Goal: Task Accomplishment & Management: Use online tool/utility

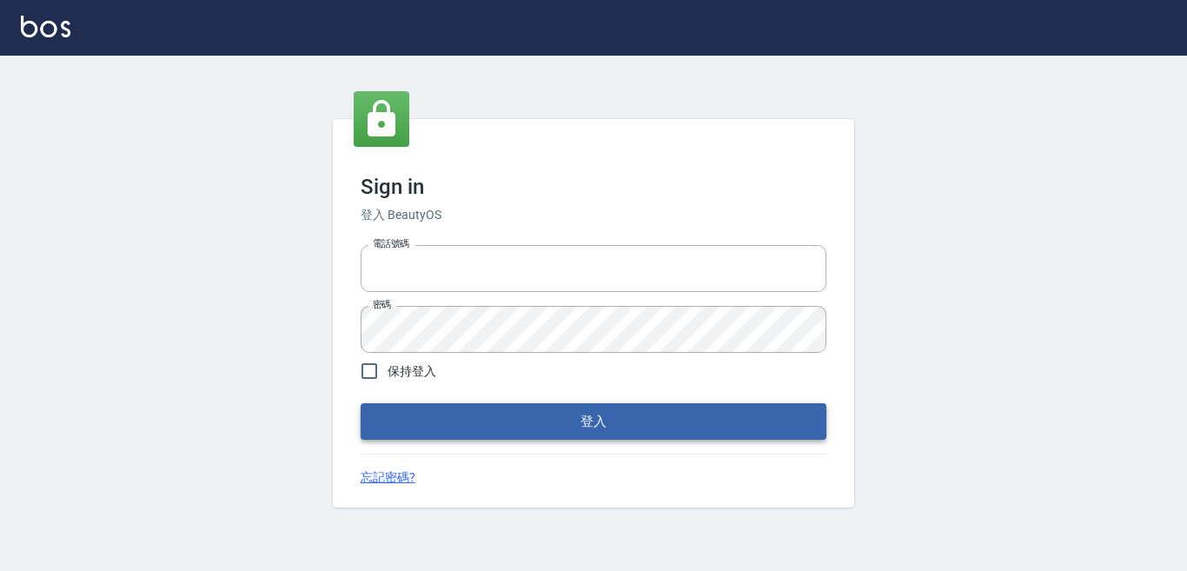
type input "0228278166"
click at [638, 426] on button "登入" at bounding box center [593, 421] width 466 height 36
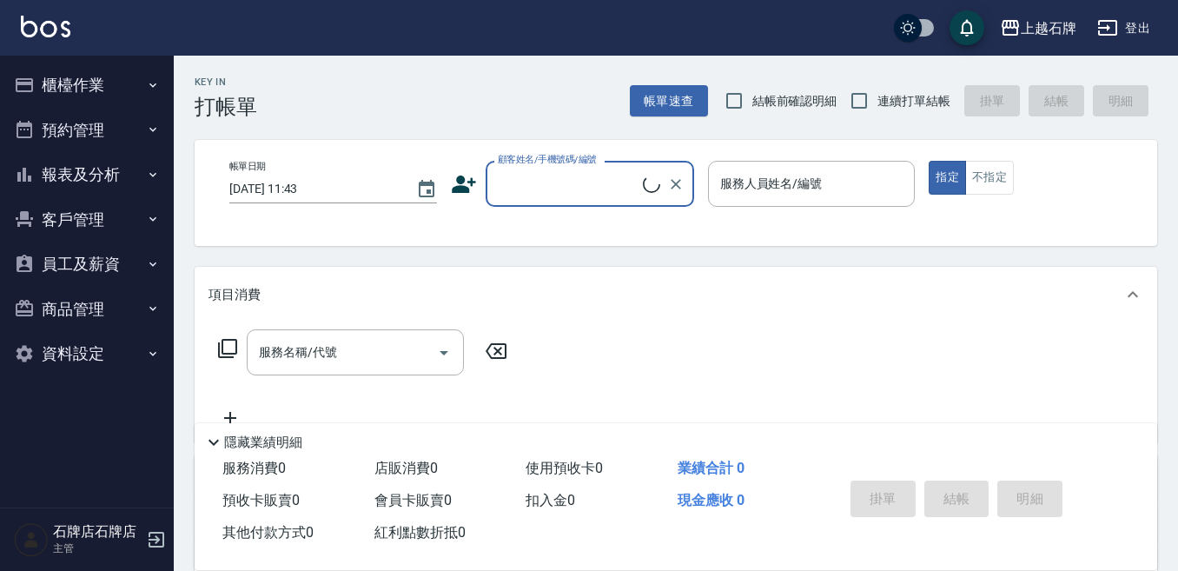
click at [612, 197] on input "顧客姓名/手機號碼/編號" at bounding box center [567, 184] width 149 height 30
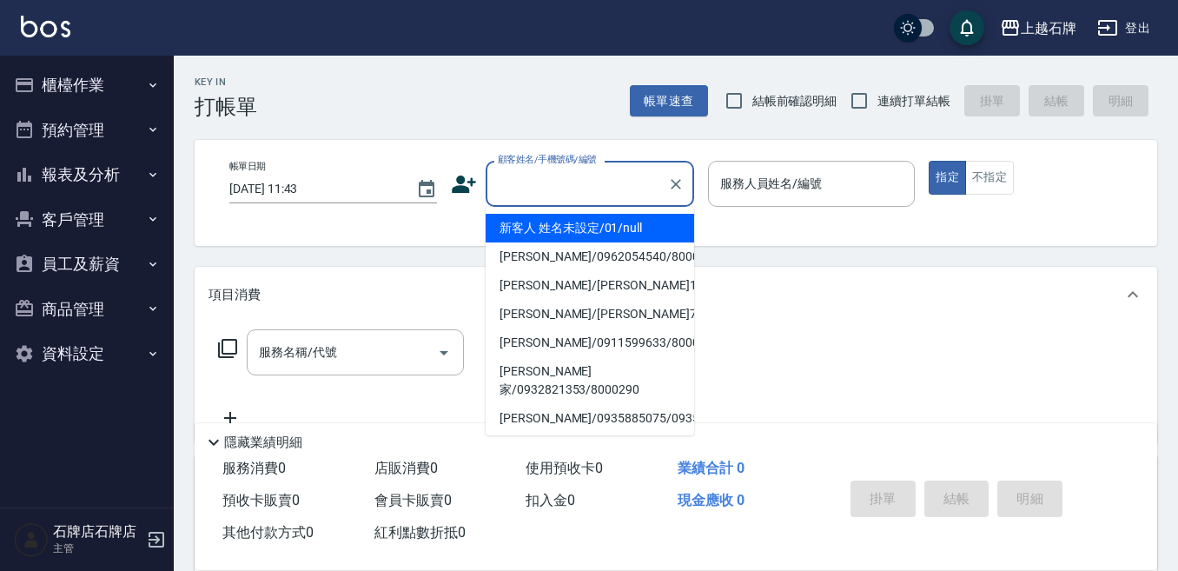
click at [616, 186] on input "顧客姓名/手機號碼/編號" at bounding box center [576, 184] width 167 height 30
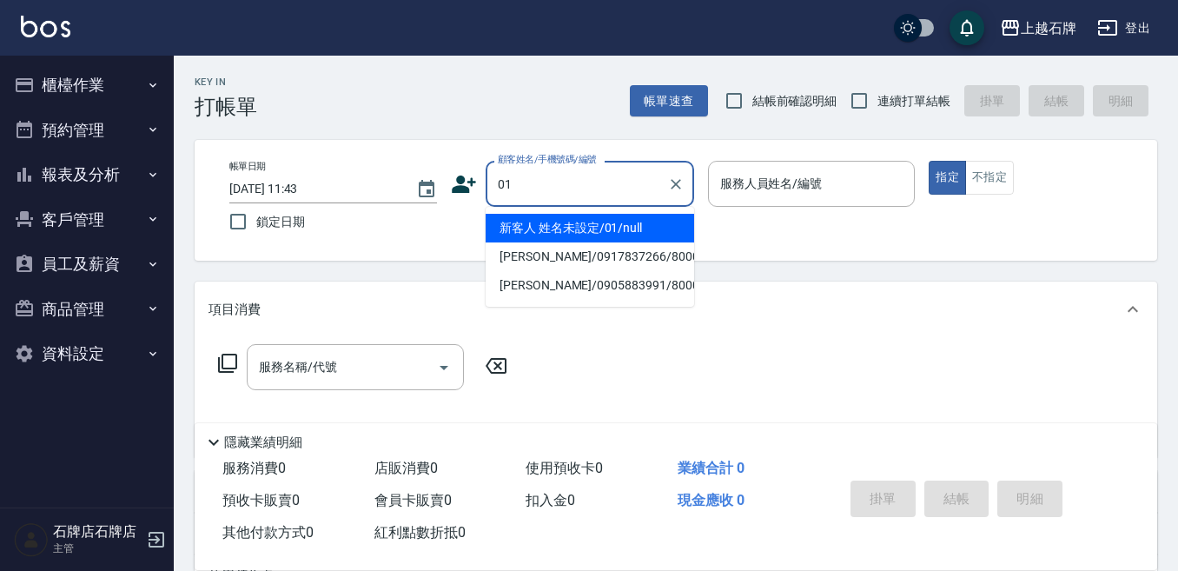
drag, startPoint x: 652, startPoint y: 235, endPoint x: 794, endPoint y: 210, distance: 144.7
click at [668, 228] on li "新客人 姓名未設定/01/null" at bounding box center [590, 228] width 208 height 29
type input "01"
type input "1"
type input "新客人 姓名未設定/01/null"
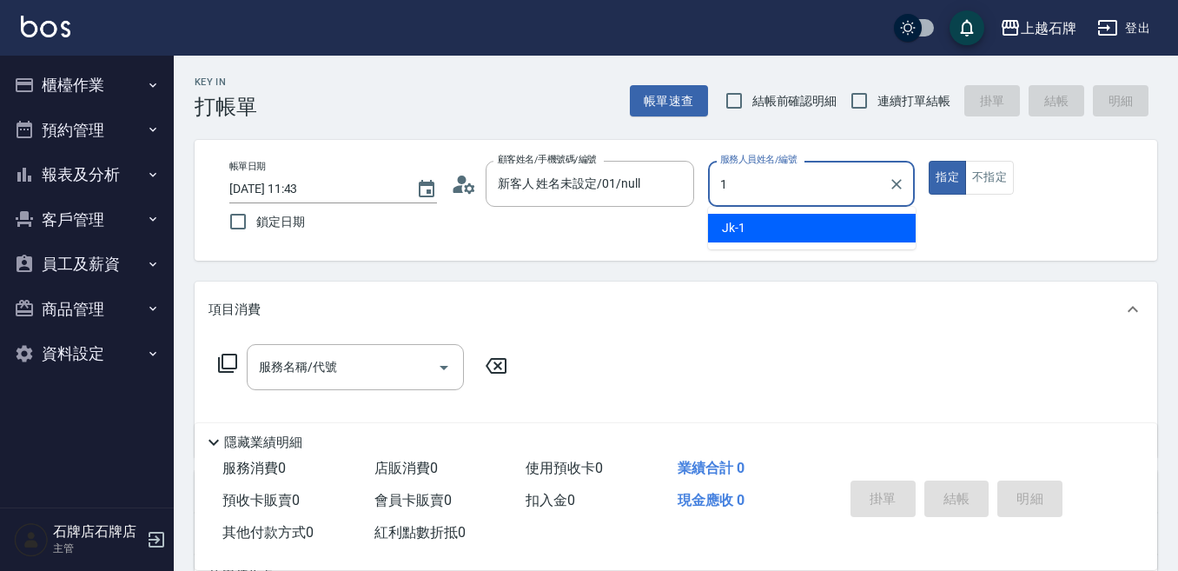
click at [793, 218] on div "Jk -1" at bounding box center [812, 228] width 208 height 29
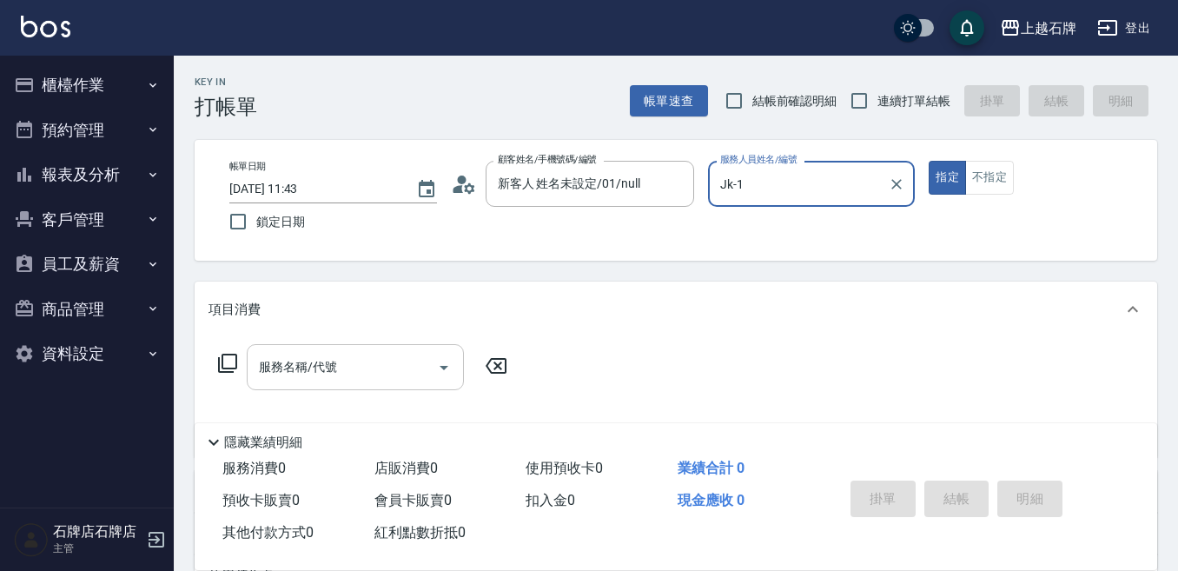
type input "Jk-1"
click at [394, 364] on input "服務名稱/代號" at bounding box center [342, 367] width 175 height 30
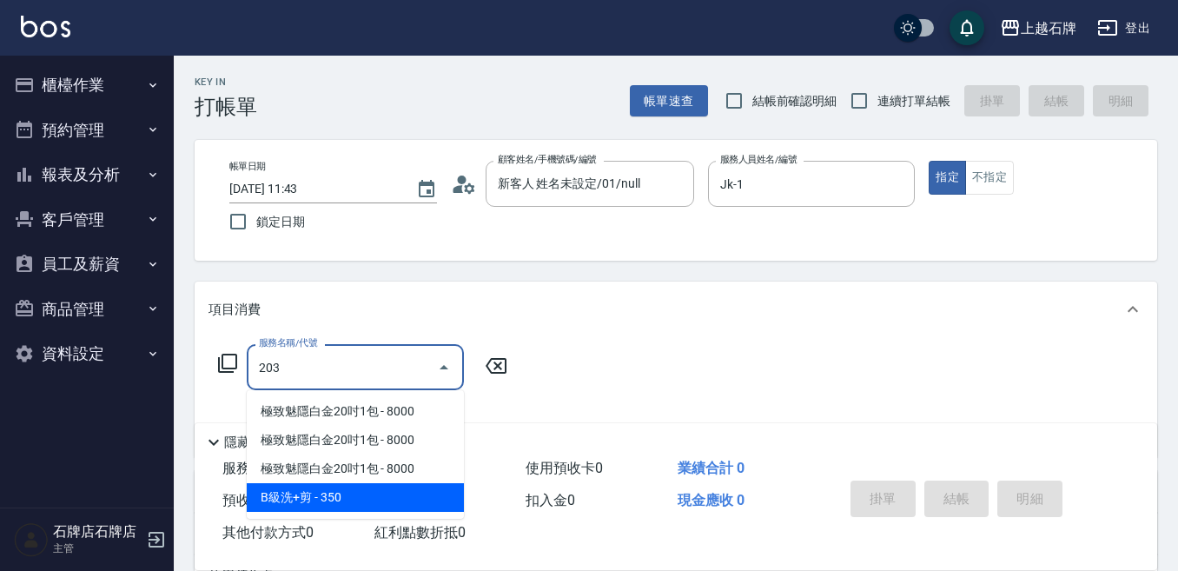
click at [367, 491] on span "B級洗+剪 - 350" at bounding box center [355, 497] width 217 height 29
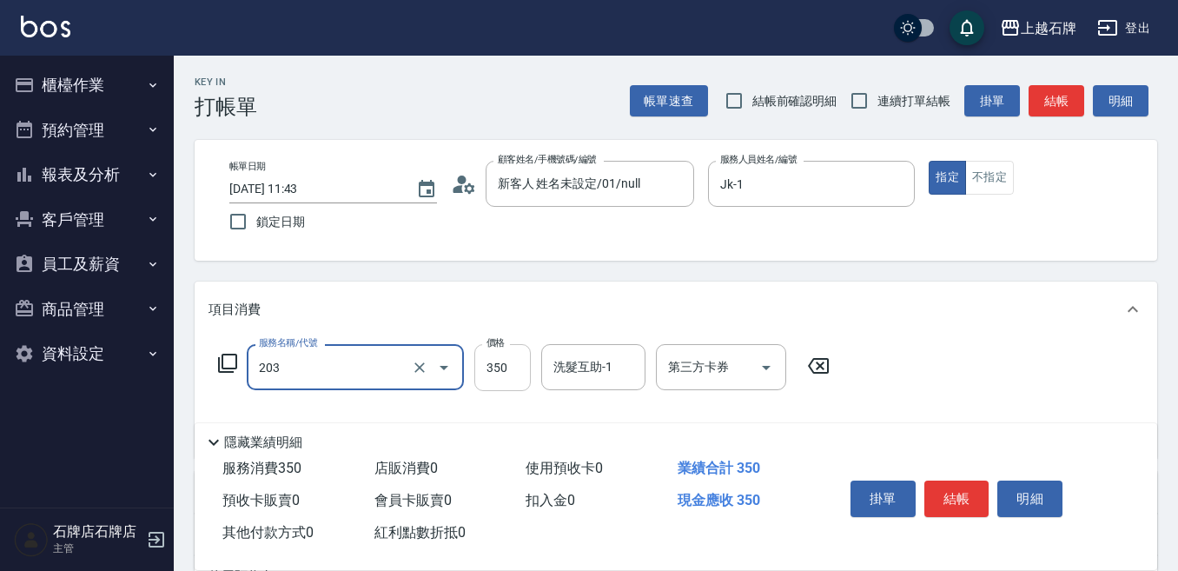
type input "B級洗+剪(203)"
click at [510, 350] on input "350" at bounding box center [502, 367] width 56 height 47
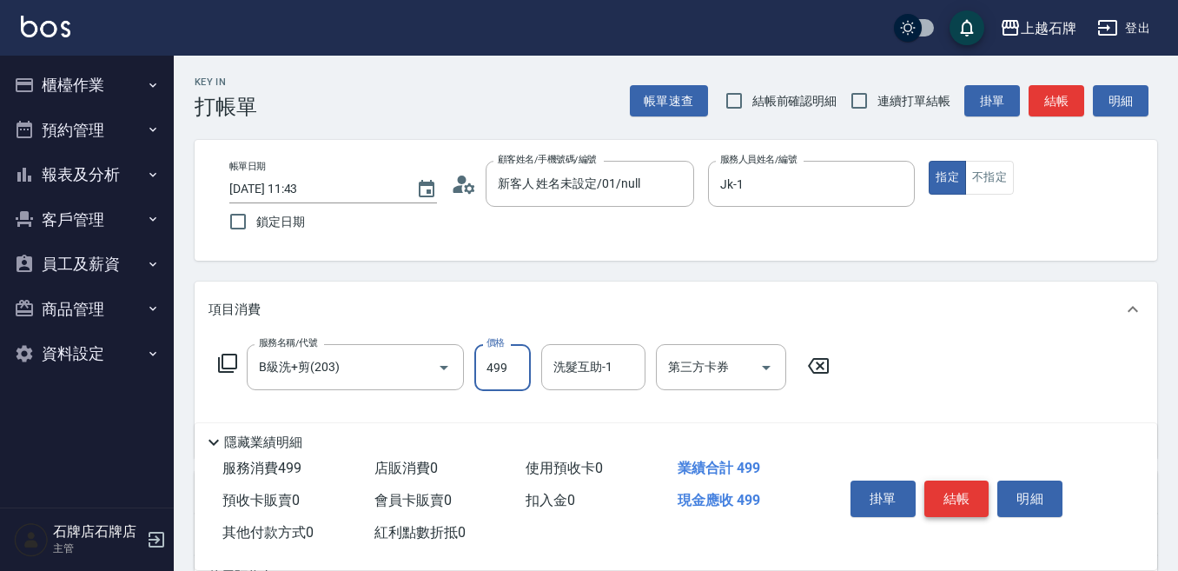
type input "499"
click at [967, 488] on button "結帳" at bounding box center [956, 498] width 65 height 36
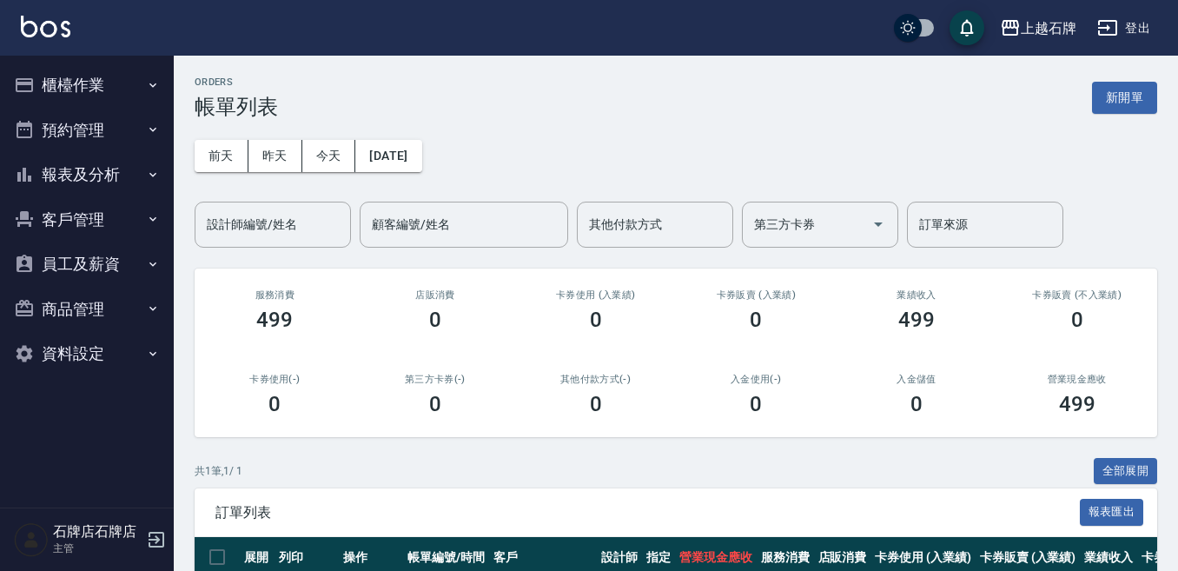
scroll to position [131, 0]
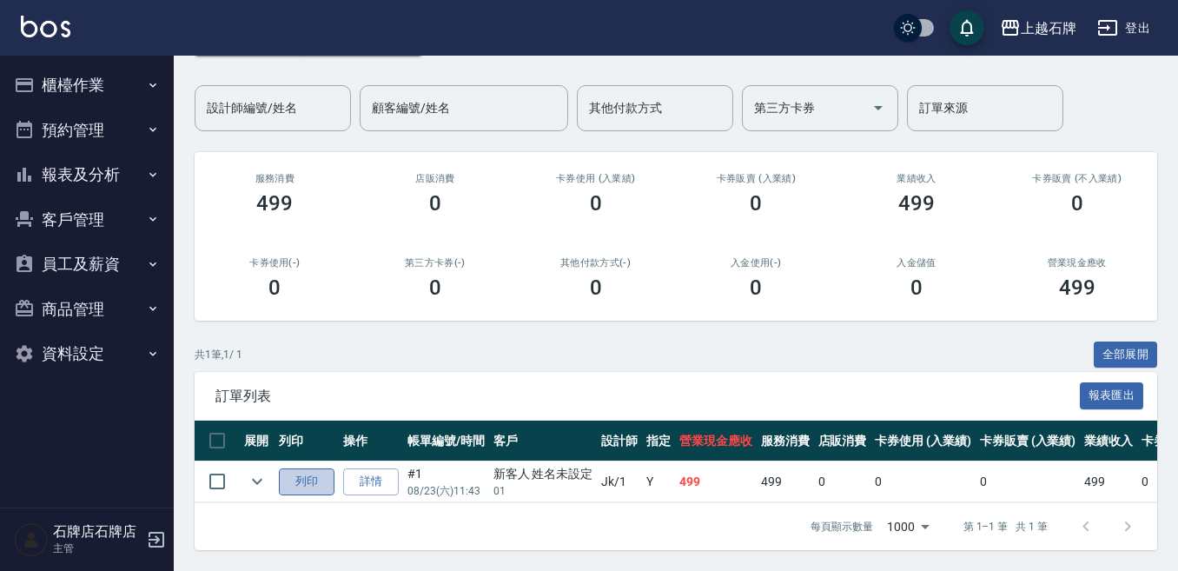
click at [305, 478] on button "列印" at bounding box center [307, 481] width 56 height 27
click at [132, 170] on button "報表及分析" at bounding box center [87, 174] width 160 height 45
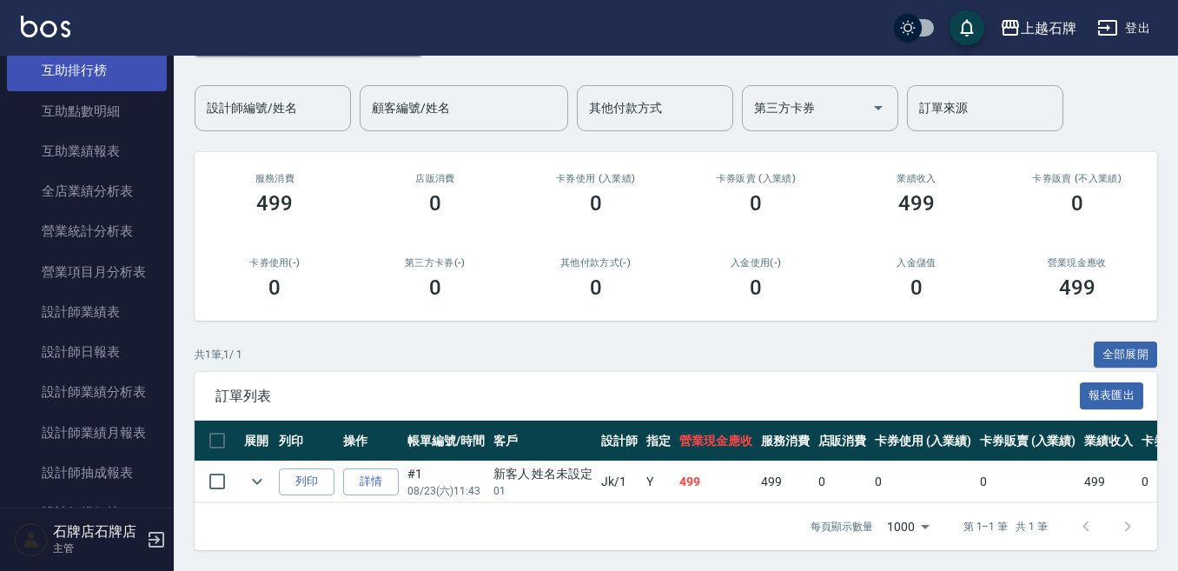
scroll to position [521, 0]
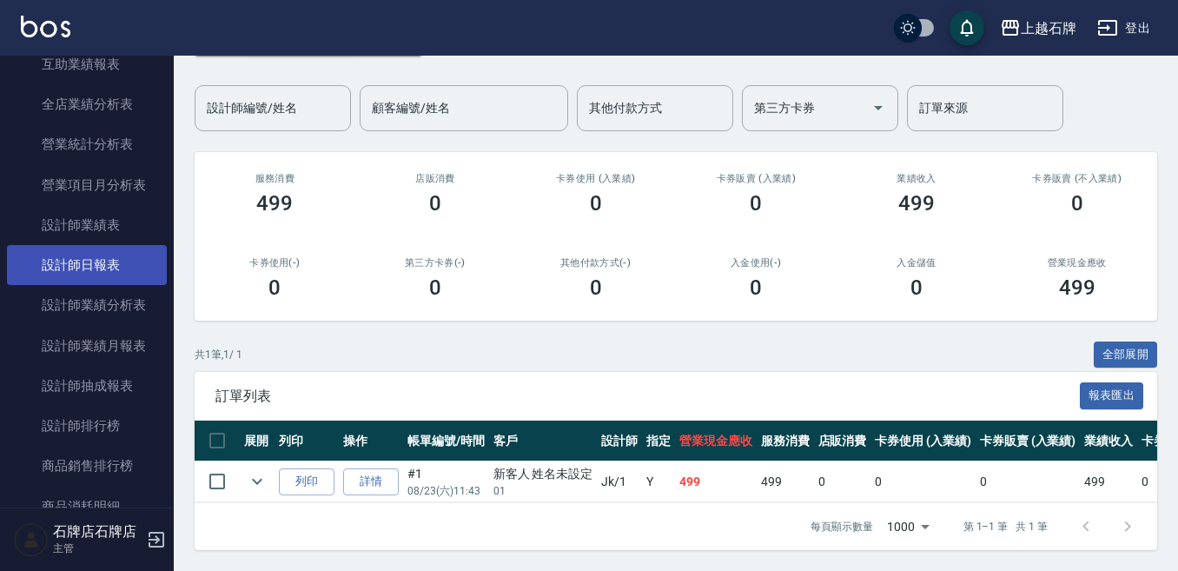
click at [104, 261] on link "設計師日報表" at bounding box center [87, 265] width 160 height 40
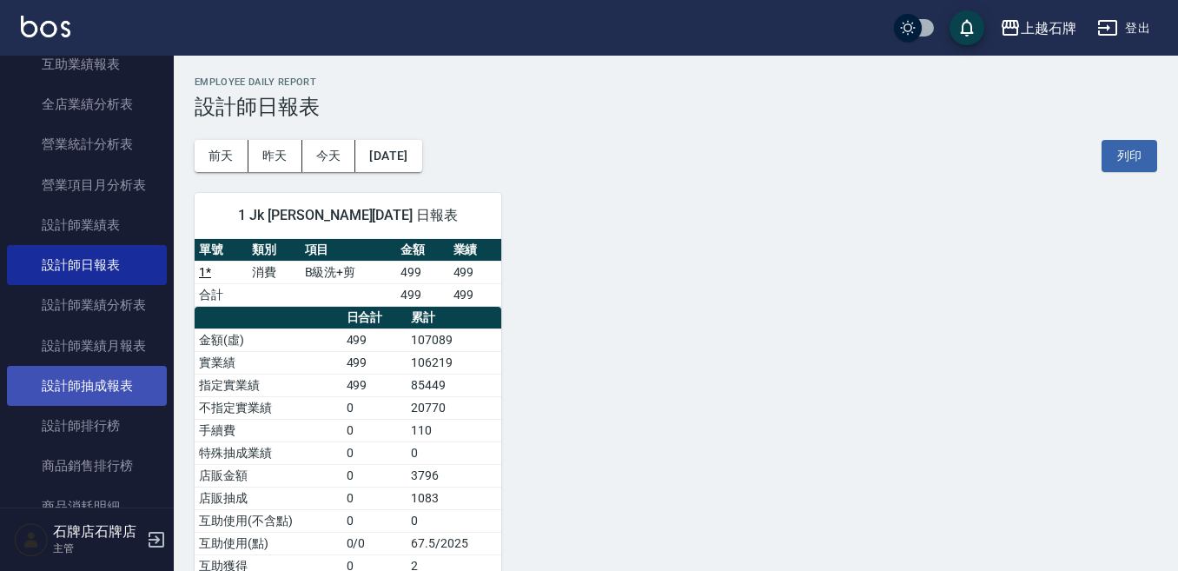
click at [145, 384] on link "設計師抽成報表" at bounding box center [87, 386] width 160 height 40
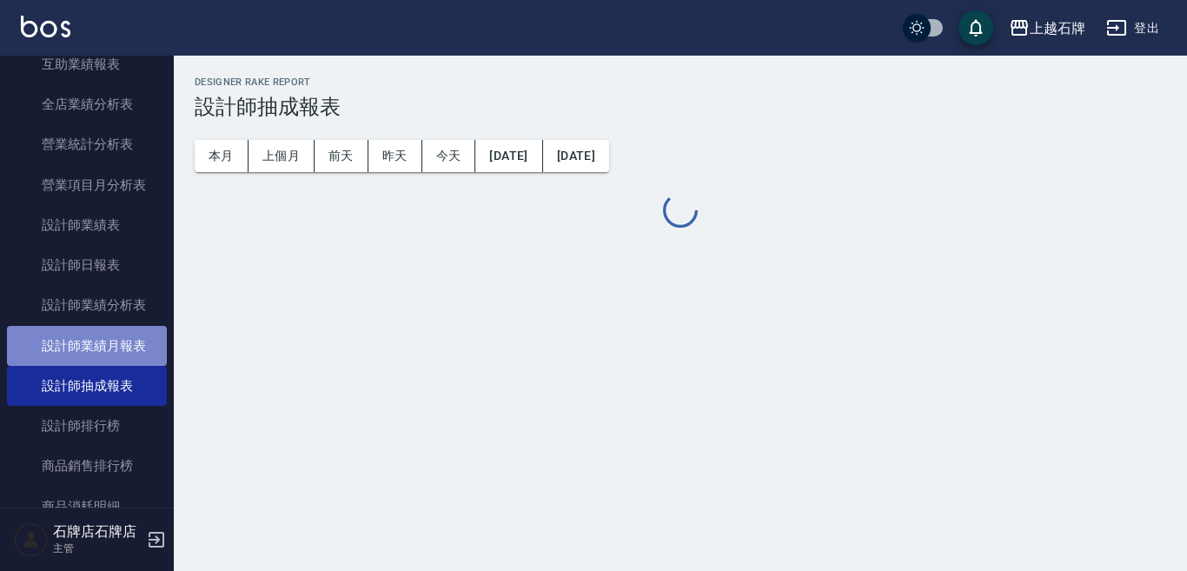
click at [153, 344] on link "設計師業績月報表" at bounding box center [87, 346] width 160 height 40
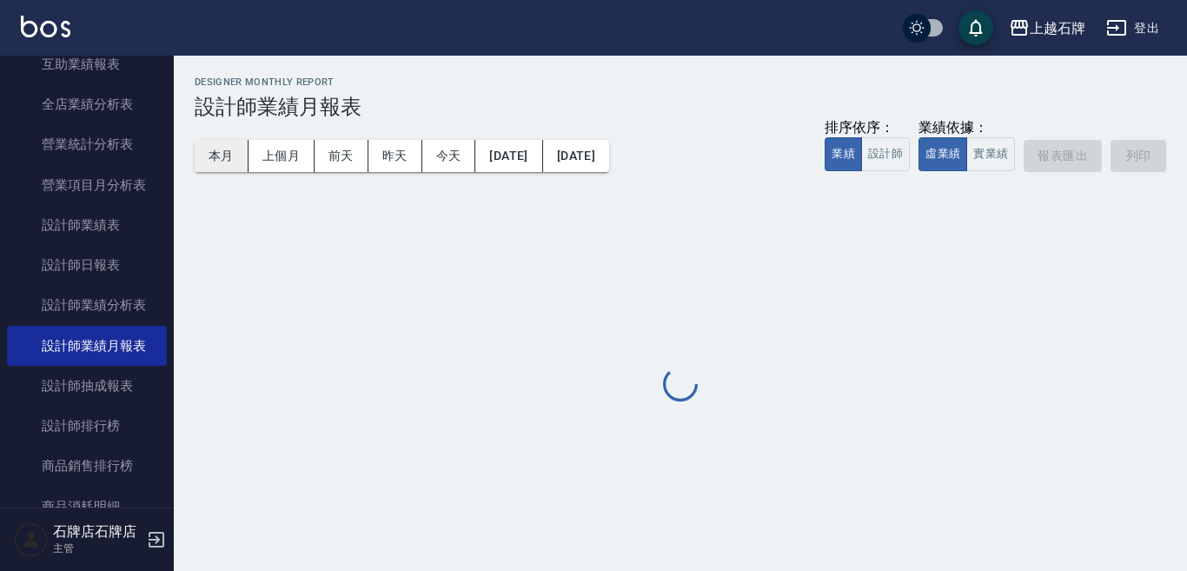
click at [211, 162] on button "本月" at bounding box center [222, 156] width 54 height 32
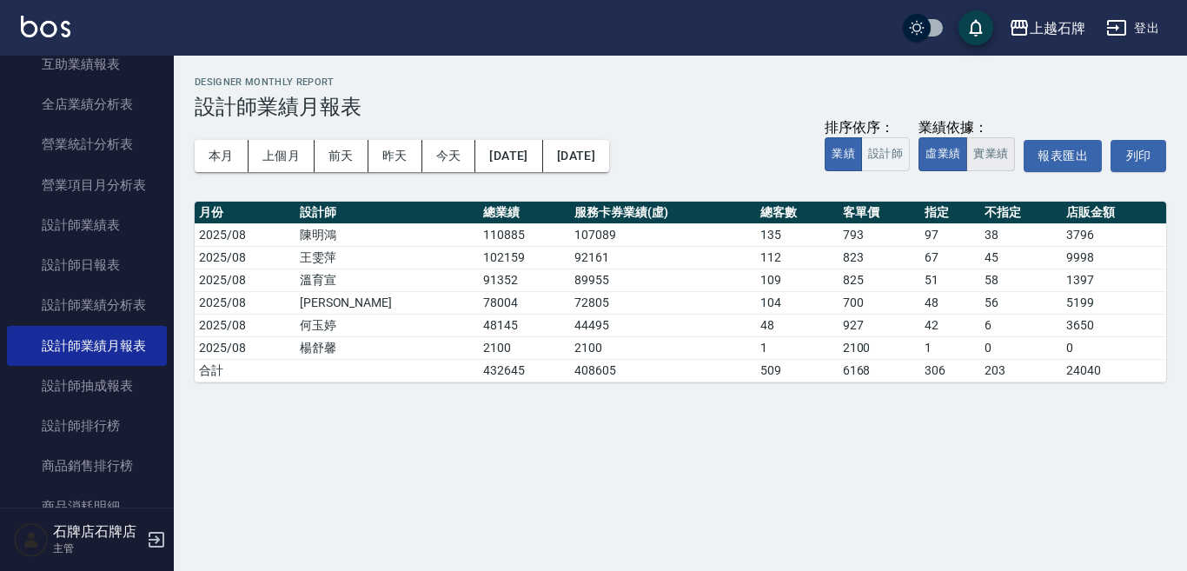
click at [982, 157] on button "實業績" at bounding box center [990, 154] width 49 height 34
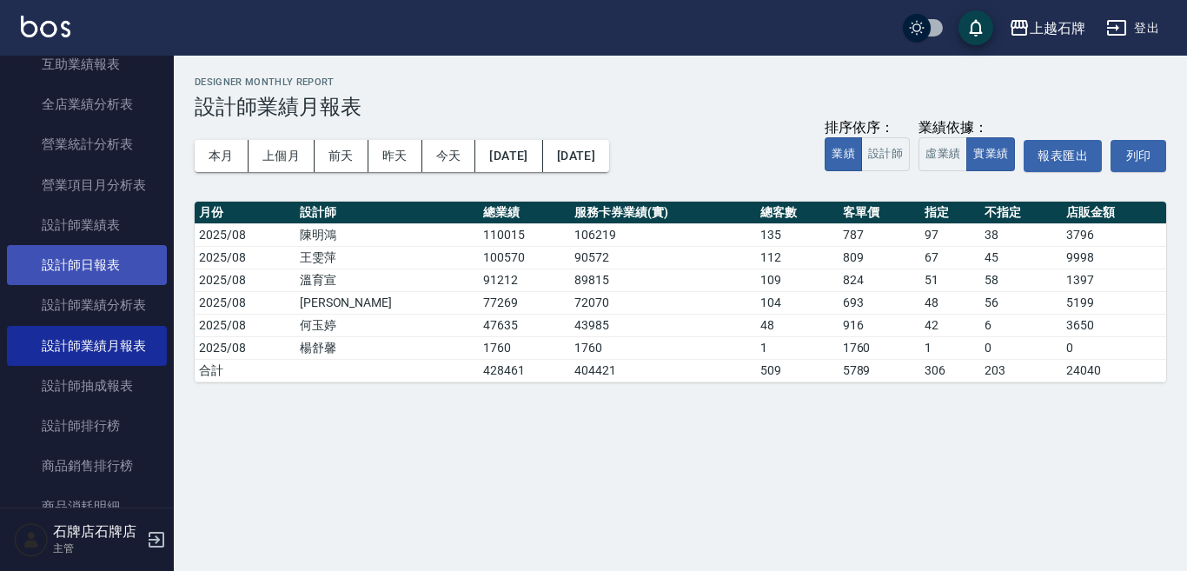
click at [117, 267] on link "設計師日報表" at bounding box center [87, 265] width 160 height 40
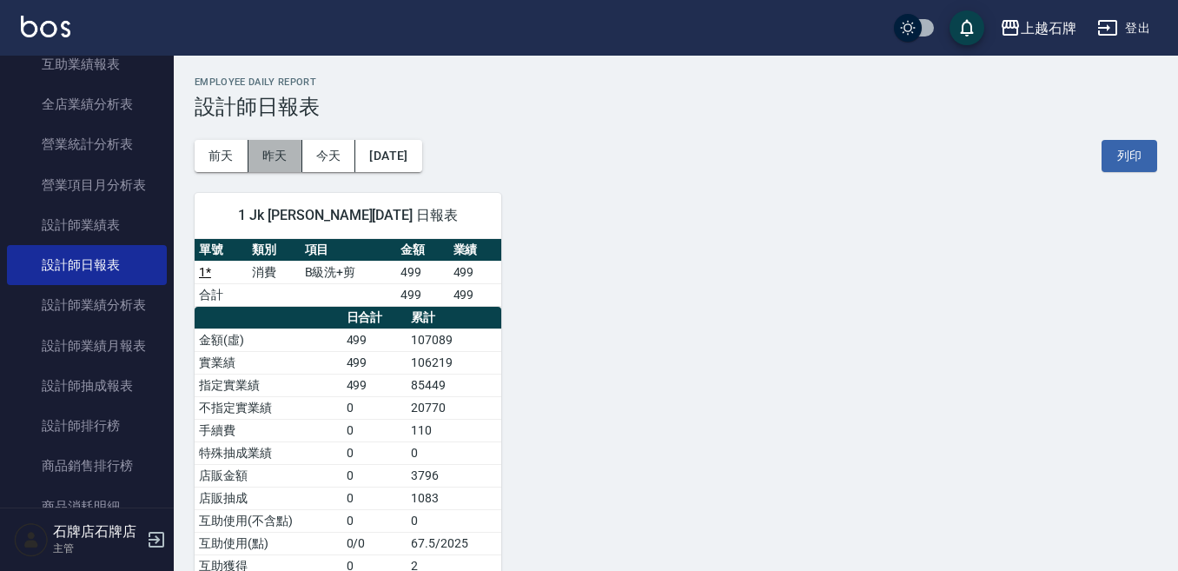
click at [256, 149] on button "昨天" at bounding box center [275, 156] width 54 height 32
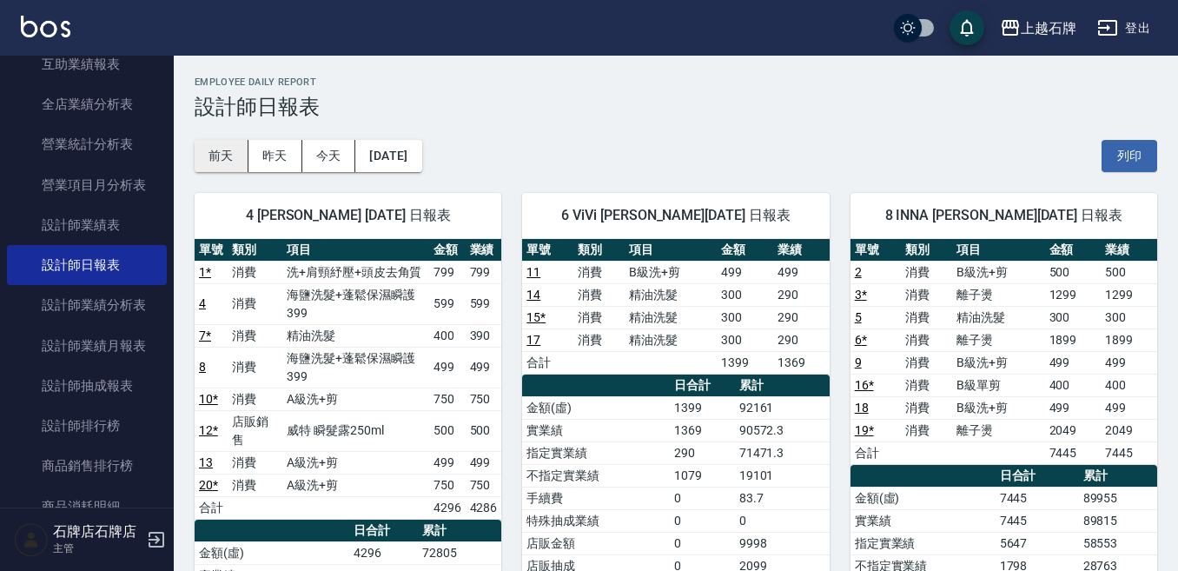
click at [231, 161] on button "前天" at bounding box center [222, 156] width 54 height 32
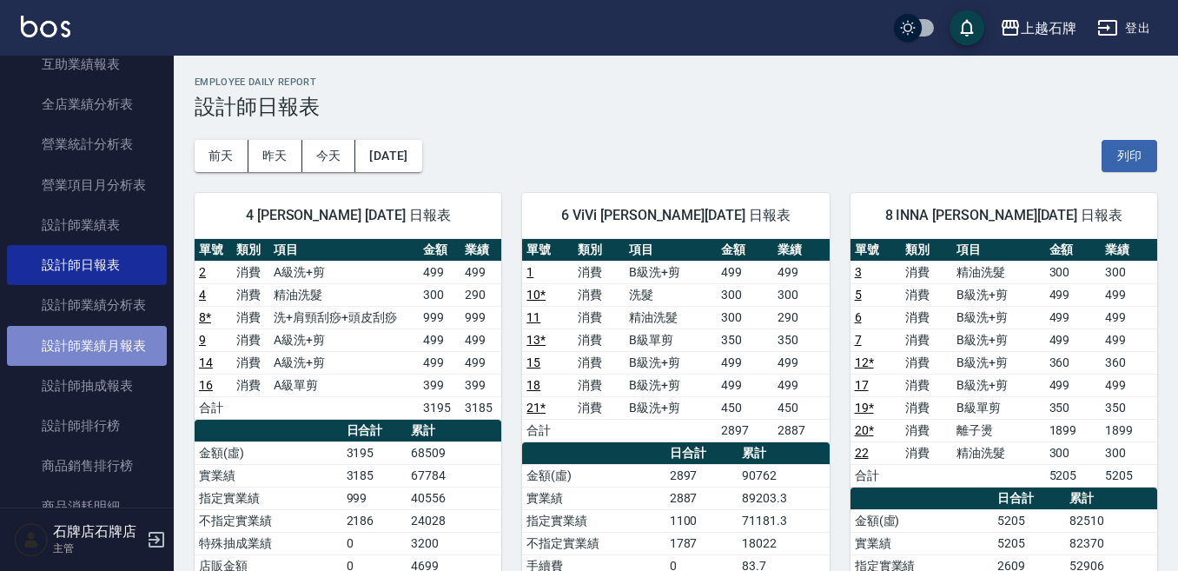
click at [116, 359] on link "設計師業績月報表" at bounding box center [87, 346] width 160 height 40
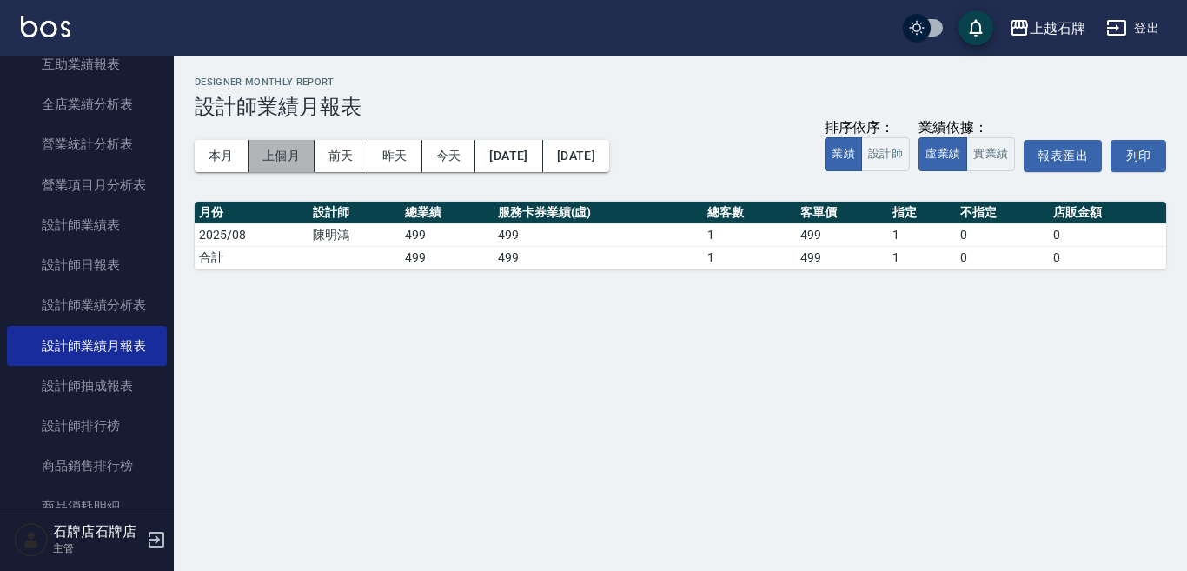
click at [252, 164] on button "上個月" at bounding box center [281, 156] width 66 height 32
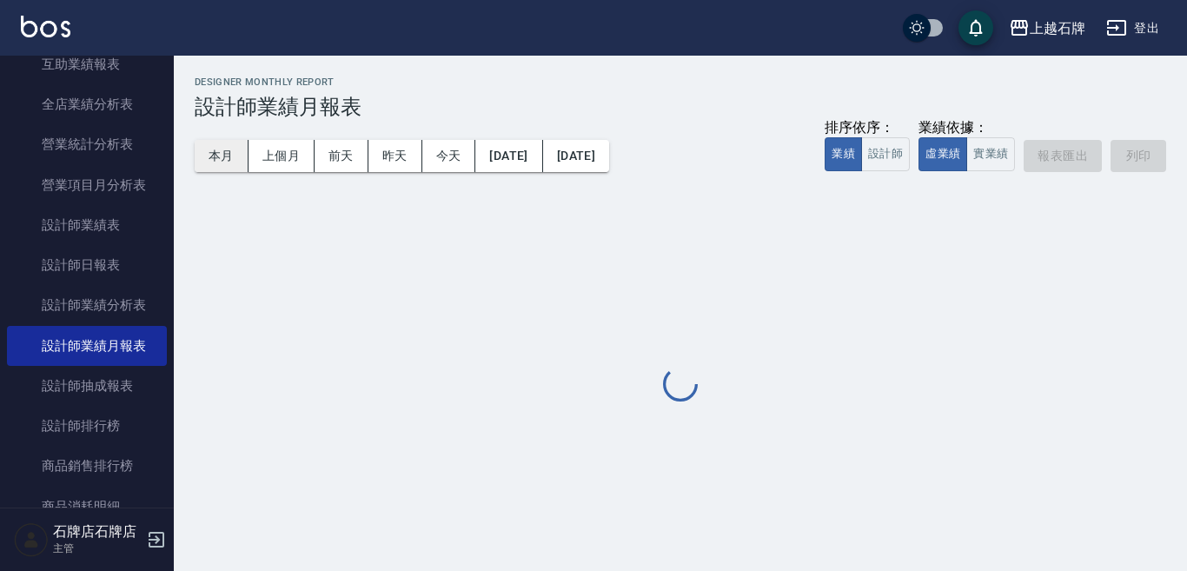
click at [234, 160] on button "本月" at bounding box center [222, 156] width 54 height 32
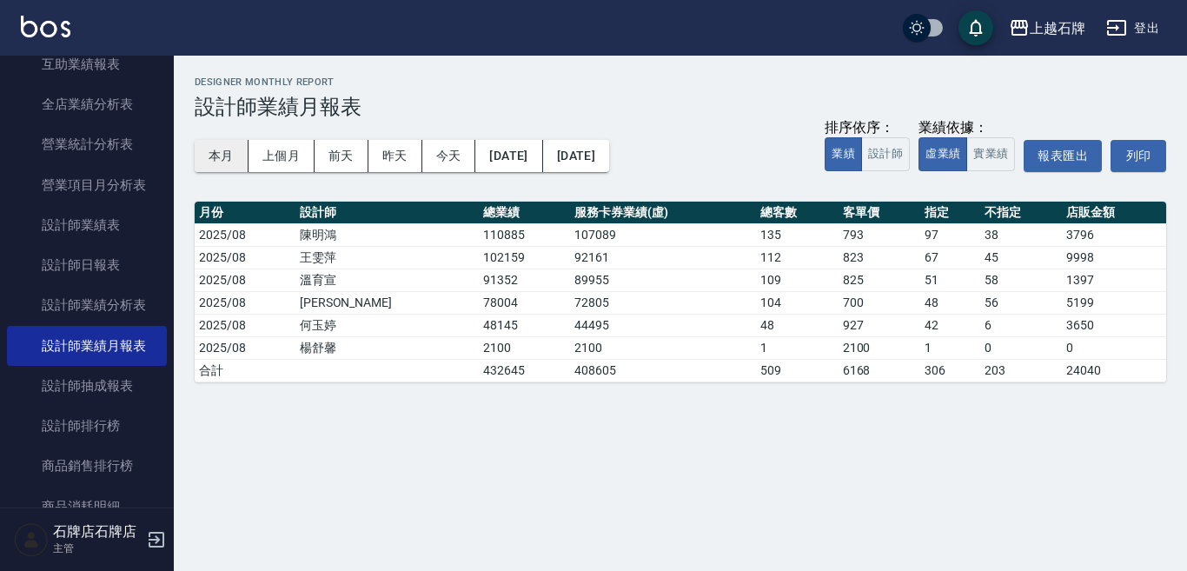
click at [234, 155] on button "本月" at bounding box center [222, 156] width 54 height 32
click at [1002, 153] on button "實業績" at bounding box center [990, 154] width 49 height 34
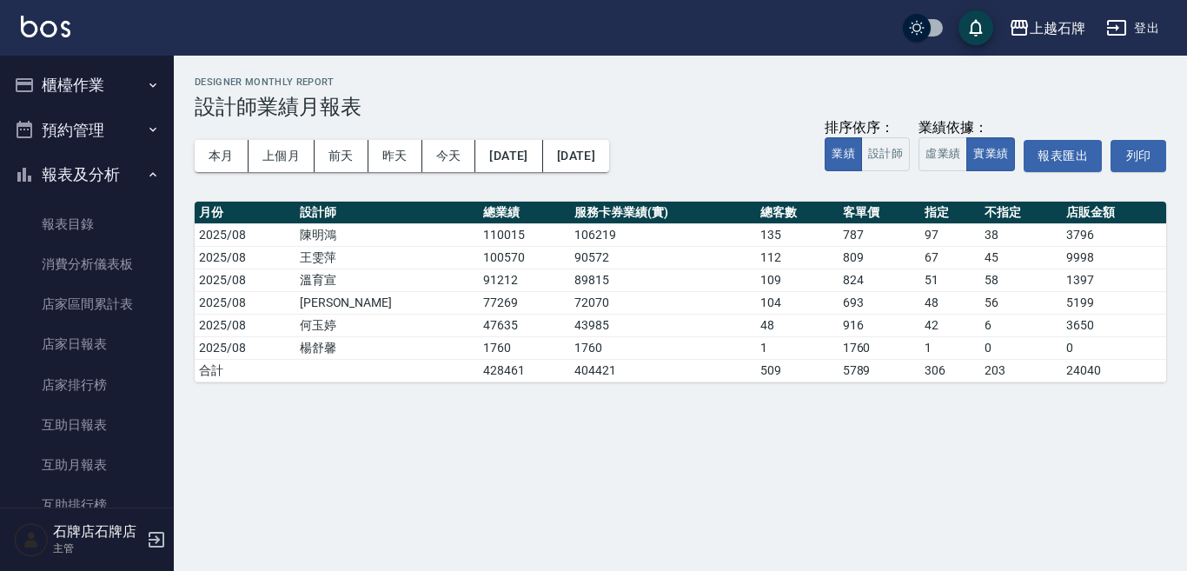
click at [83, 95] on button "櫃檯作業" at bounding box center [87, 85] width 160 height 45
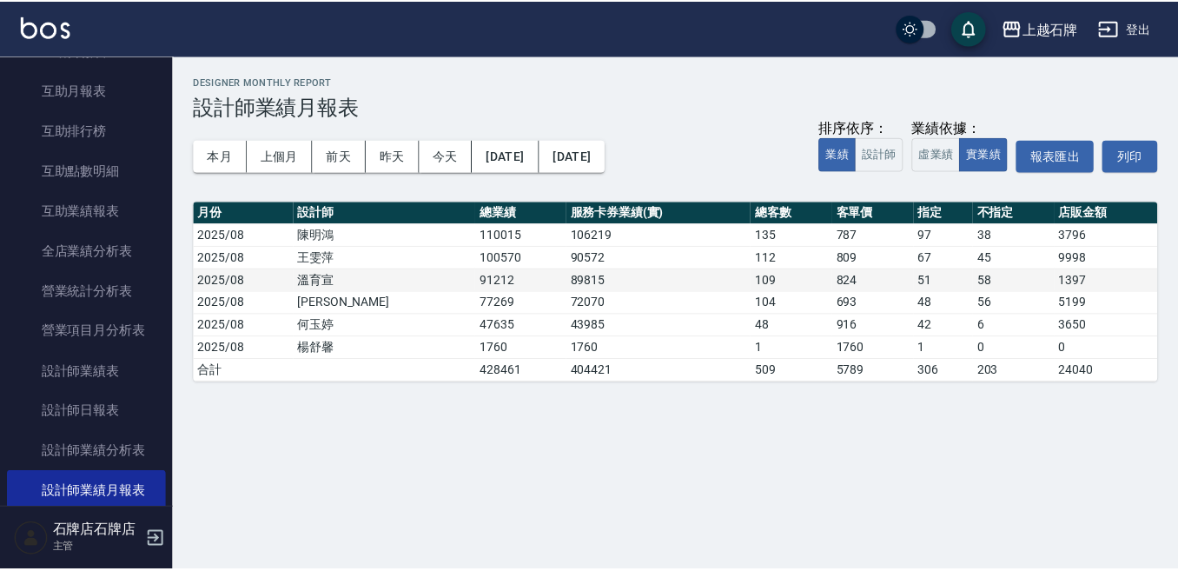
scroll to position [695, 0]
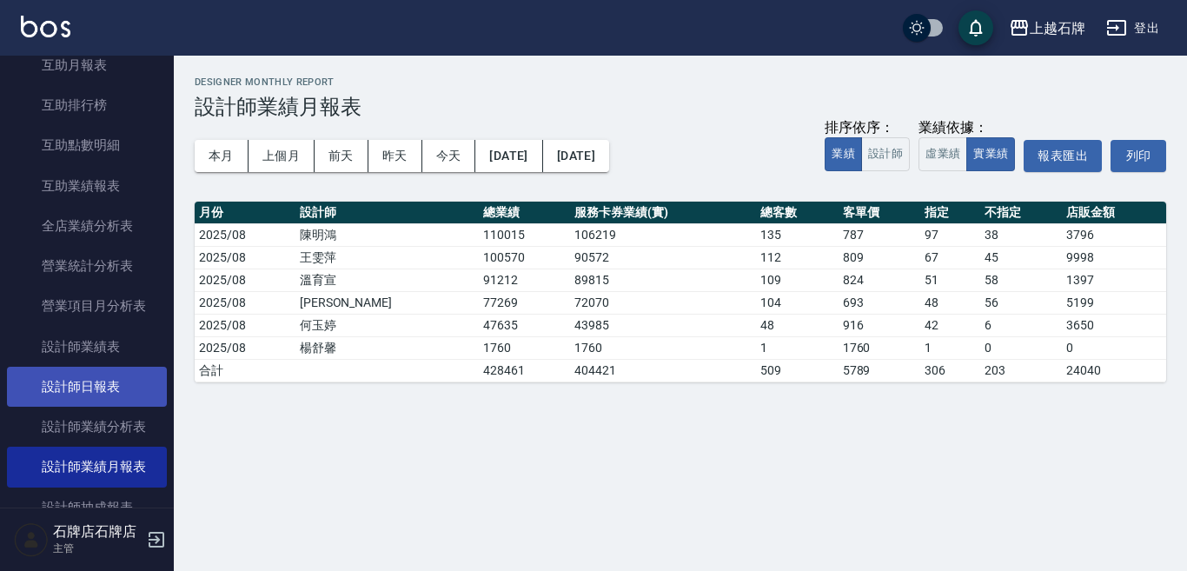
click at [122, 377] on link "設計師日報表" at bounding box center [87, 387] width 160 height 40
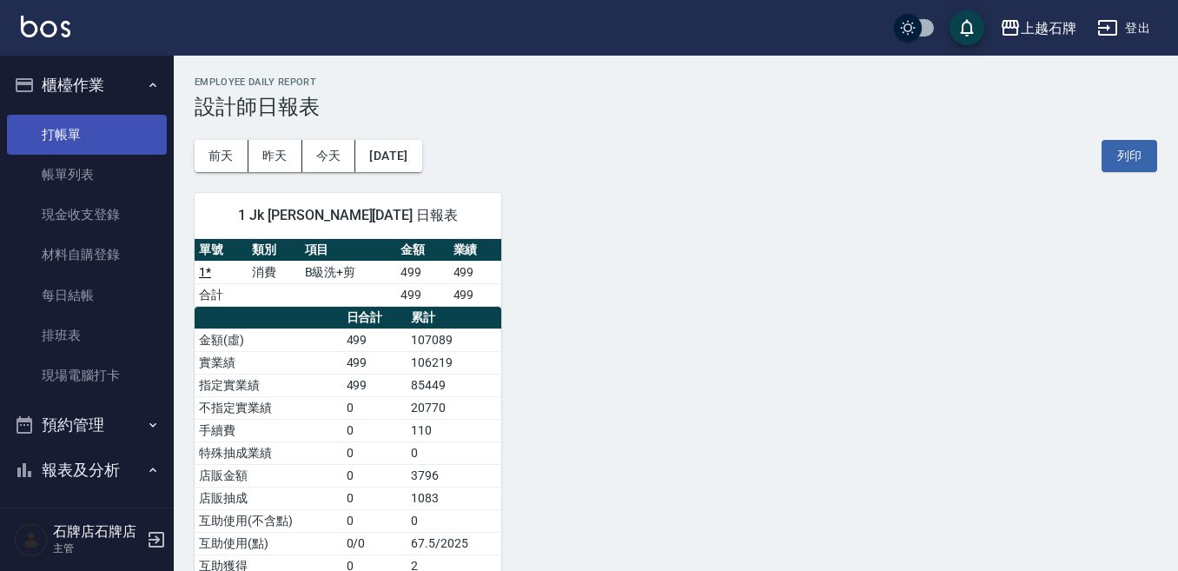
click at [45, 148] on link "打帳單" at bounding box center [87, 135] width 160 height 40
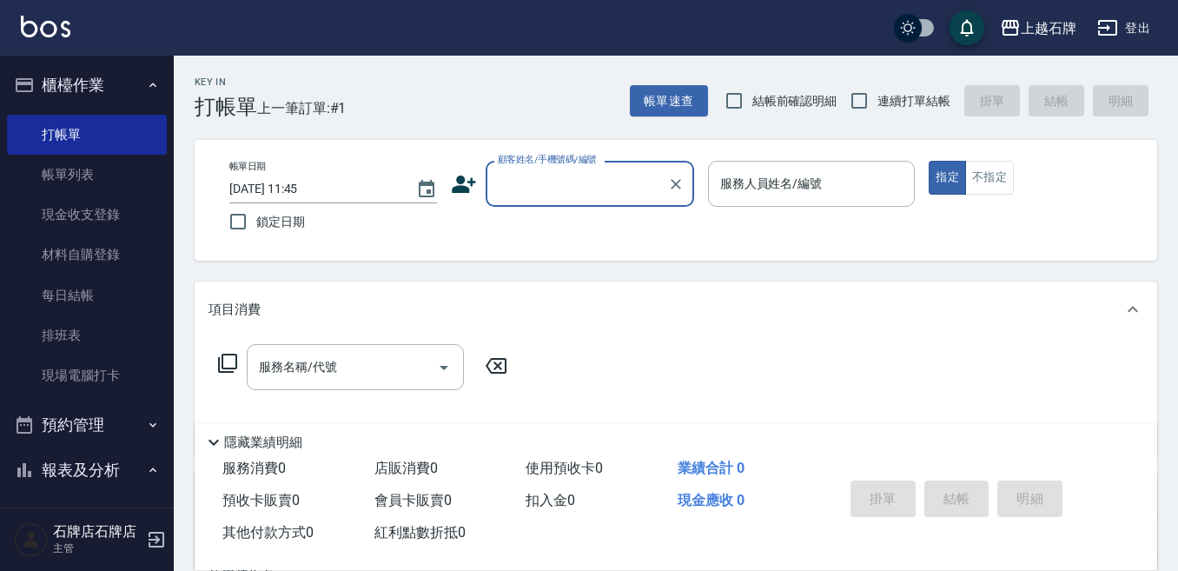
click at [445, 72] on div "Key In 打帳單 上一筆訂單:#1 帳單速查 結帳前確認明細 連續打單結帳 掛單 結帳 明細" at bounding box center [665, 87] width 983 height 63
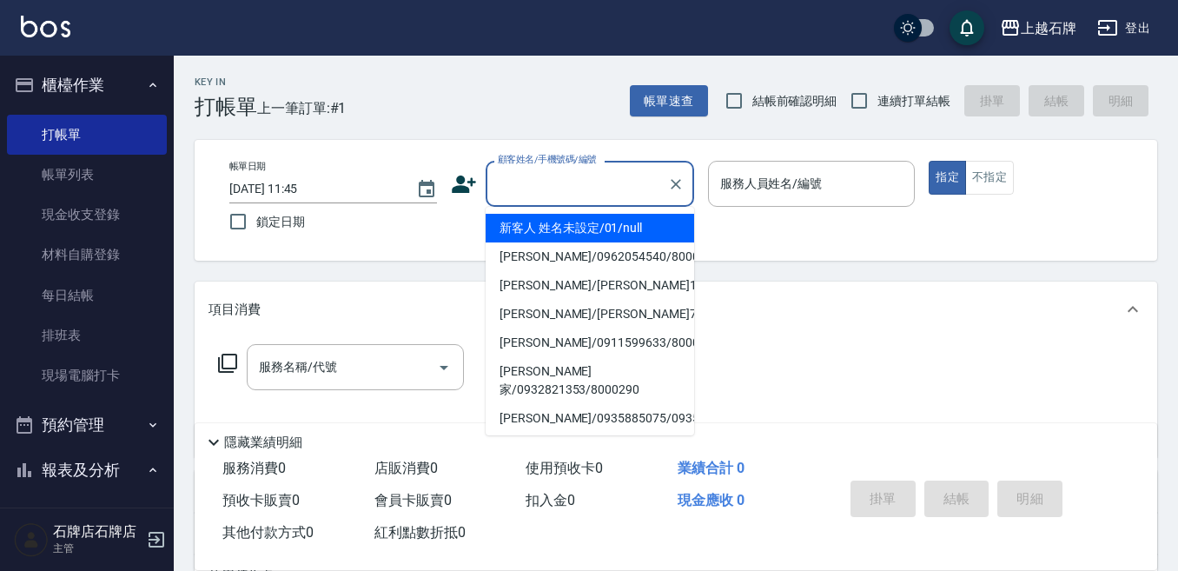
click at [561, 190] on input "顧客姓名/手機號碼/編號" at bounding box center [576, 184] width 167 height 30
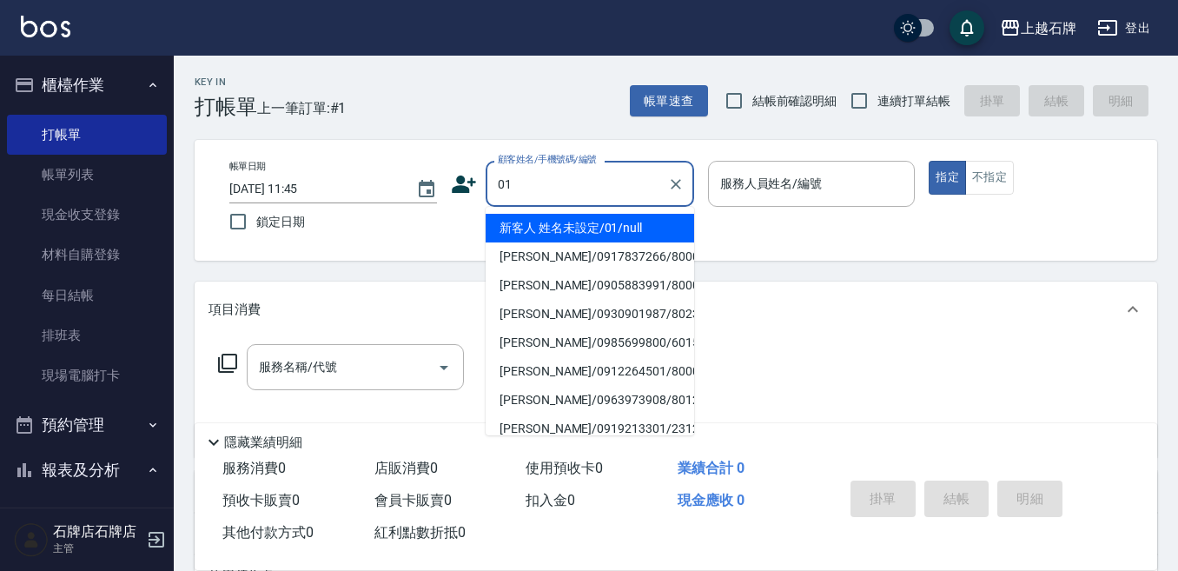
click at [636, 231] on li "新客人 姓名未設定/01/null" at bounding box center [590, 228] width 208 height 29
type input "新客人 姓名未設定/01/null"
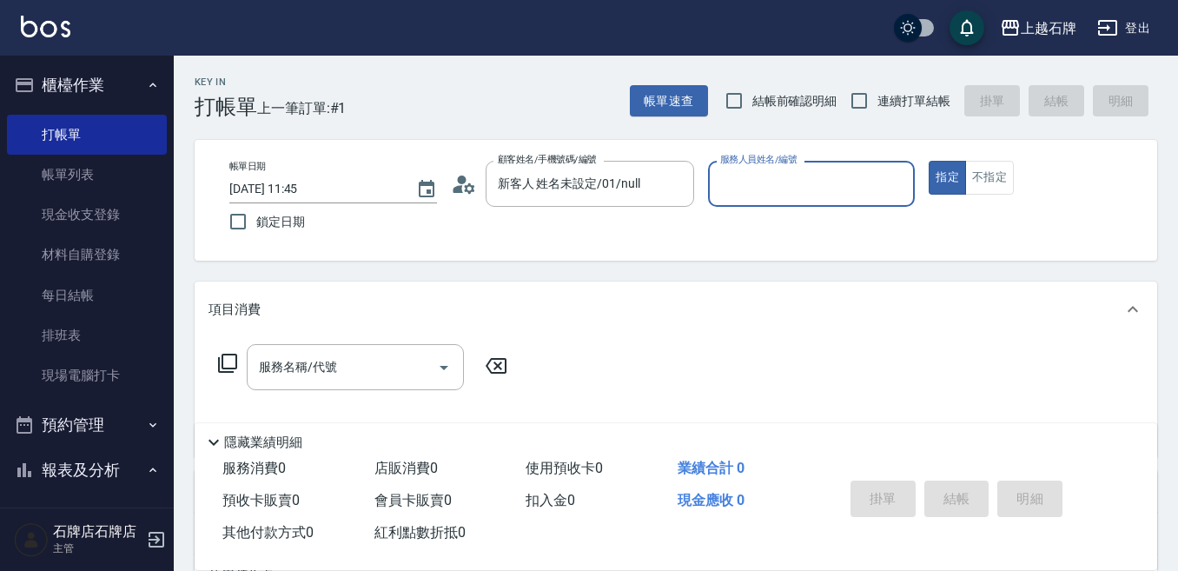
click at [799, 189] on input "服務人員姓名/編號" at bounding box center [812, 184] width 192 height 30
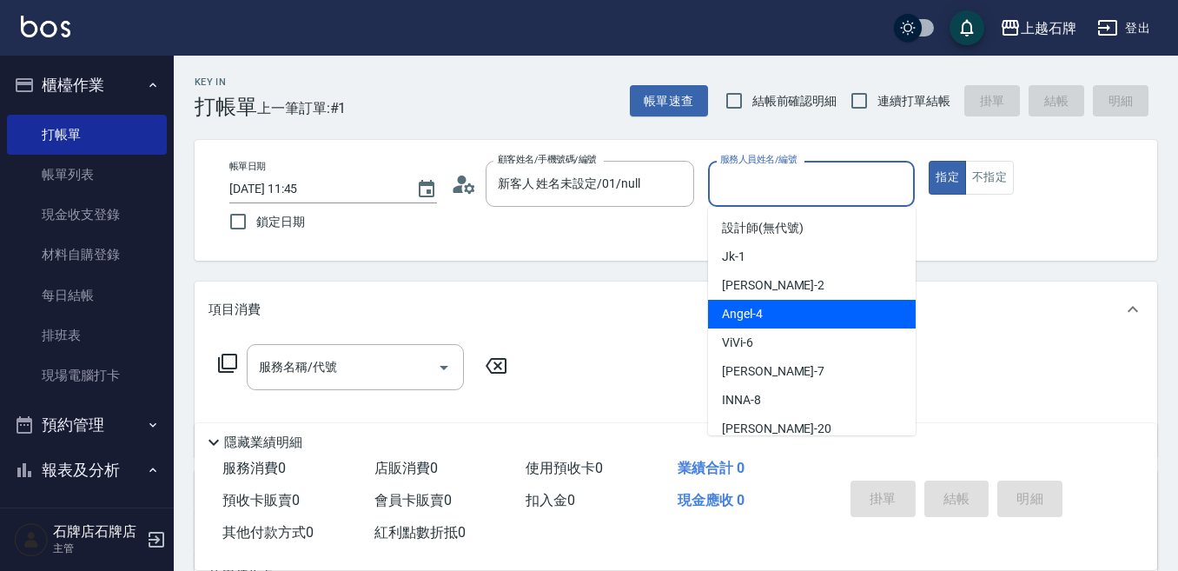
click at [790, 312] on div "[PERSON_NAME] -4" at bounding box center [812, 314] width 208 height 29
type input "[PERSON_NAME]-4"
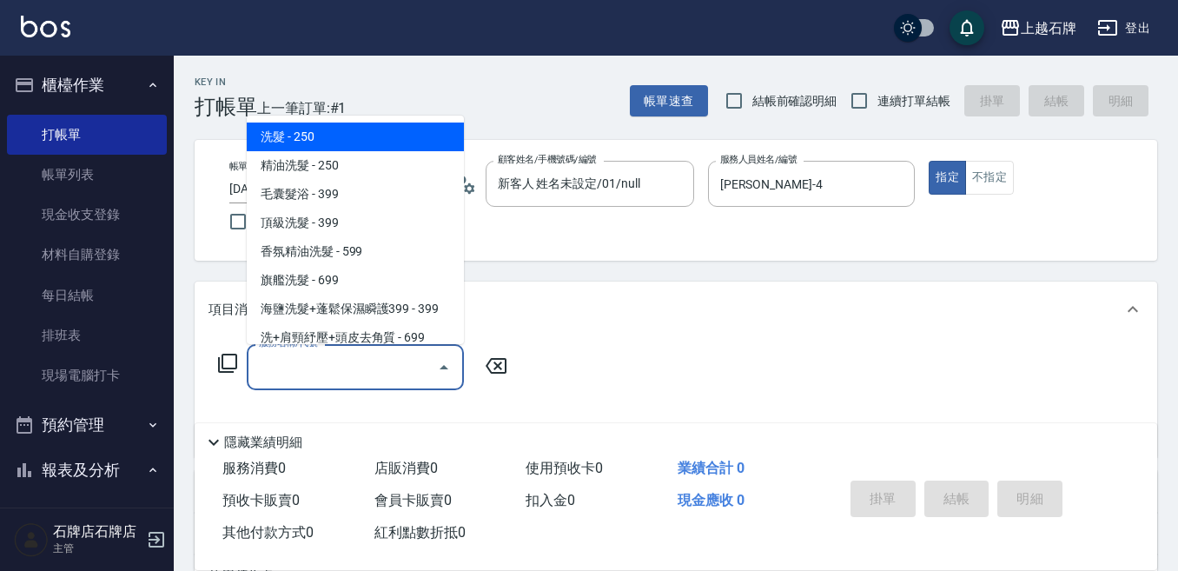
click at [396, 368] on input "服務名稱/代號" at bounding box center [342, 367] width 175 height 30
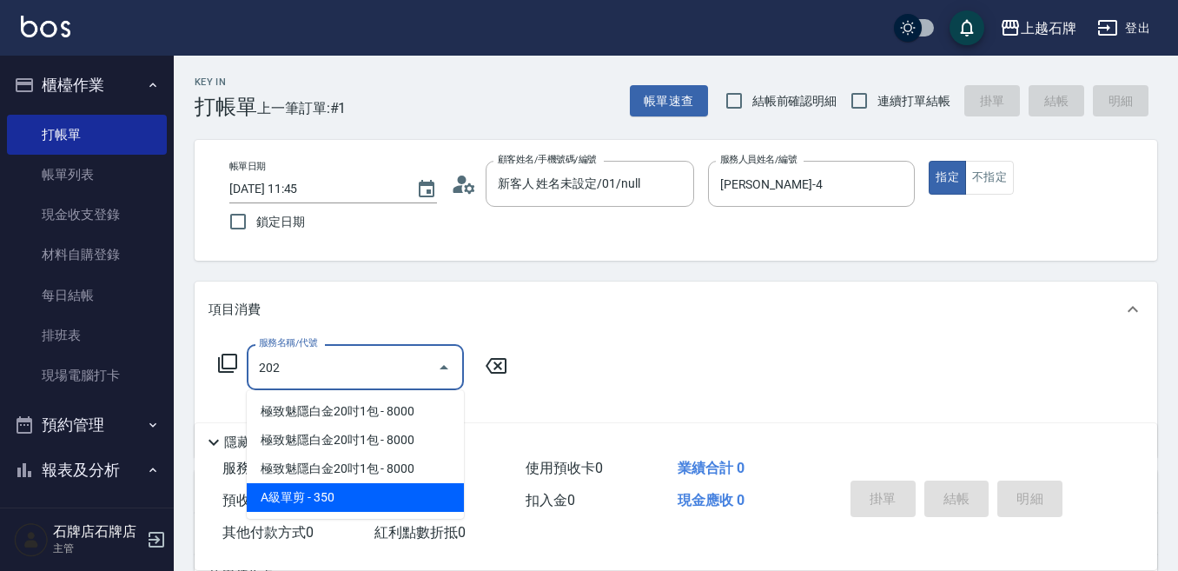
click at [439, 499] on span "A級單剪 - 350" at bounding box center [355, 497] width 217 height 29
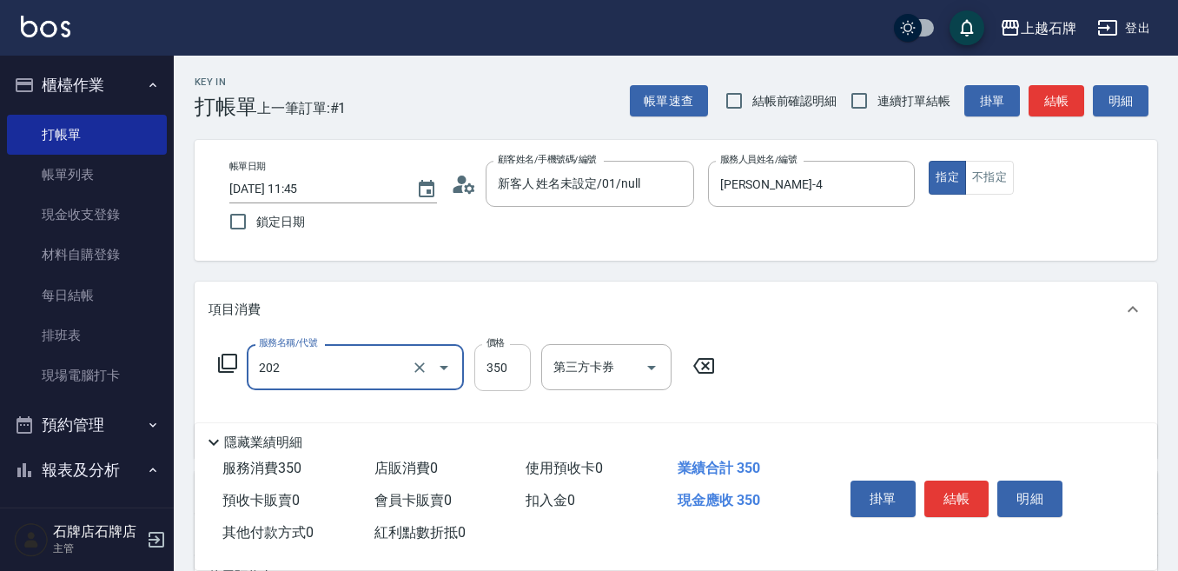
type input "A級單剪(202)"
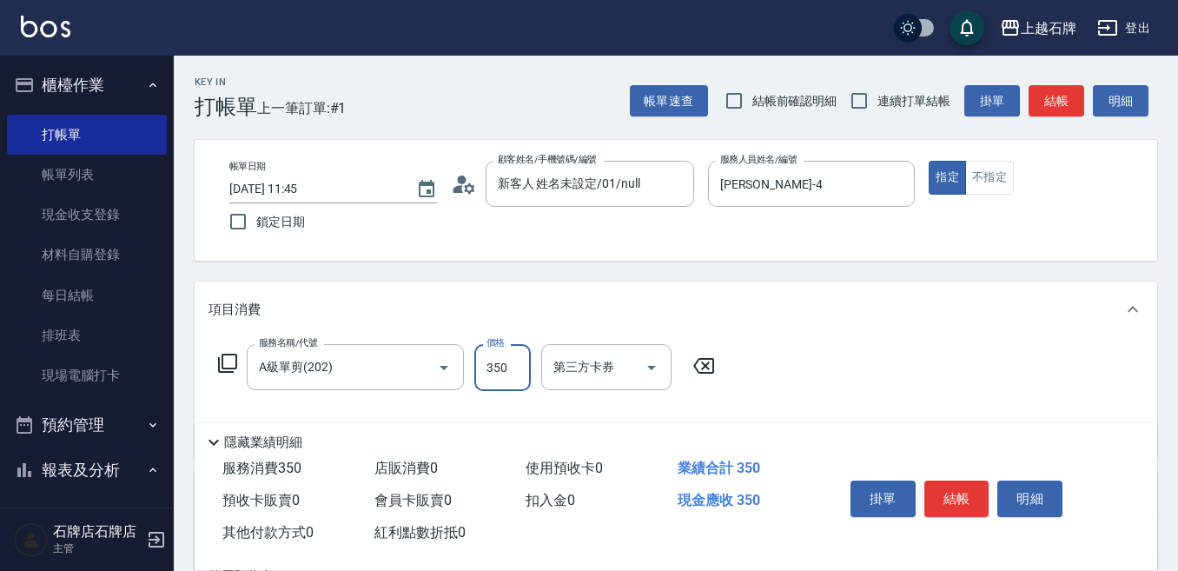
click at [507, 380] on input "350" at bounding box center [502, 367] width 56 height 47
click at [520, 374] on input "390" at bounding box center [502, 367] width 56 height 47
type input "399"
click at [982, 182] on button "不指定" at bounding box center [989, 178] width 49 height 34
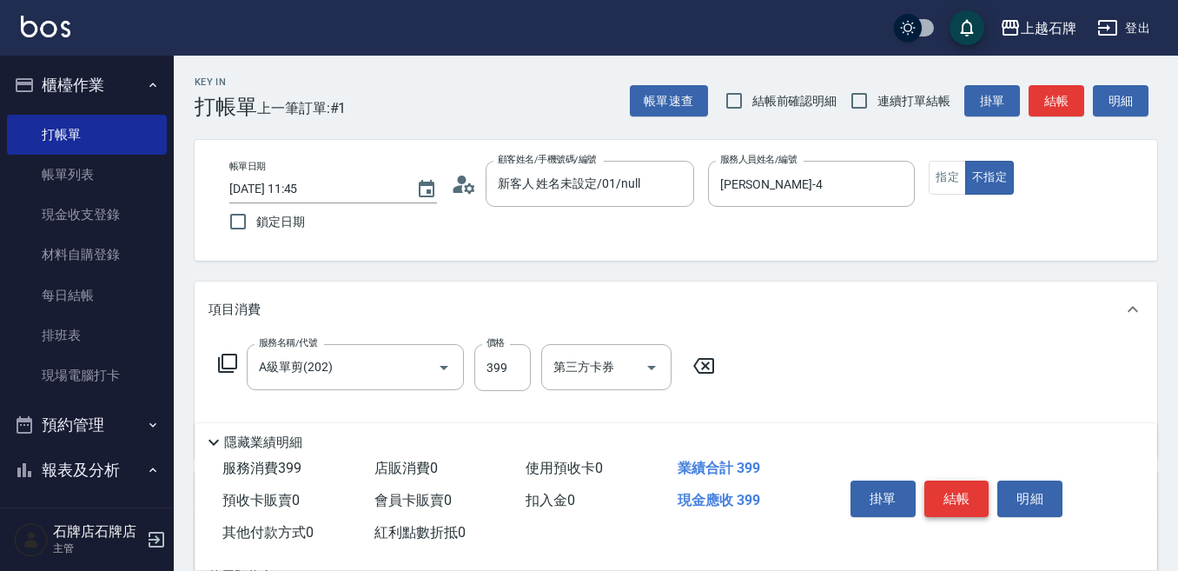
click at [969, 483] on button "結帳" at bounding box center [956, 498] width 65 height 36
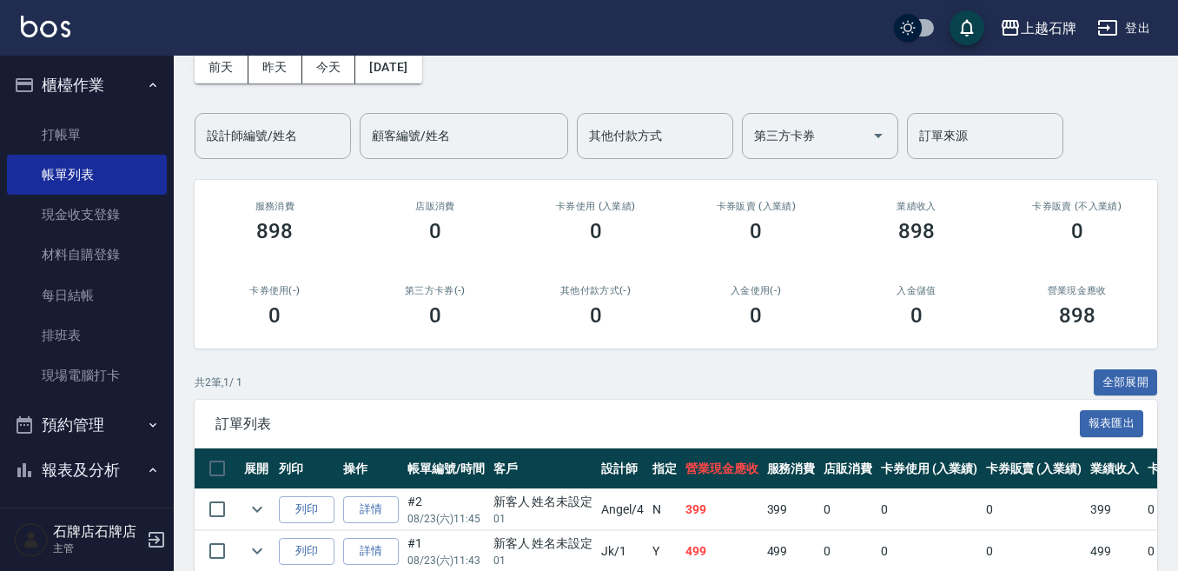
scroll to position [173, 0]
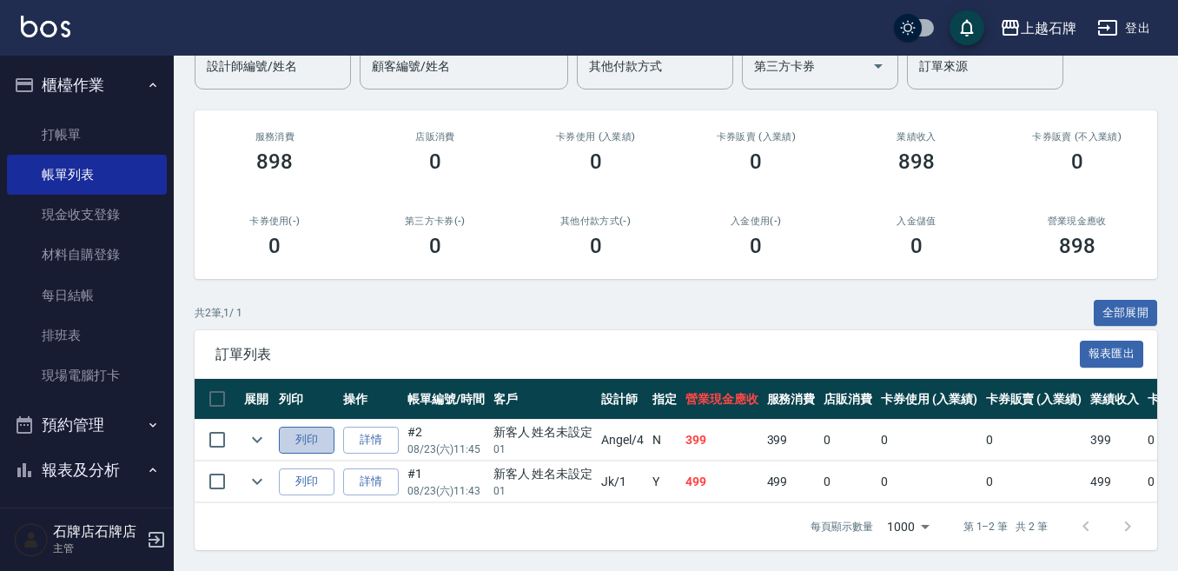
click at [301, 427] on button "列印" at bounding box center [307, 440] width 56 height 27
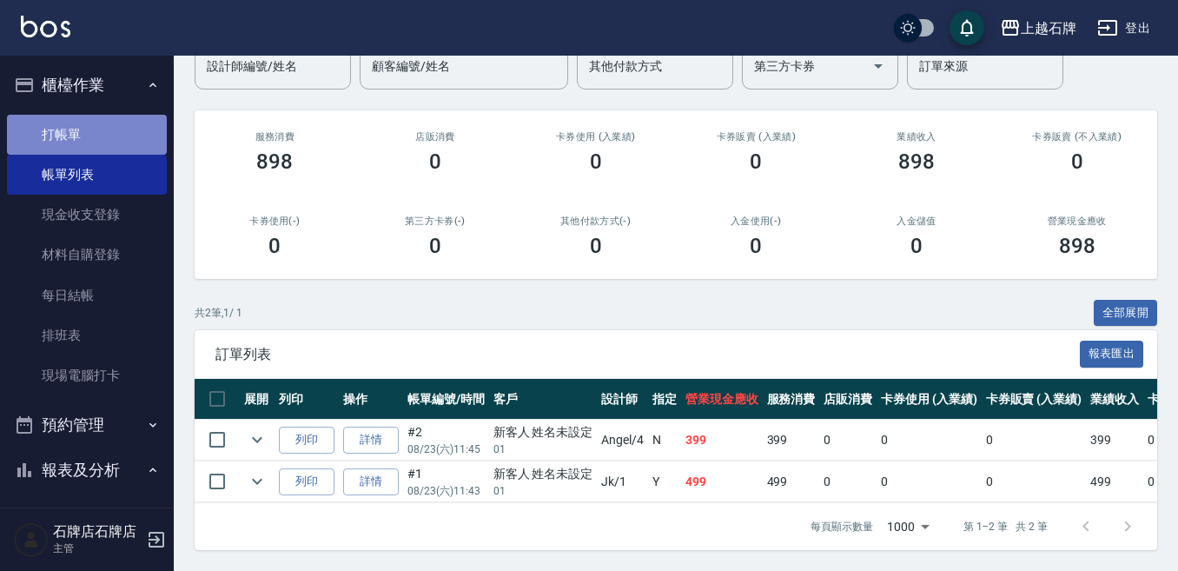
click at [102, 136] on link "打帳單" at bounding box center [87, 135] width 160 height 40
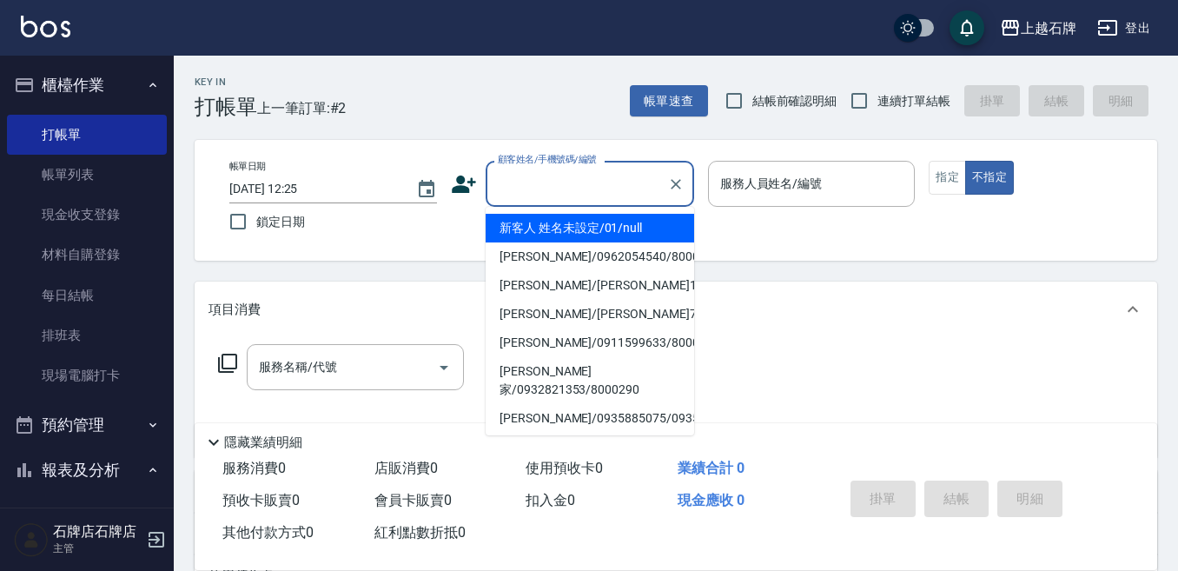
click at [556, 191] on input "顧客姓名/手機號碼/編號" at bounding box center [576, 184] width 167 height 30
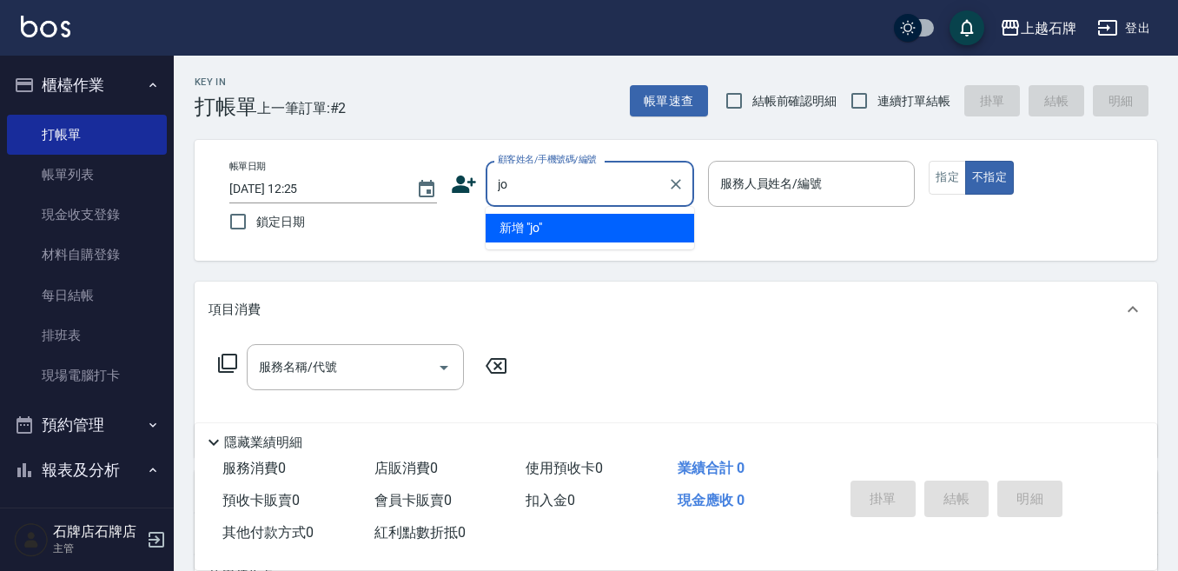
type input "jo"
click at [684, 177] on icon "Clear" at bounding box center [675, 183] width 17 height 17
type input "09050701250"
click at [673, 185] on icon "Clear" at bounding box center [675, 183] width 17 height 17
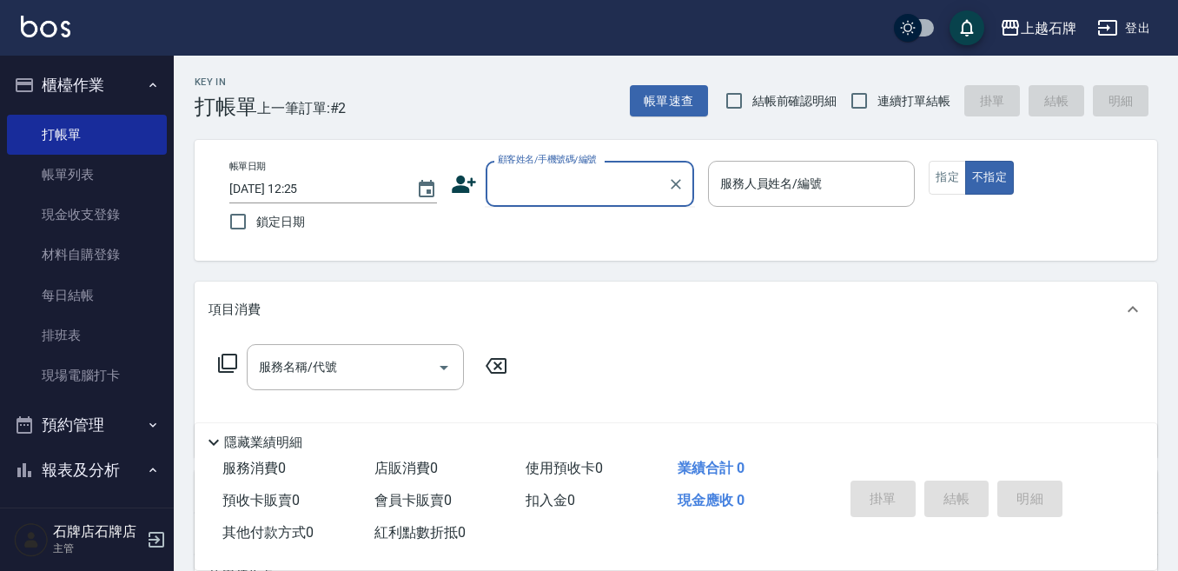
click at [559, 187] on input "顧客姓名/手機號碼/編號" at bounding box center [576, 184] width 167 height 30
click at [625, 227] on li "[PERSON_NAME]/0972913061/2163" at bounding box center [590, 228] width 208 height 29
type input "[PERSON_NAME]/0972913061/2163"
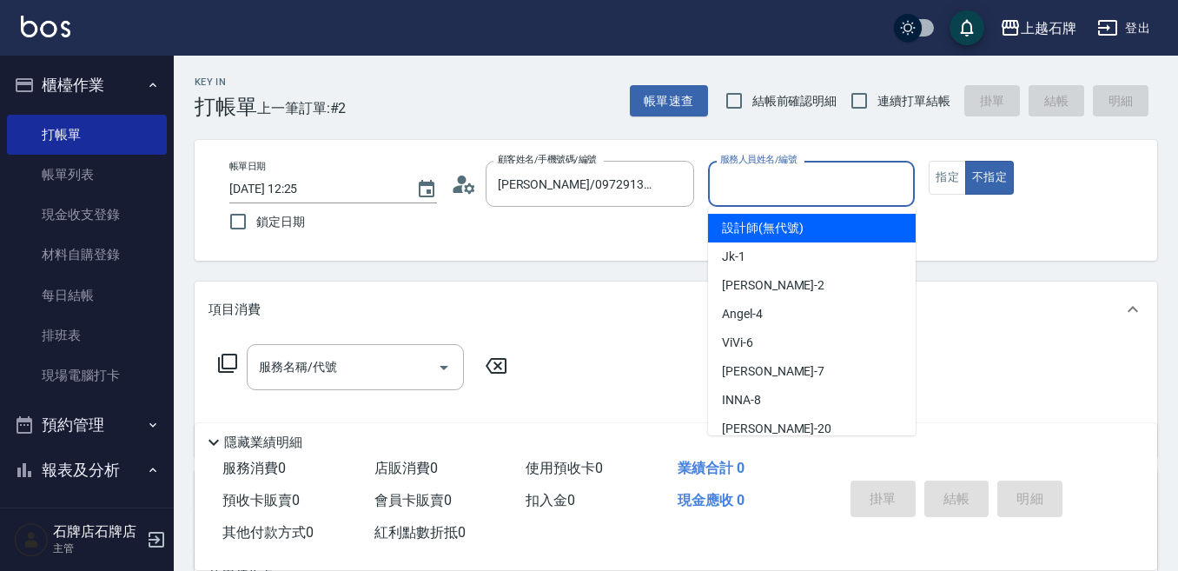
click at [784, 179] on input "服務人員姓名/編號" at bounding box center [812, 184] width 192 height 30
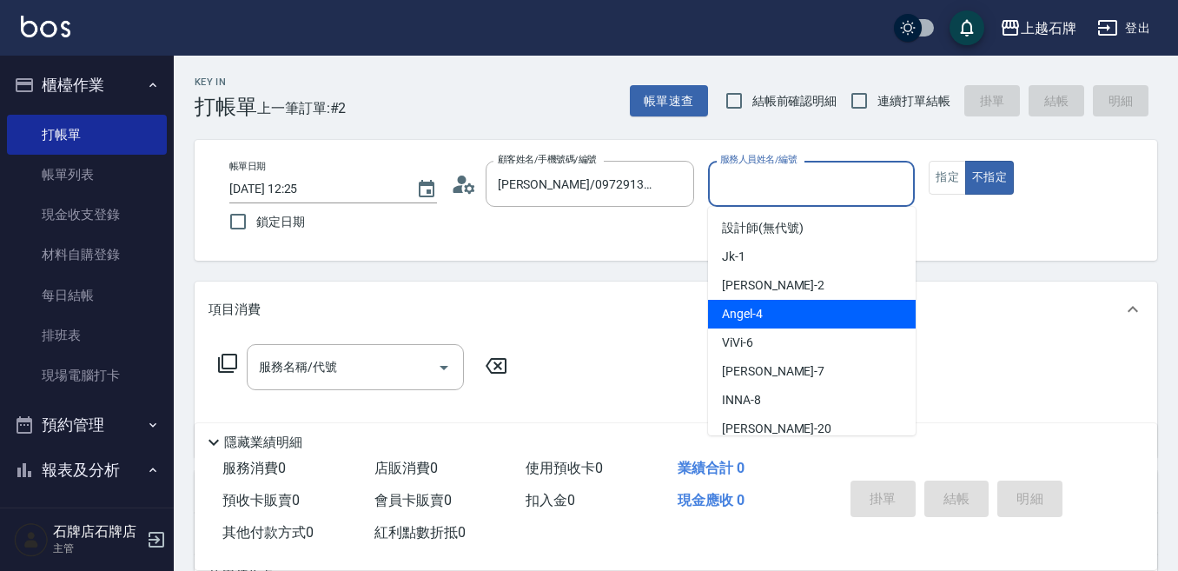
click at [874, 316] on div "[PERSON_NAME] -4" at bounding box center [812, 314] width 208 height 29
type input "[PERSON_NAME]-4"
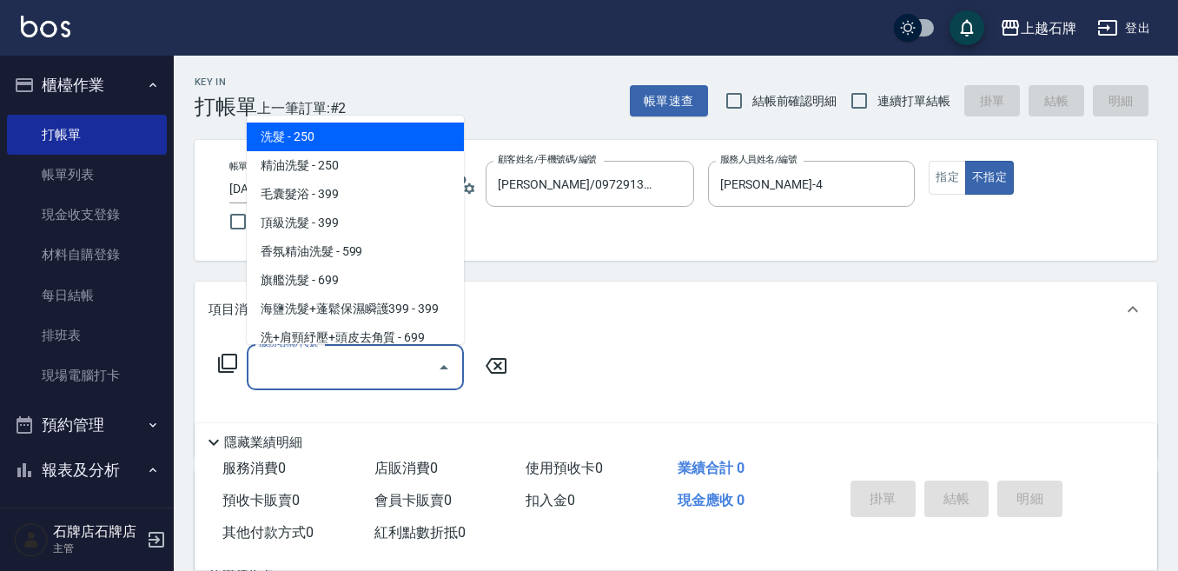
click at [357, 374] on input "服務名稱/代號" at bounding box center [342, 367] width 175 height 30
click at [360, 136] on span "洗髮 - 250" at bounding box center [355, 136] width 217 height 29
type input "洗髮(101)"
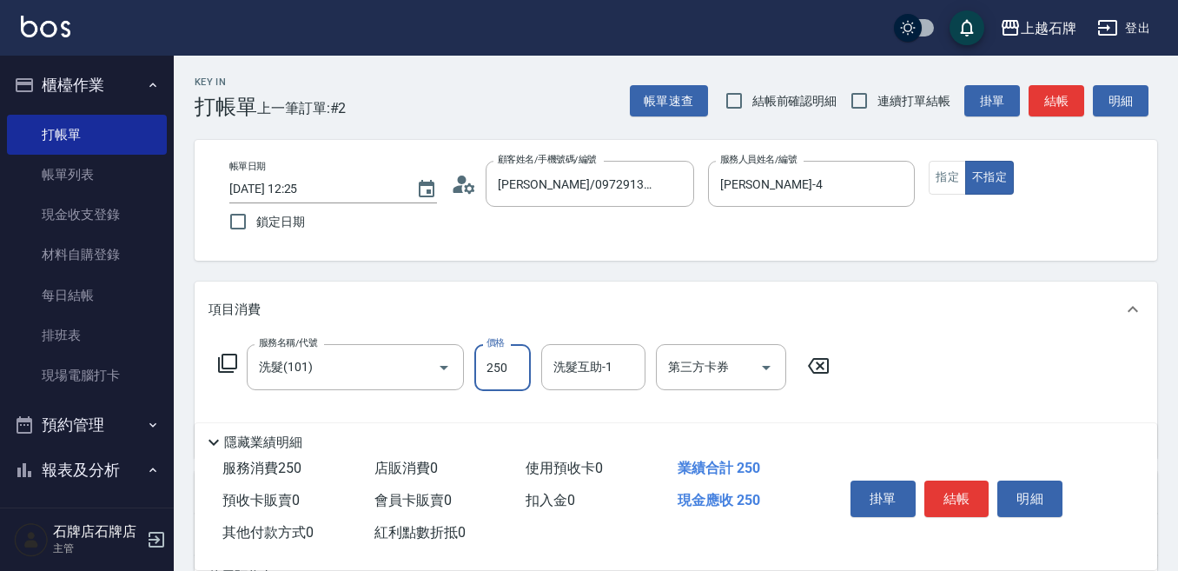
click at [508, 367] on input "250" at bounding box center [502, 367] width 56 height 47
type input "300"
click at [943, 178] on button "指定" at bounding box center [947, 178] width 37 height 34
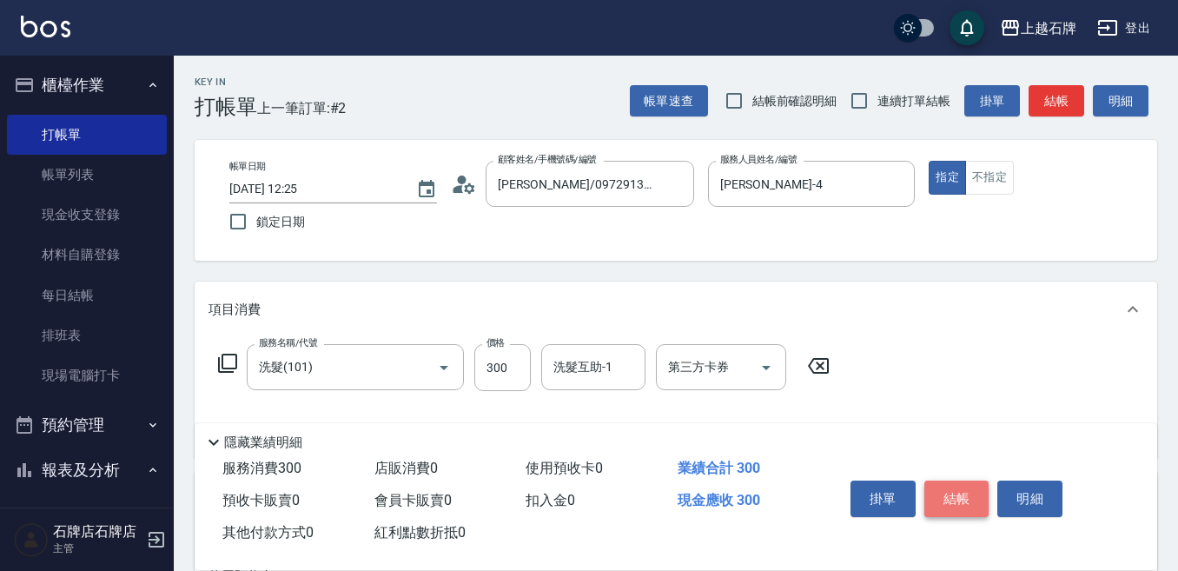
click at [943, 486] on button "結帳" at bounding box center [956, 498] width 65 height 36
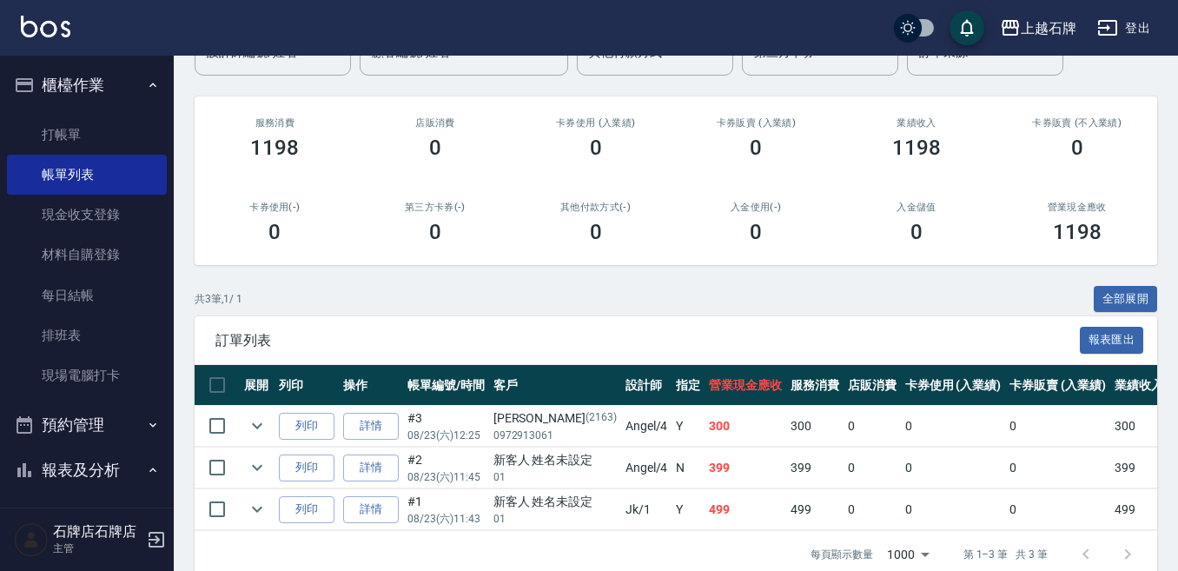
scroll to position [174, 0]
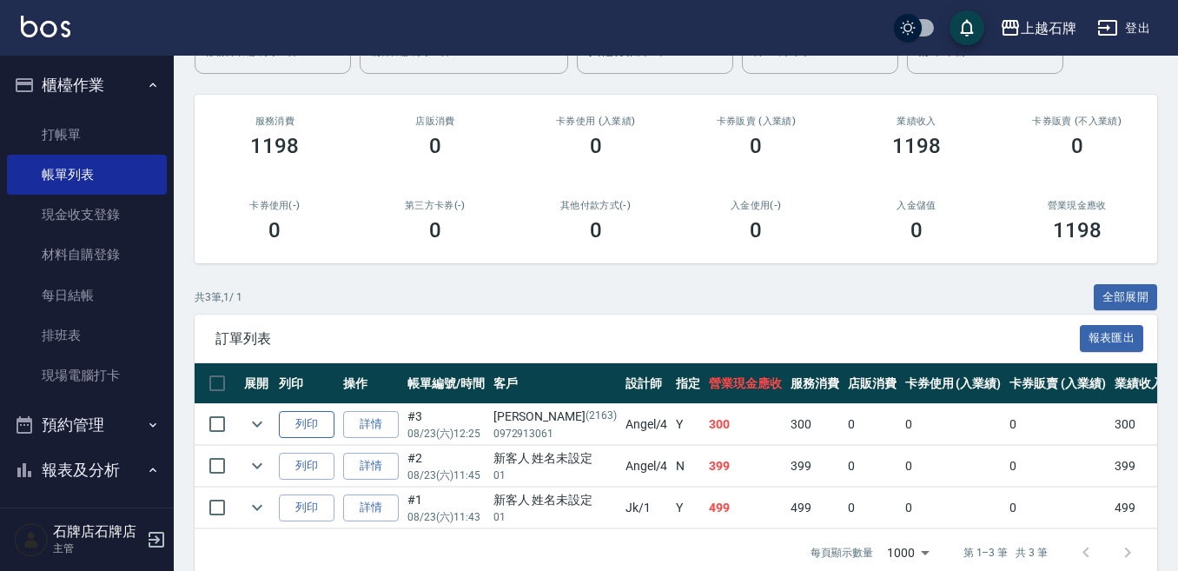
click at [308, 425] on button "列印" at bounding box center [307, 424] width 56 height 27
click at [98, 129] on link "打帳單" at bounding box center [87, 135] width 160 height 40
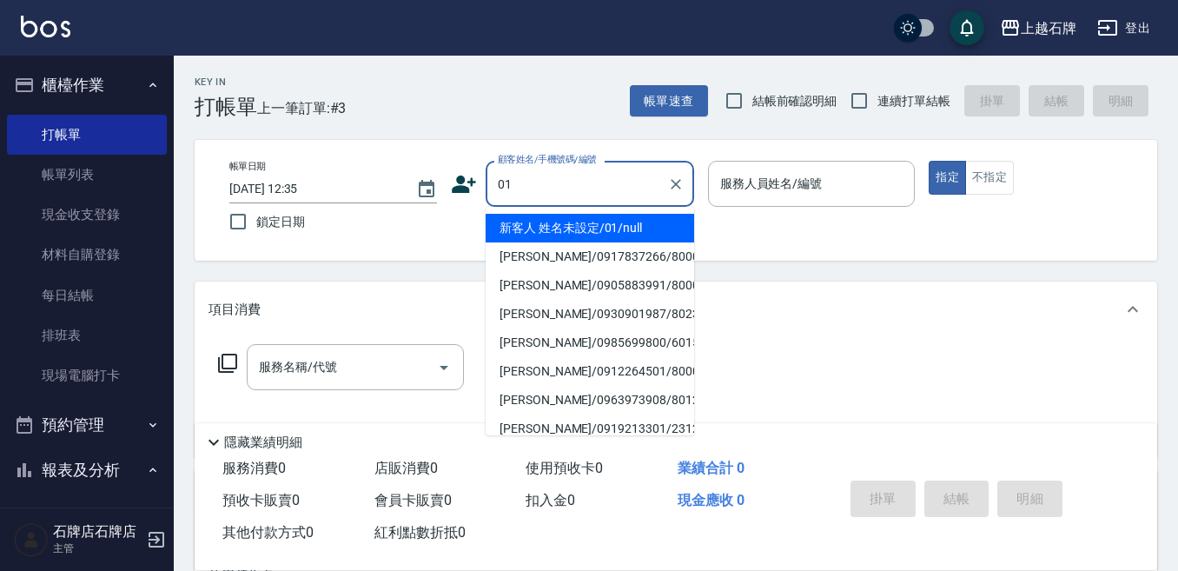
click at [639, 227] on li "新客人 姓名未設定/01/null" at bounding box center [590, 228] width 208 height 29
type input "01"
type input "1"
type input "新客人 姓名未設定/01/null"
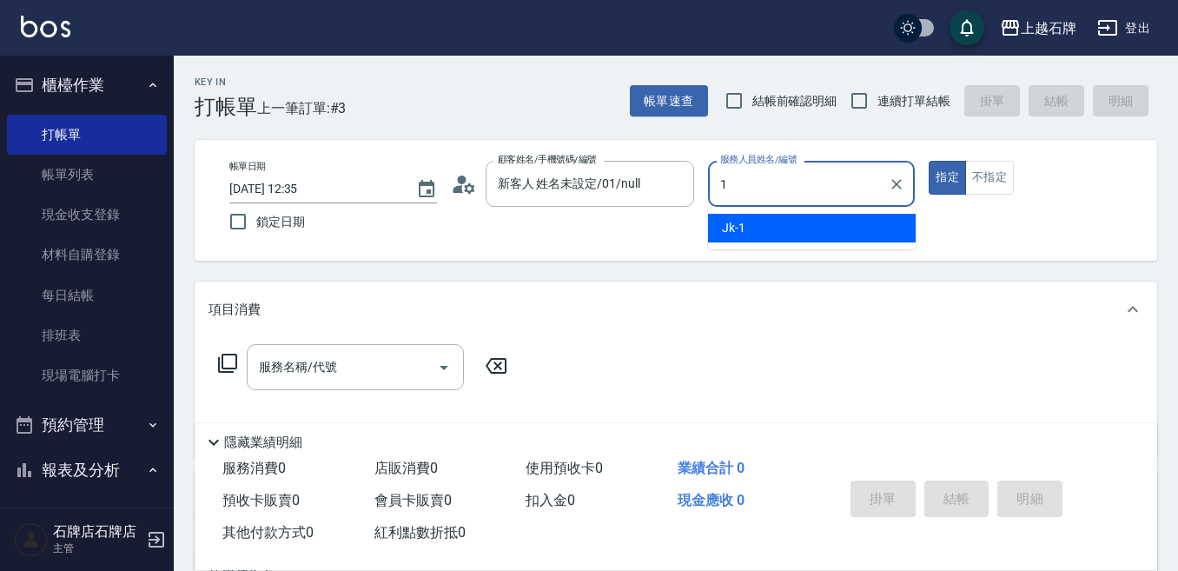
click at [781, 234] on div "Jk -1" at bounding box center [812, 228] width 208 height 29
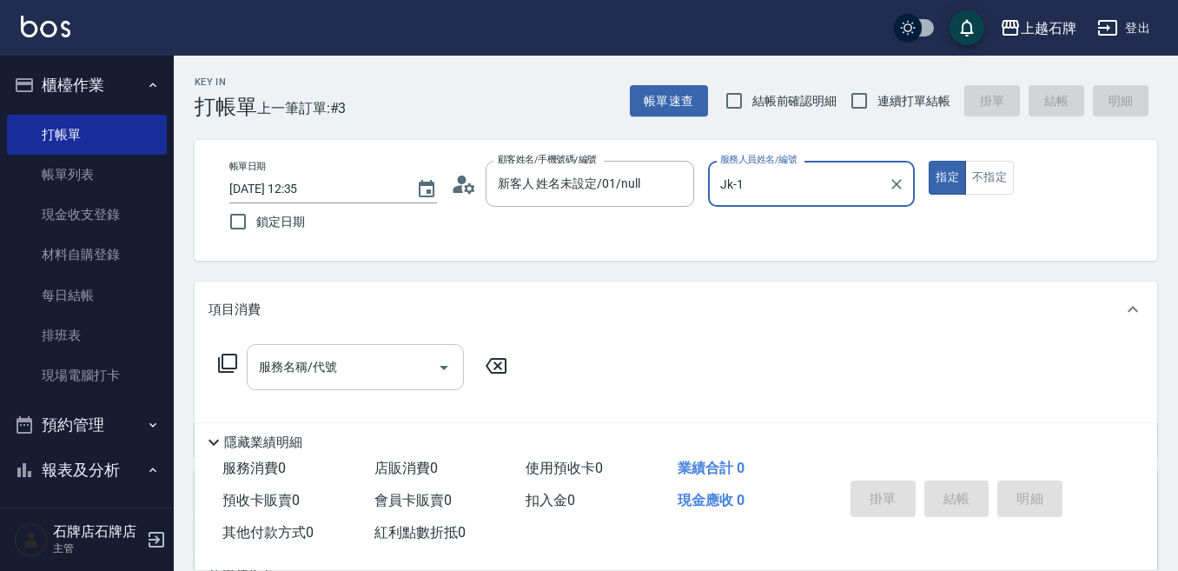
type input "Jk-1"
click at [331, 366] on div "服務名稱/代號 服務名稱/代號" at bounding box center [355, 367] width 217 height 46
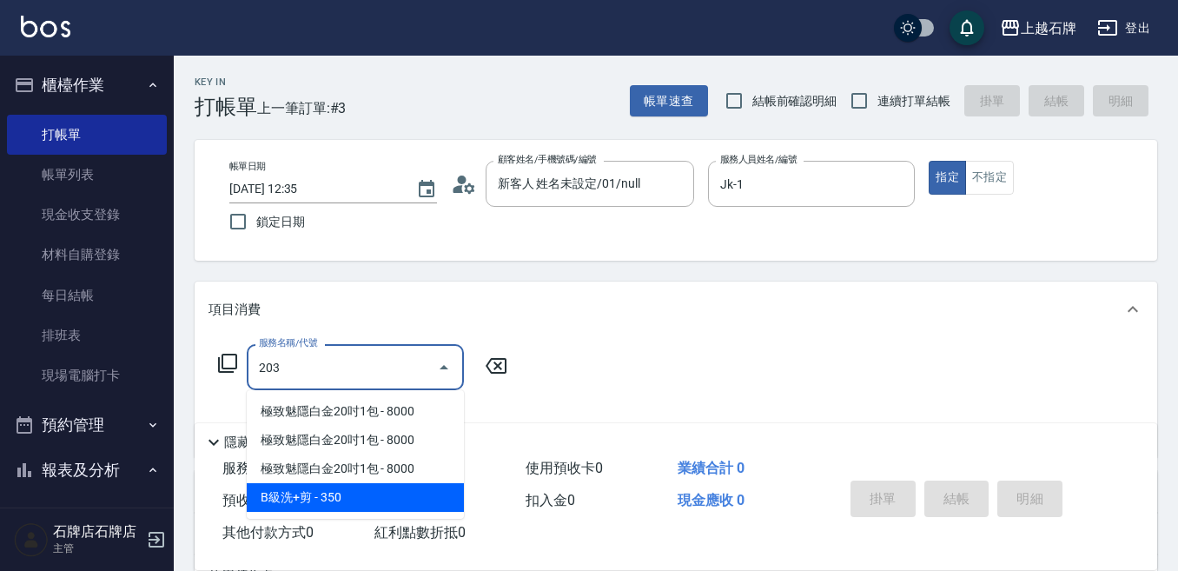
drag, startPoint x: 379, startPoint y: 508, endPoint x: 455, endPoint y: 385, distance: 145.1
click at [383, 499] on span "B級洗+剪 - 350" at bounding box center [355, 497] width 217 height 29
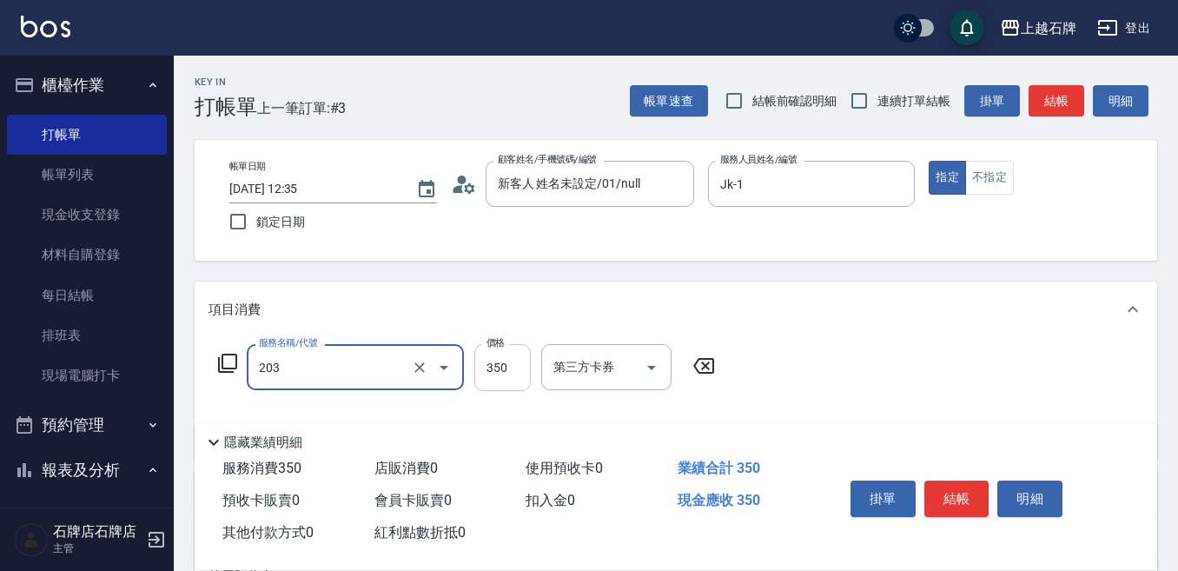
type input "B級洗+剪(203)"
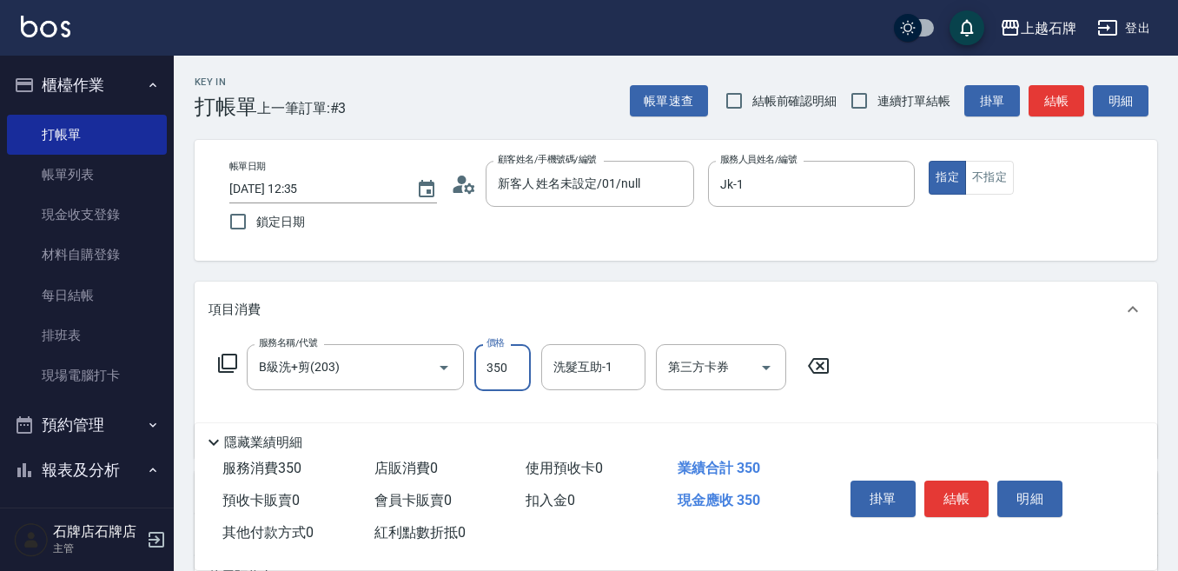
click at [482, 378] on input "350" at bounding box center [502, 367] width 56 height 47
type input "499"
click at [954, 493] on button "結帳" at bounding box center [956, 498] width 65 height 36
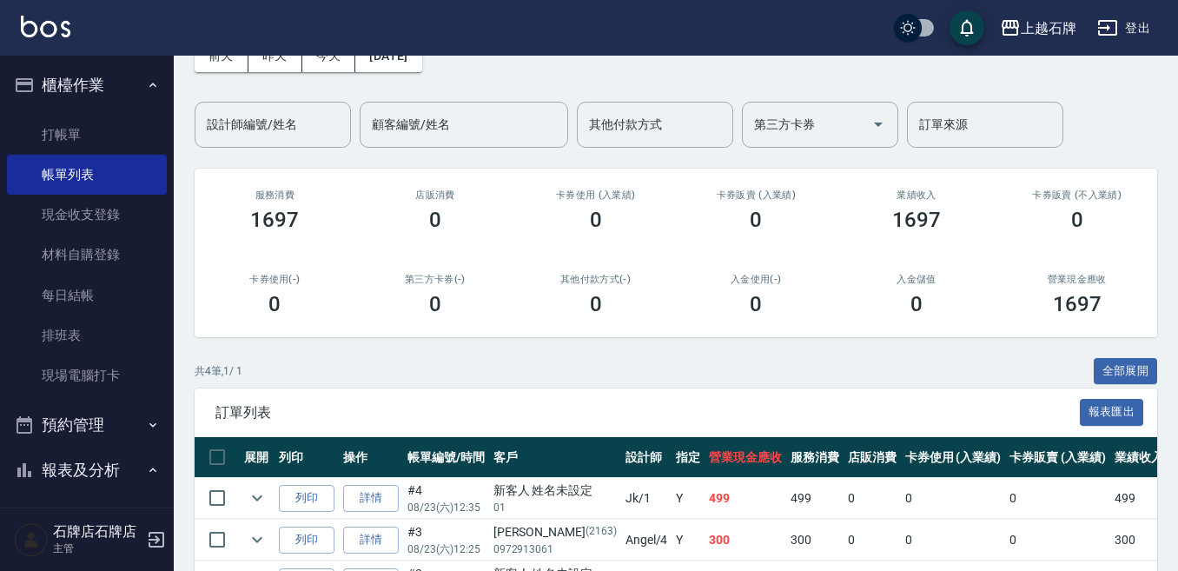
scroll to position [256, 0]
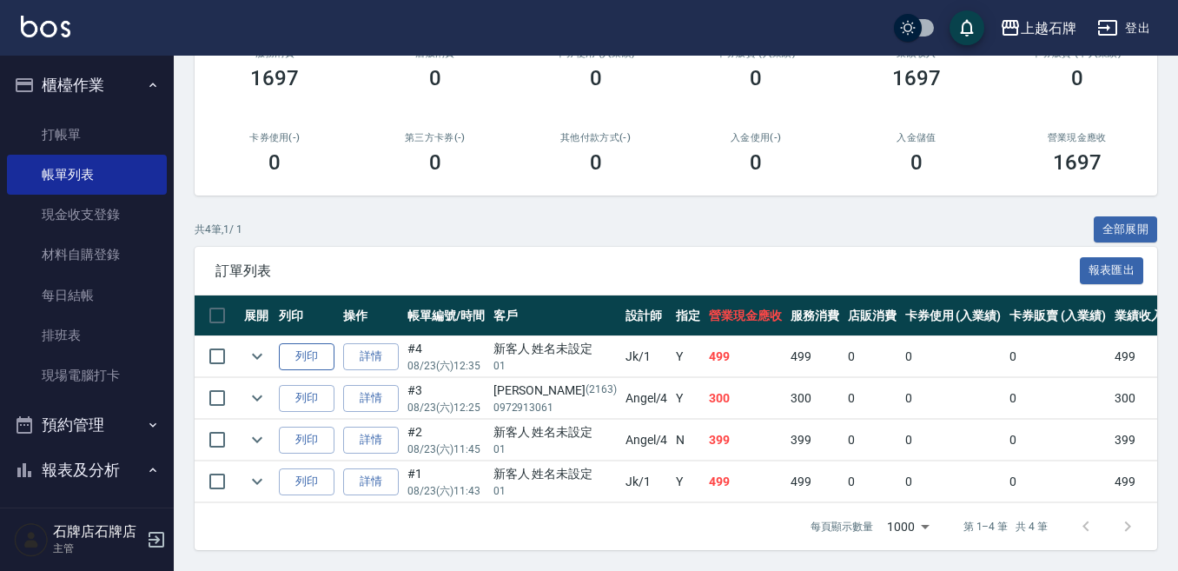
click at [322, 343] on button "列印" at bounding box center [307, 356] width 56 height 27
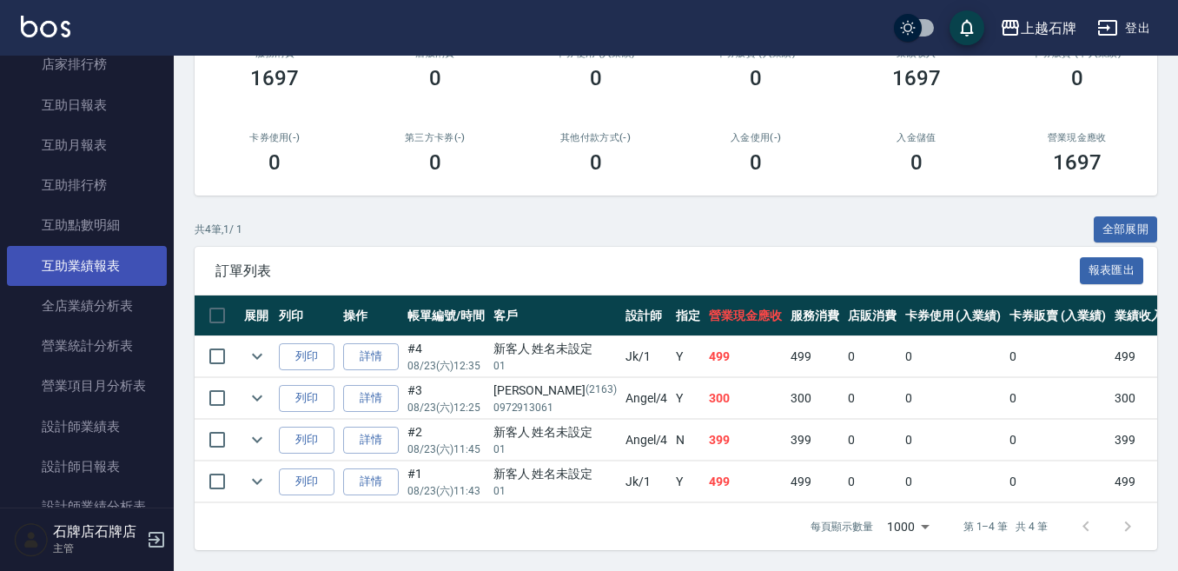
scroll to position [695, 0]
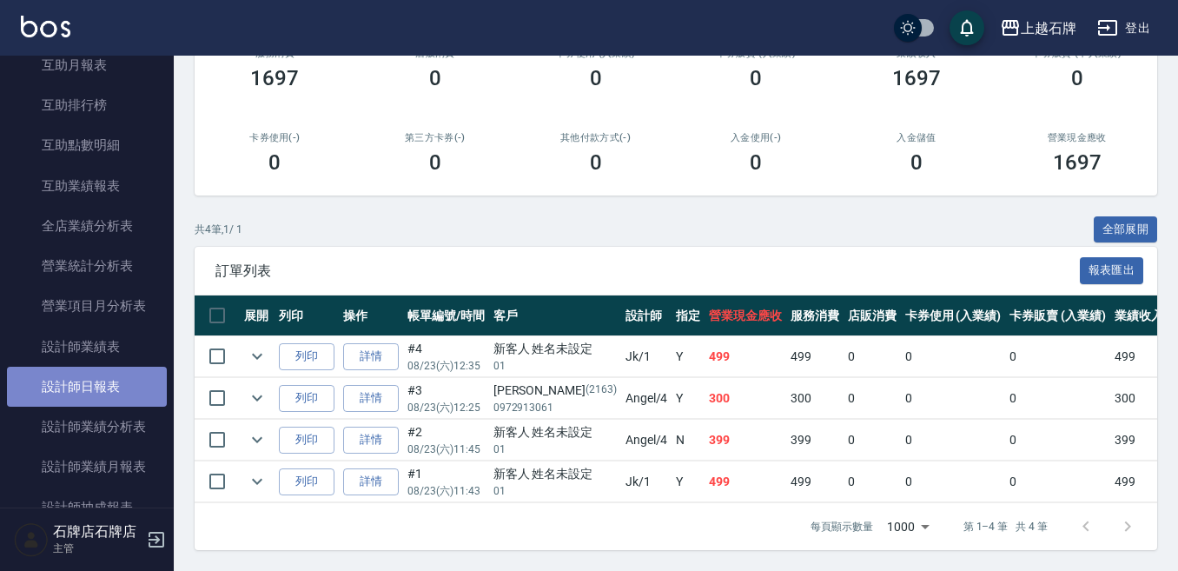
click at [122, 376] on link "設計師日報表" at bounding box center [87, 387] width 160 height 40
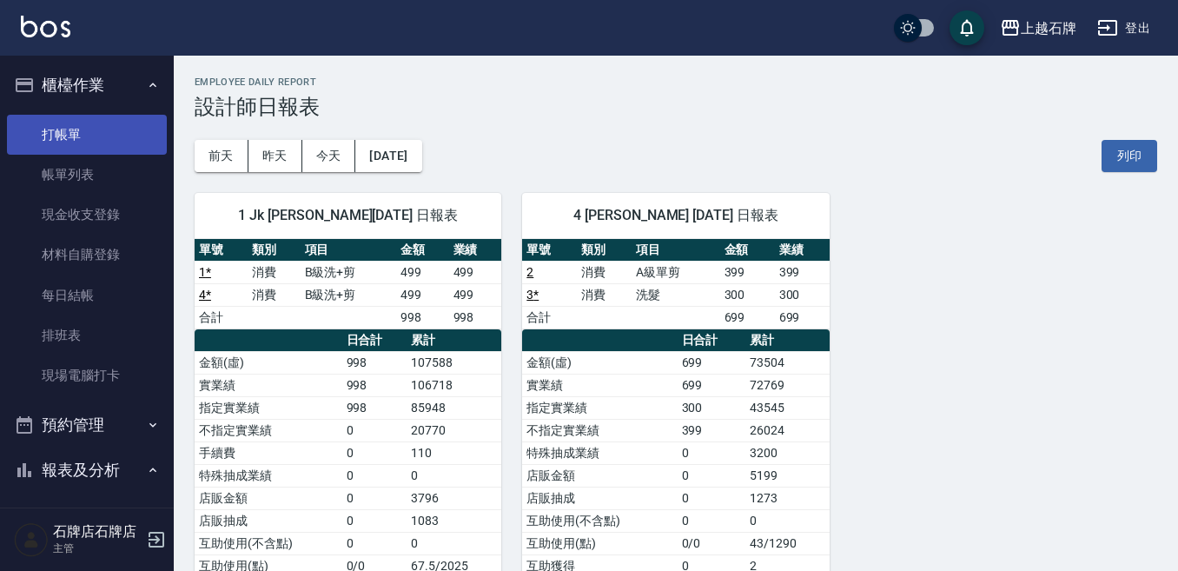
click at [129, 147] on link "打帳單" at bounding box center [87, 135] width 160 height 40
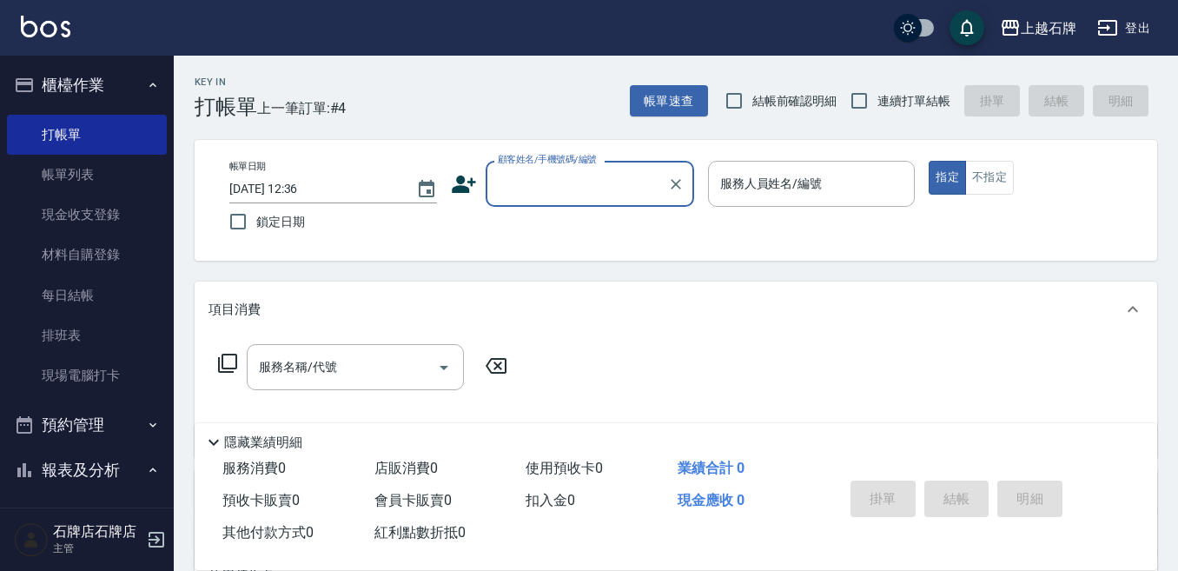
click at [462, 103] on div "Key In 打帳單 上一筆訂單:#4 帳單速查 結帳前確認明細 連續打單結帳 掛單 結帳 明細" at bounding box center [665, 87] width 983 height 63
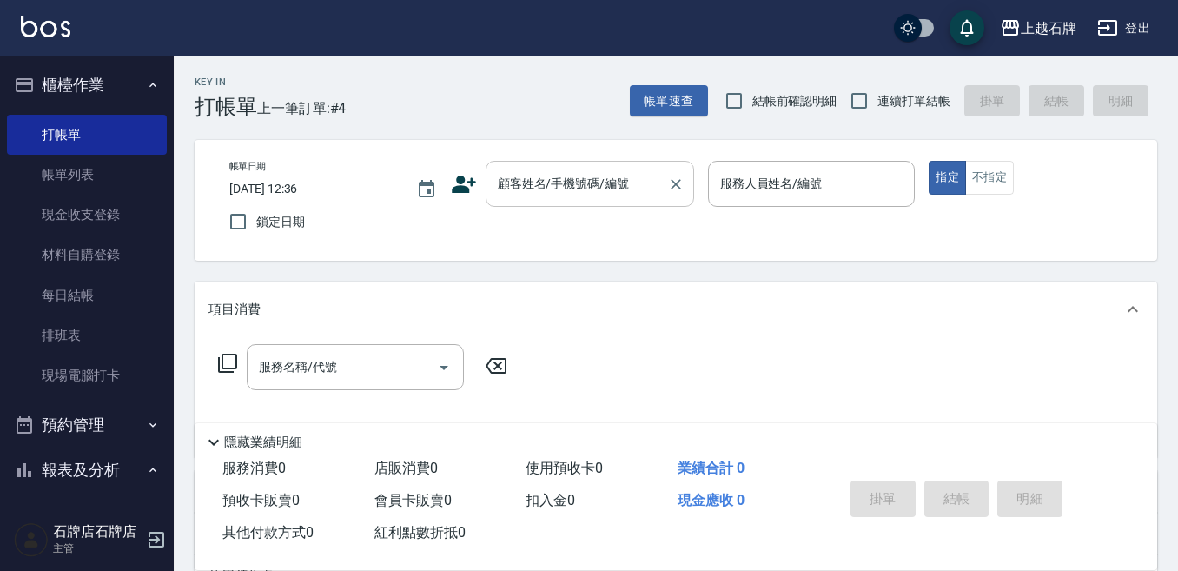
click at [512, 173] on div "顧客姓名/手機號碼/編號 顧客姓名/手機號碼/編號" at bounding box center [590, 184] width 208 height 46
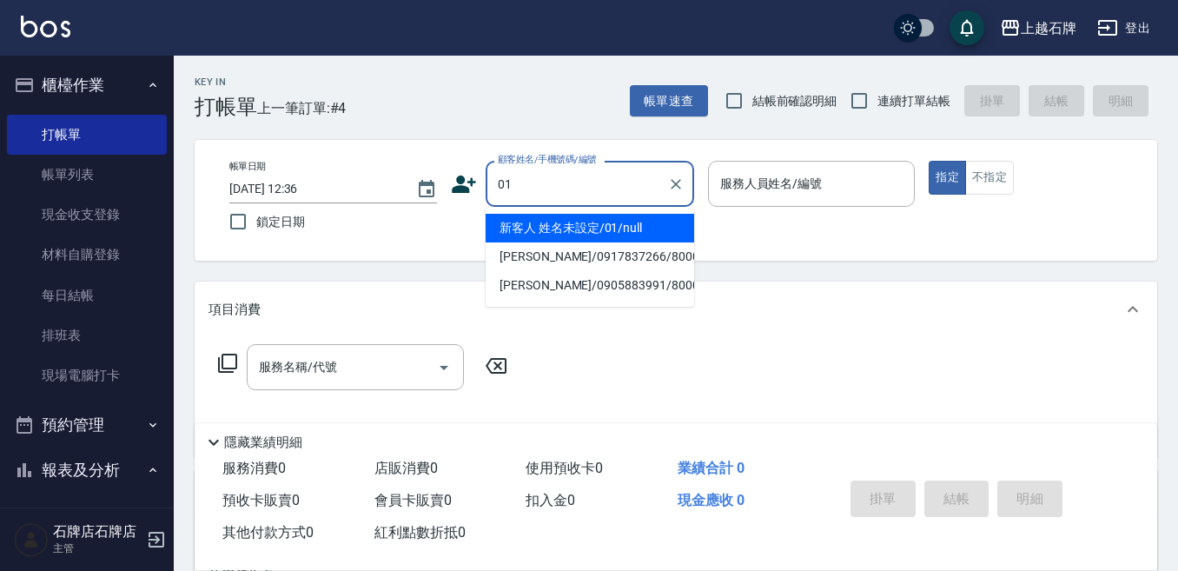
type input "新客人 姓名未設定/01/null"
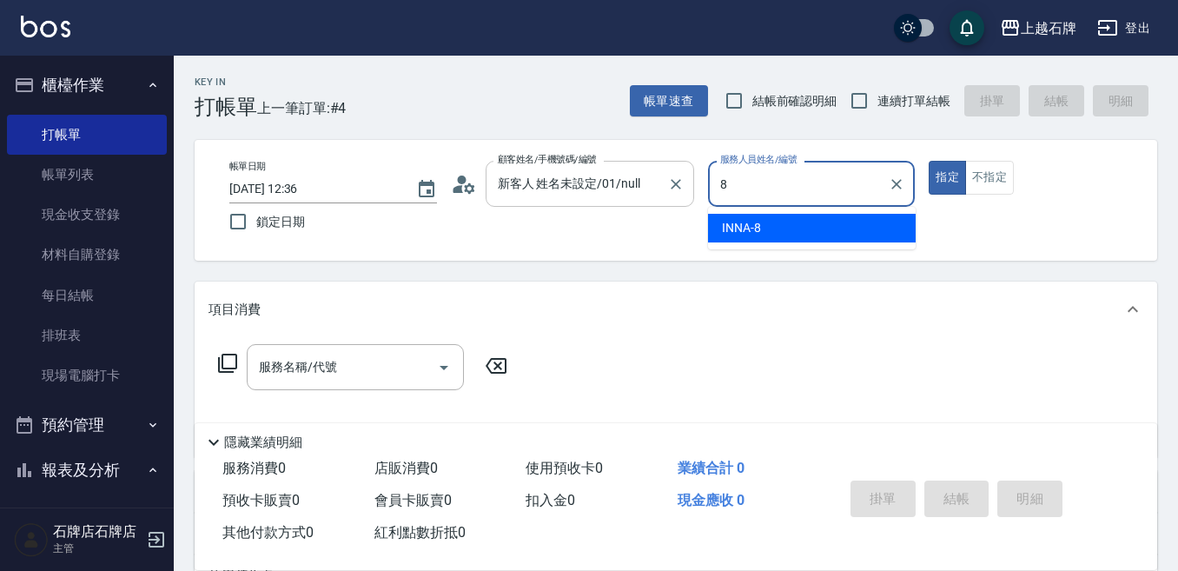
type input "INNA-8"
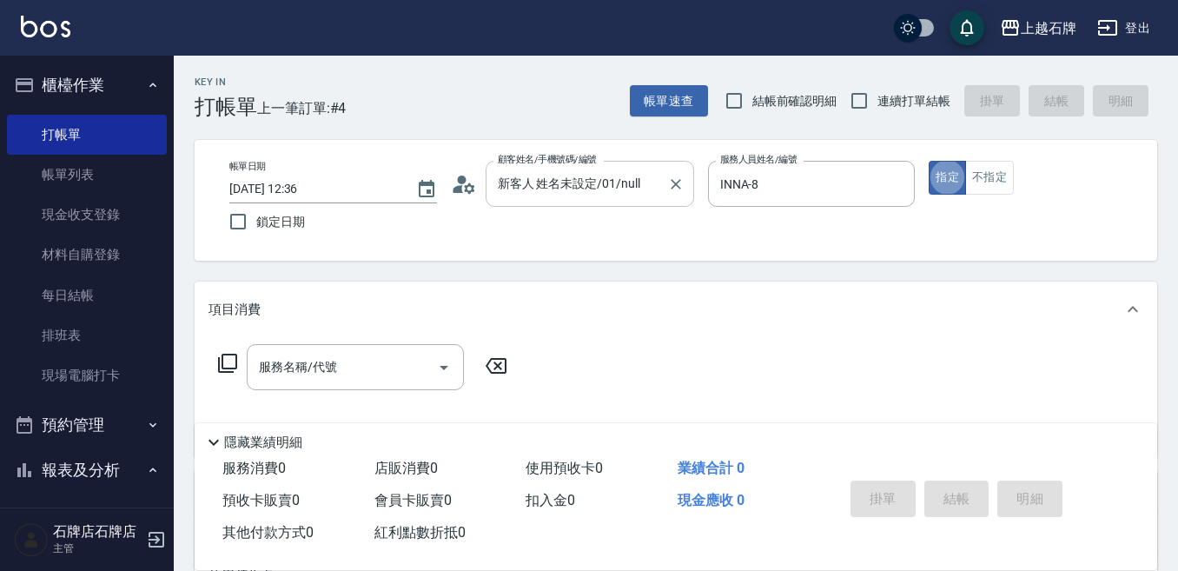
type button "true"
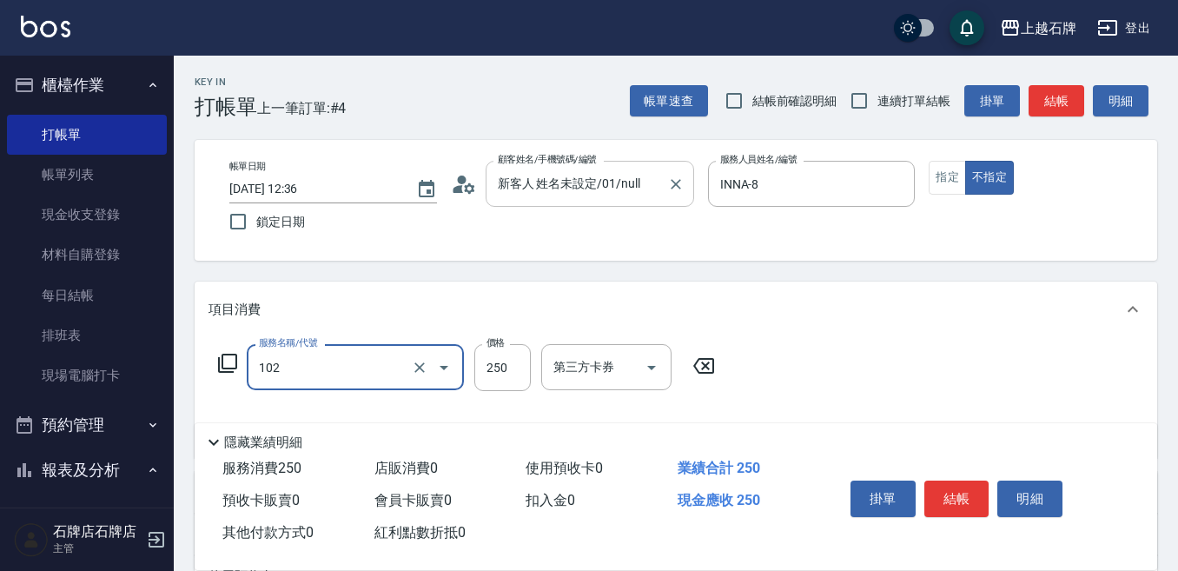
type input "精油洗髮(102)"
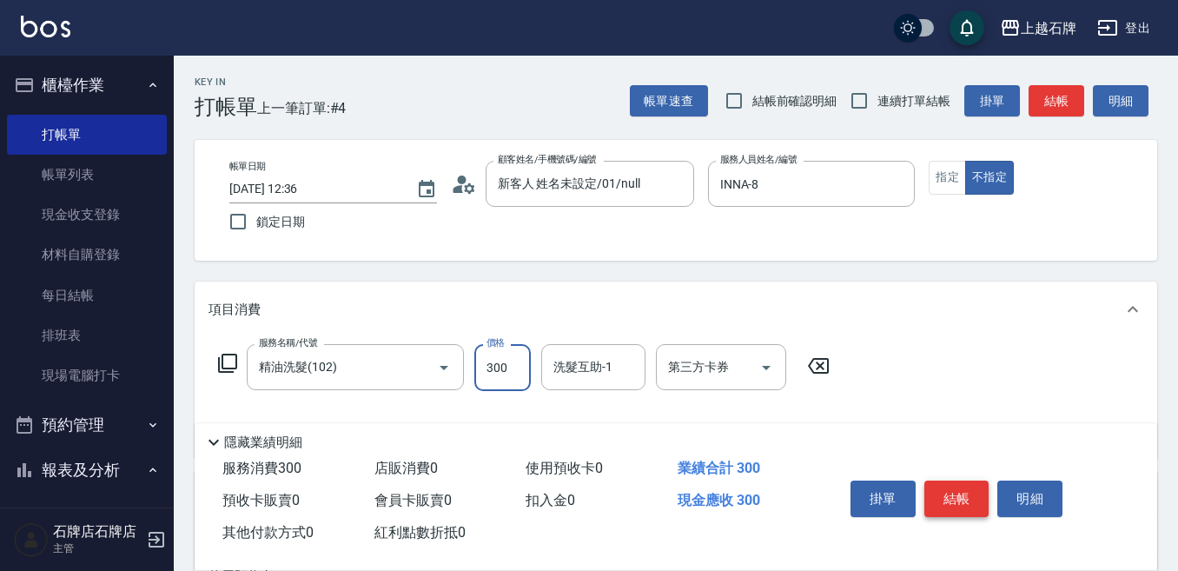
type input "300"
drag, startPoint x: 974, startPoint y: 485, endPoint x: 818, endPoint y: 466, distance: 156.6
click at [972, 485] on button "結帳" at bounding box center [956, 498] width 65 height 36
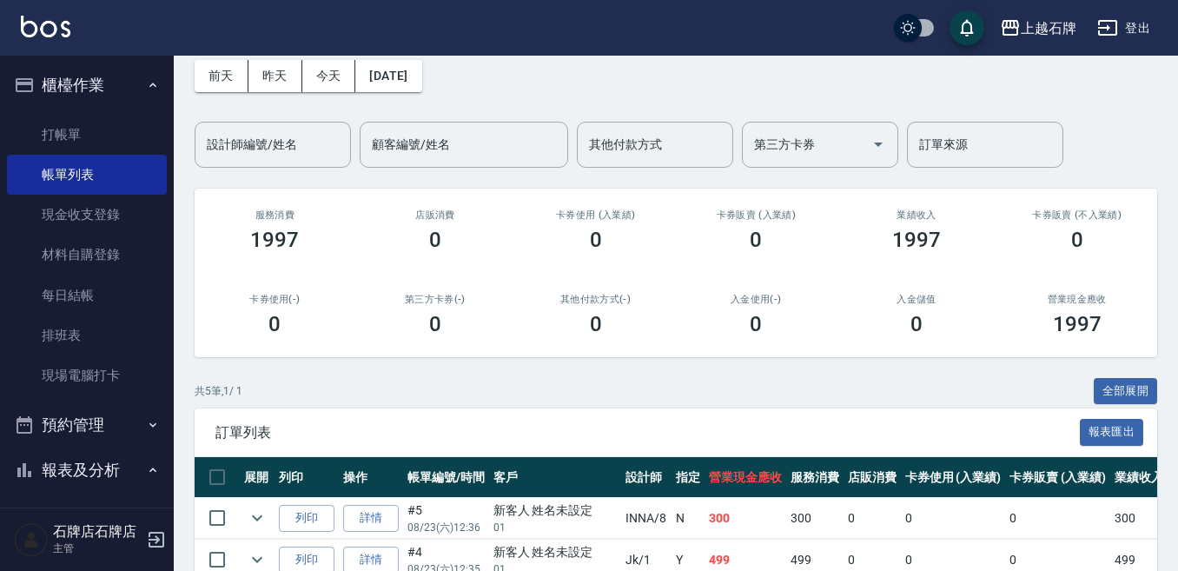
scroll to position [174, 0]
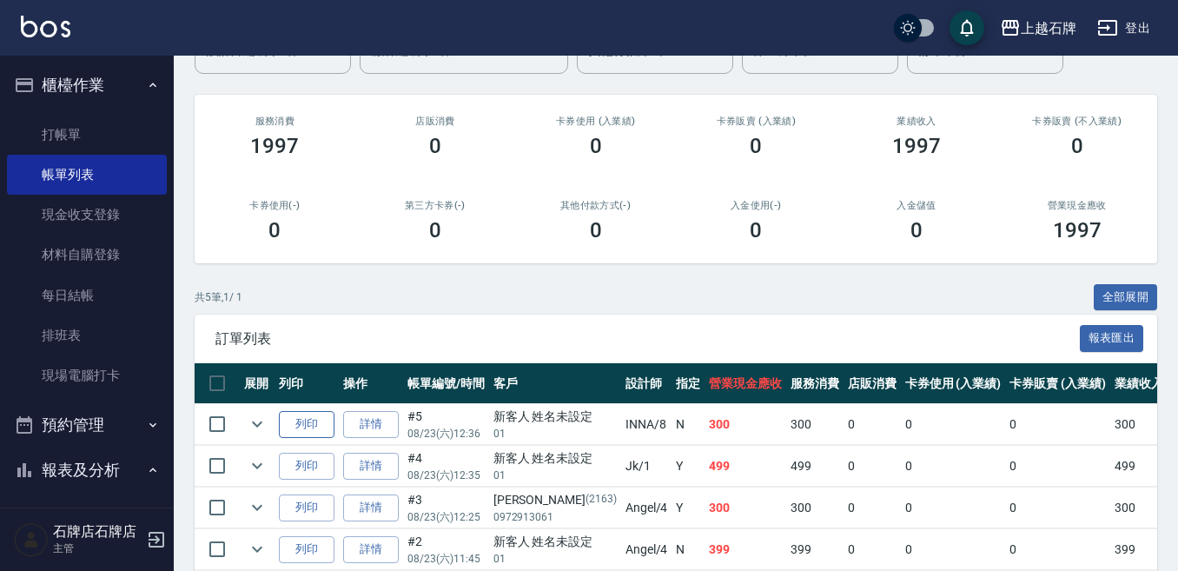
click at [294, 420] on button "列印" at bounding box center [307, 424] width 56 height 27
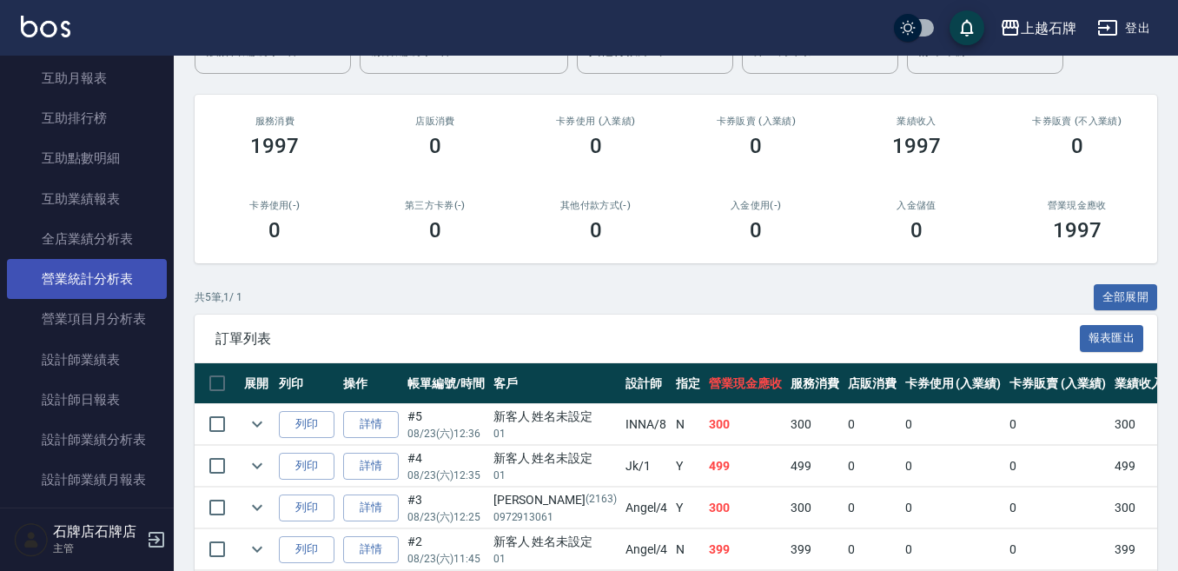
scroll to position [782, 0]
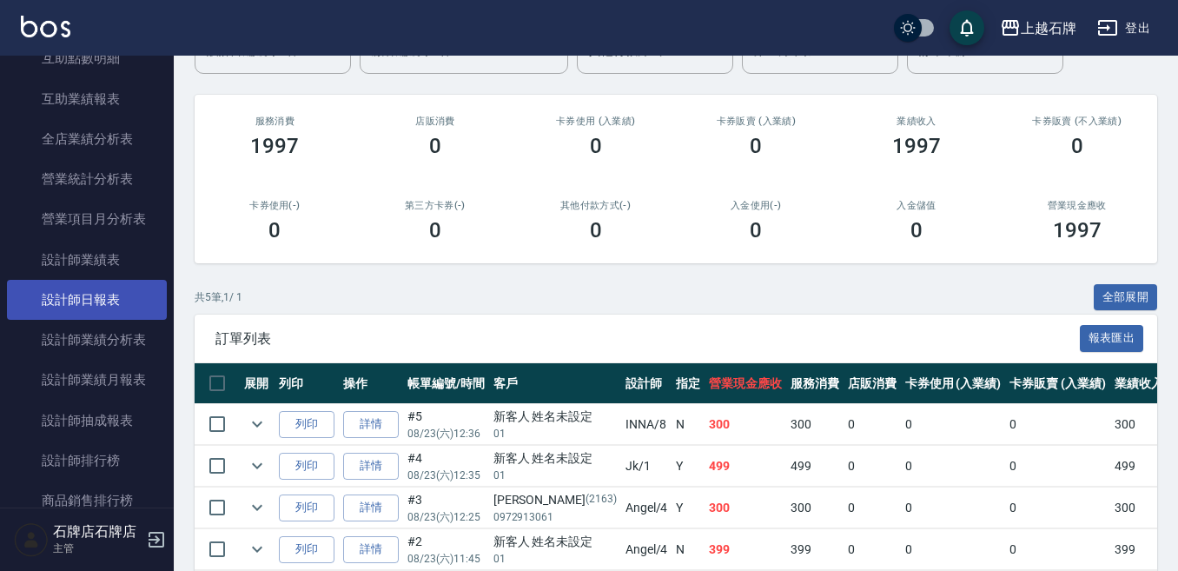
click at [90, 295] on link "設計師日報表" at bounding box center [87, 300] width 160 height 40
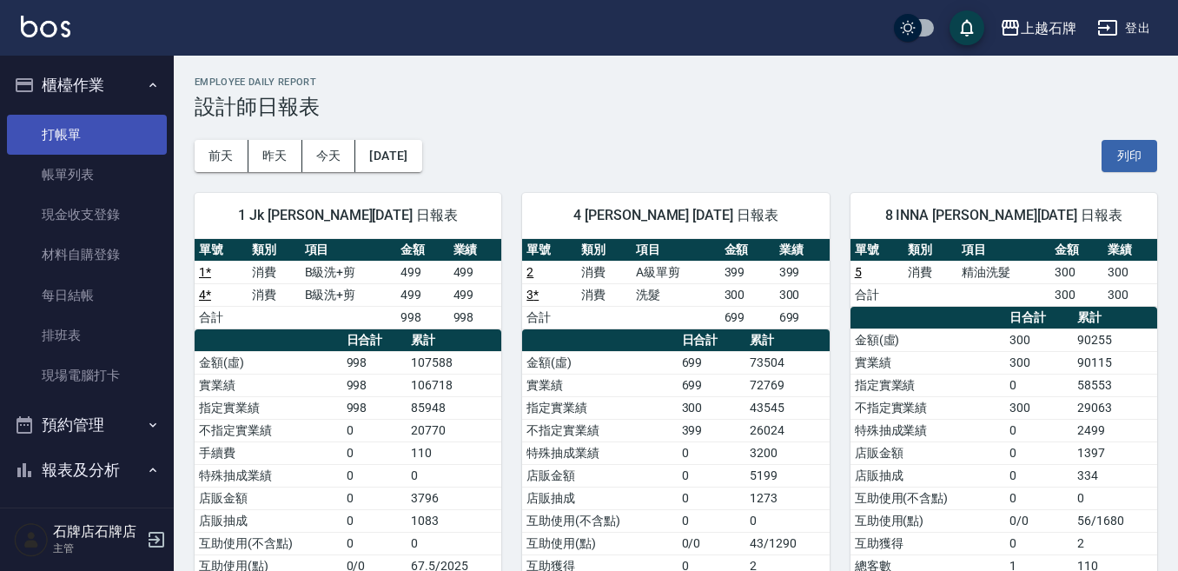
click at [66, 125] on link "打帳單" at bounding box center [87, 135] width 160 height 40
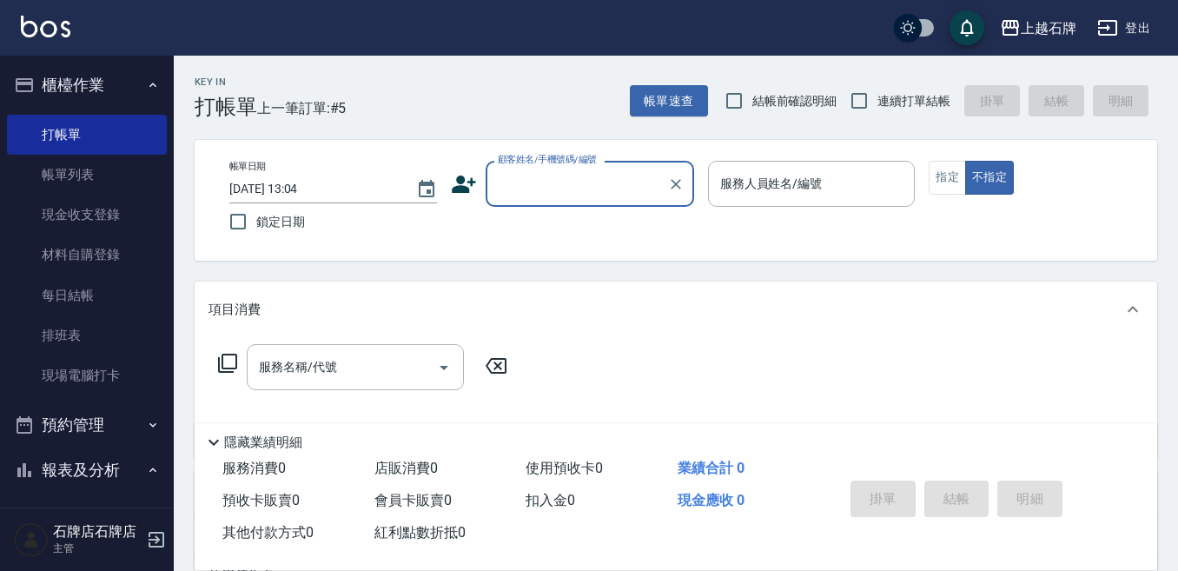
click at [566, 180] on input "顧客姓名/手機號碼/編號" at bounding box center [576, 184] width 167 height 30
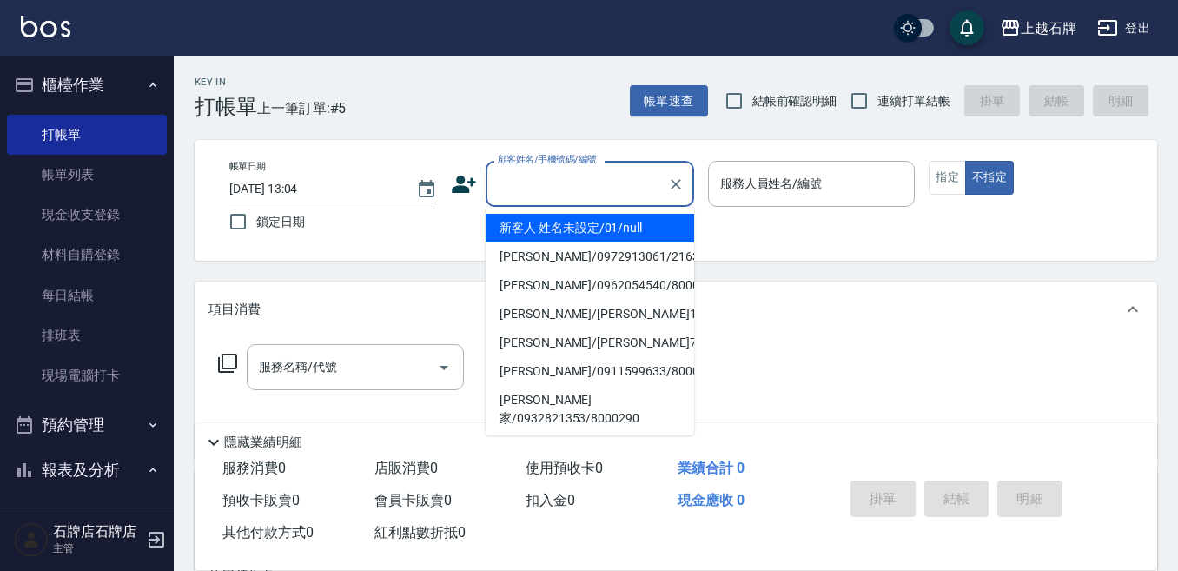
click at [654, 222] on li "新客人 姓名未設定/01/null" at bounding box center [590, 228] width 208 height 29
type input "新客人 姓名未設定/01/null"
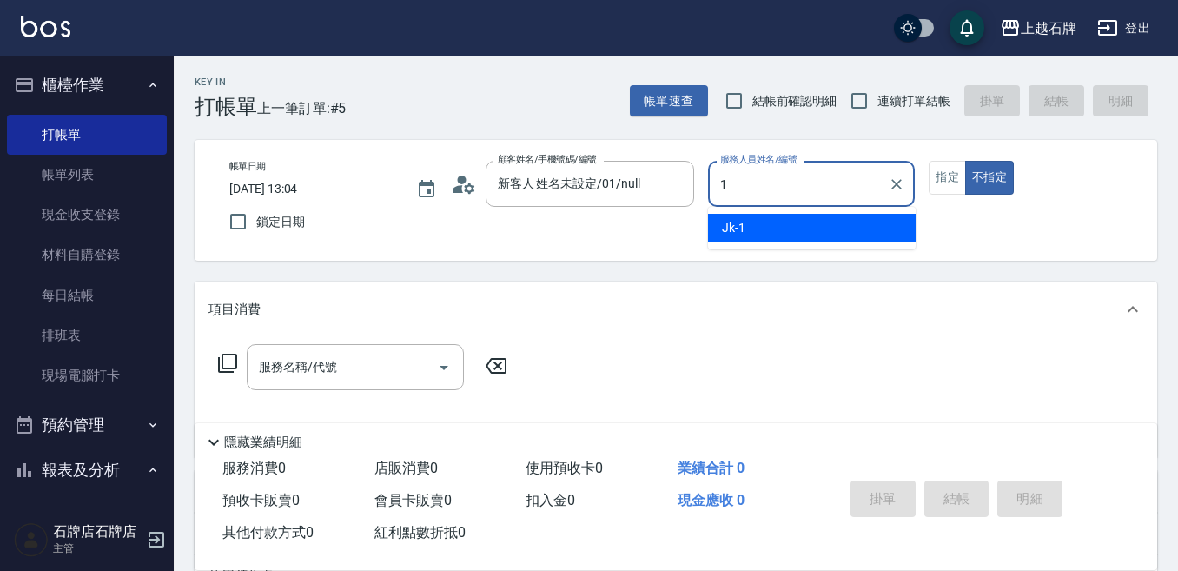
click at [800, 224] on div "Jk -1" at bounding box center [812, 228] width 208 height 29
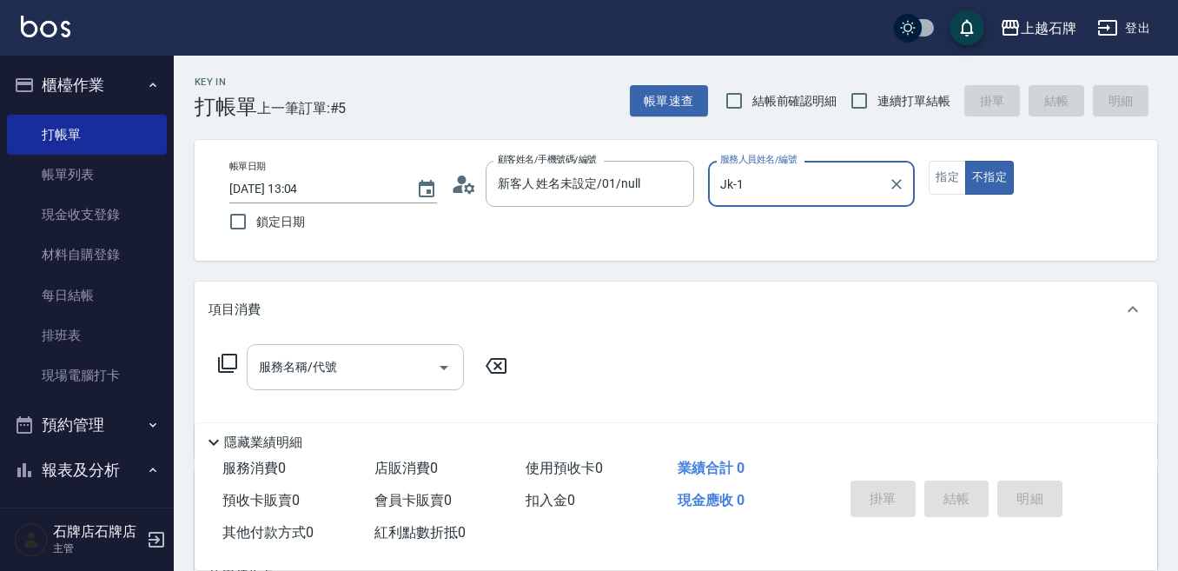
type input "Jk-1"
click at [382, 353] on input "服務名稱/代號" at bounding box center [342, 367] width 175 height 30
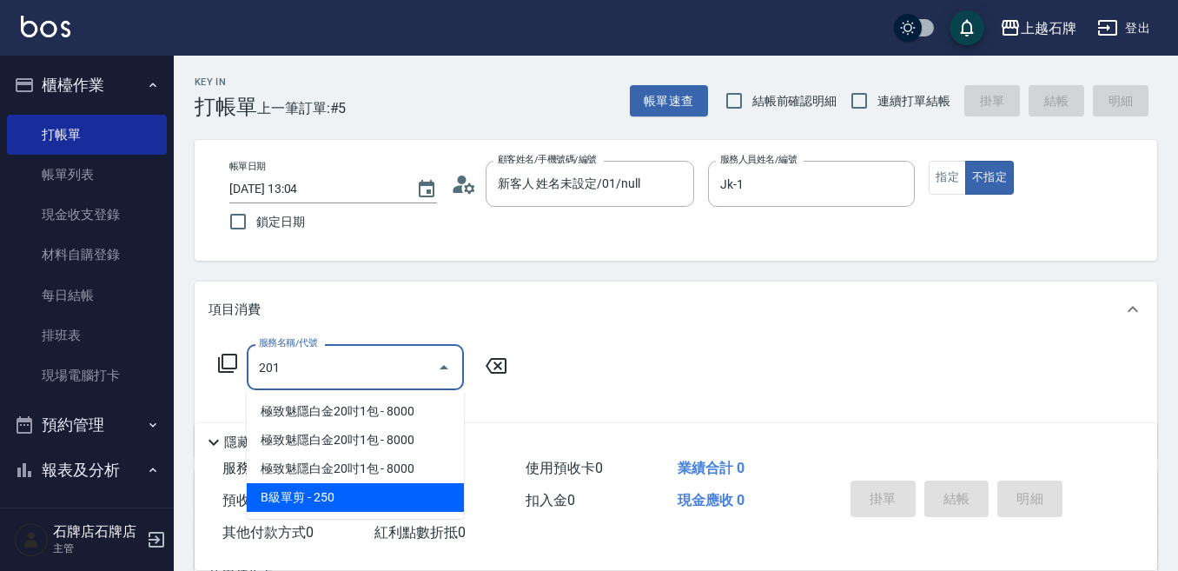
drag, startPoint x: 327, startPoint y: 488, endPoint x: 460, endPoint y: 417, distance: 151.6
click at [327, 488] on span "B級單剪 - 250" at bounding box center [355, 497] width 217 height 29
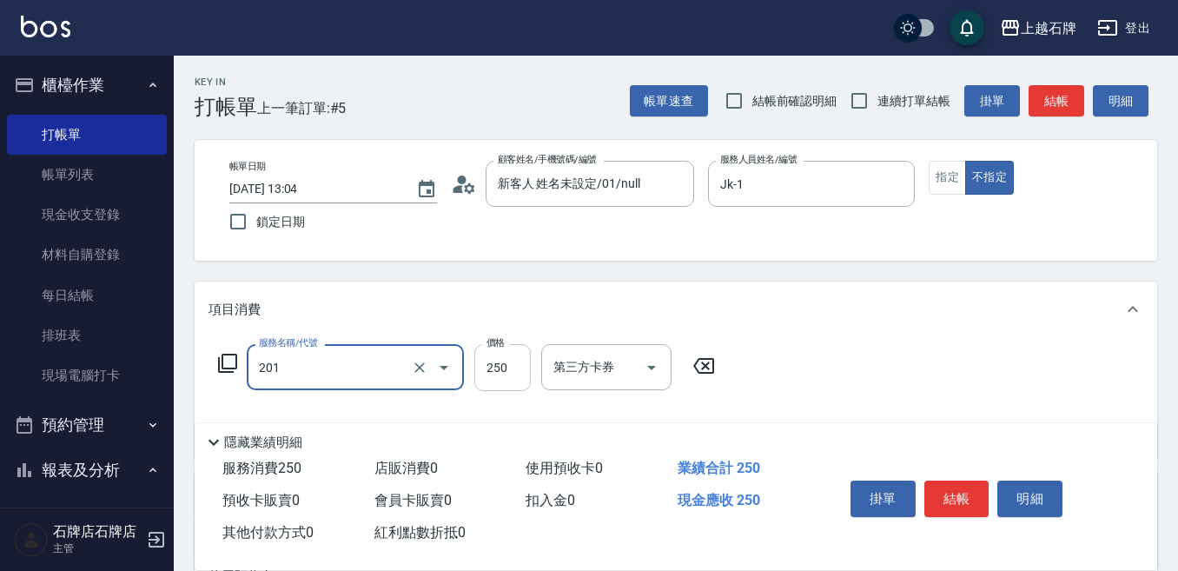
type input "B級單剪(201)"
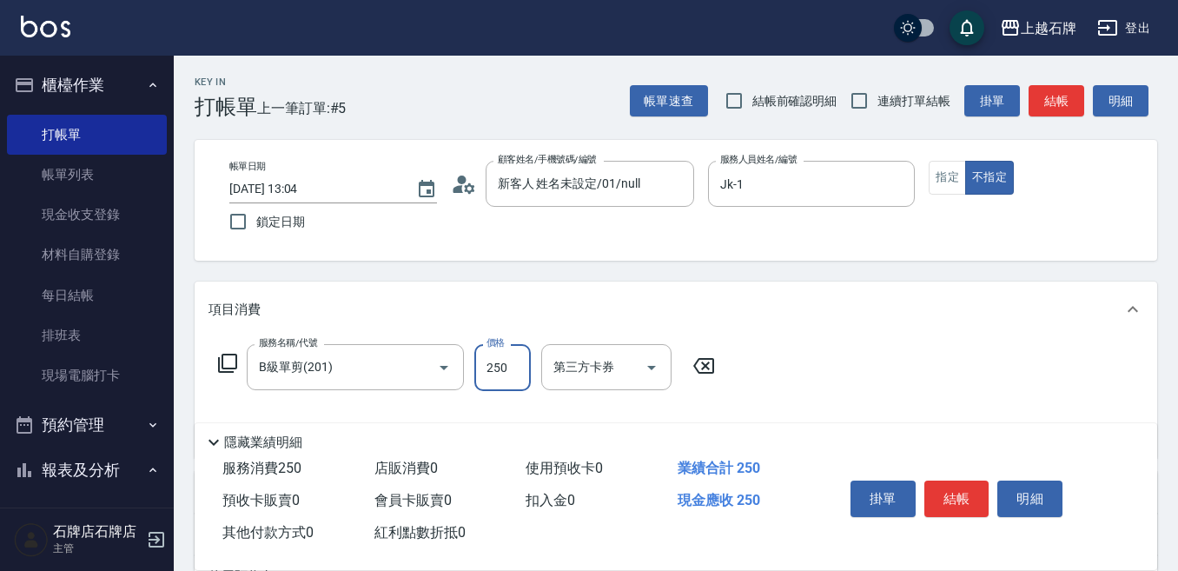
click at [486, 362] on input "250" at bounding box center [502, 367] width 56 height 47
type input "399"
click at [935, 488] on button "結帳" at bounding box center [956, 498] width 65 height 36
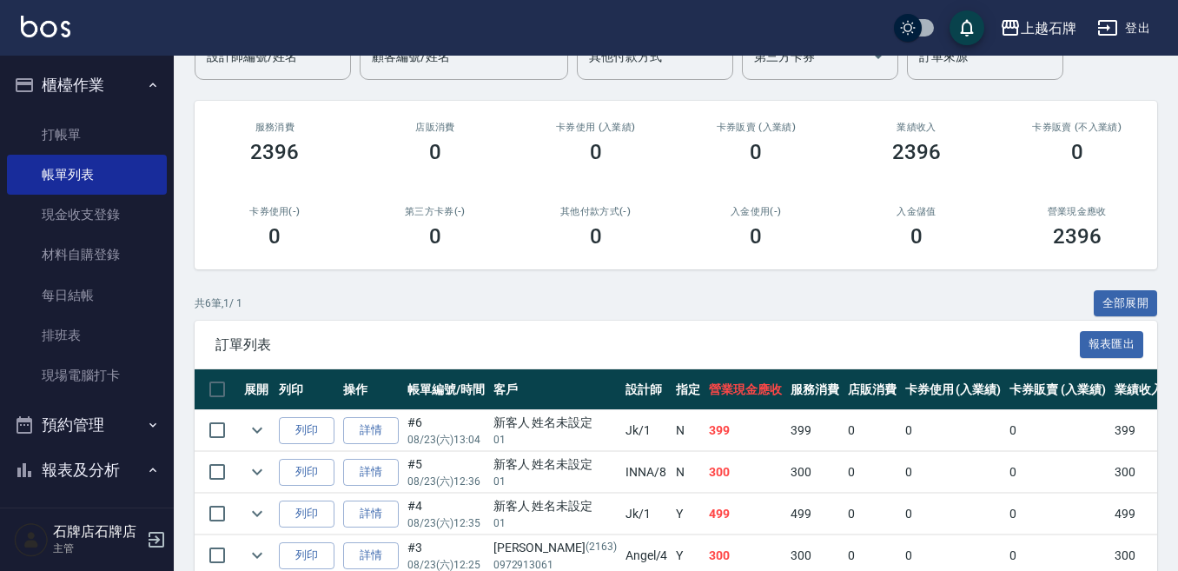
scroll to position [174, 0]
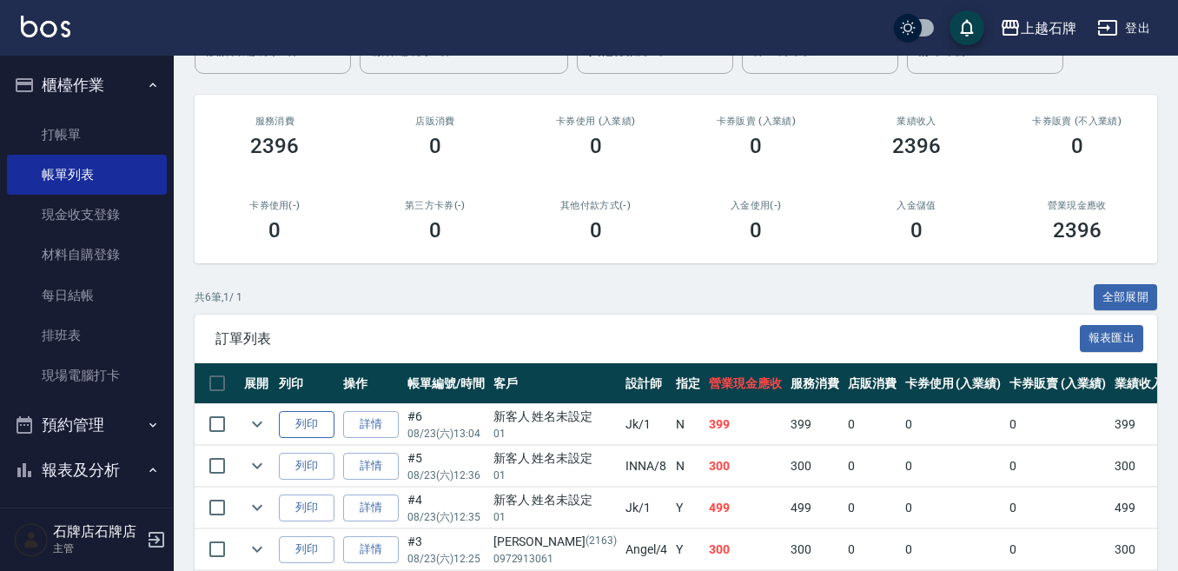
click at [330, 425] on button "列印" at bounding box center [307, 424] width 56 height 27
click at [82, 136] on link "打帳單" at bounding box center [87, 135] width 160 height 40
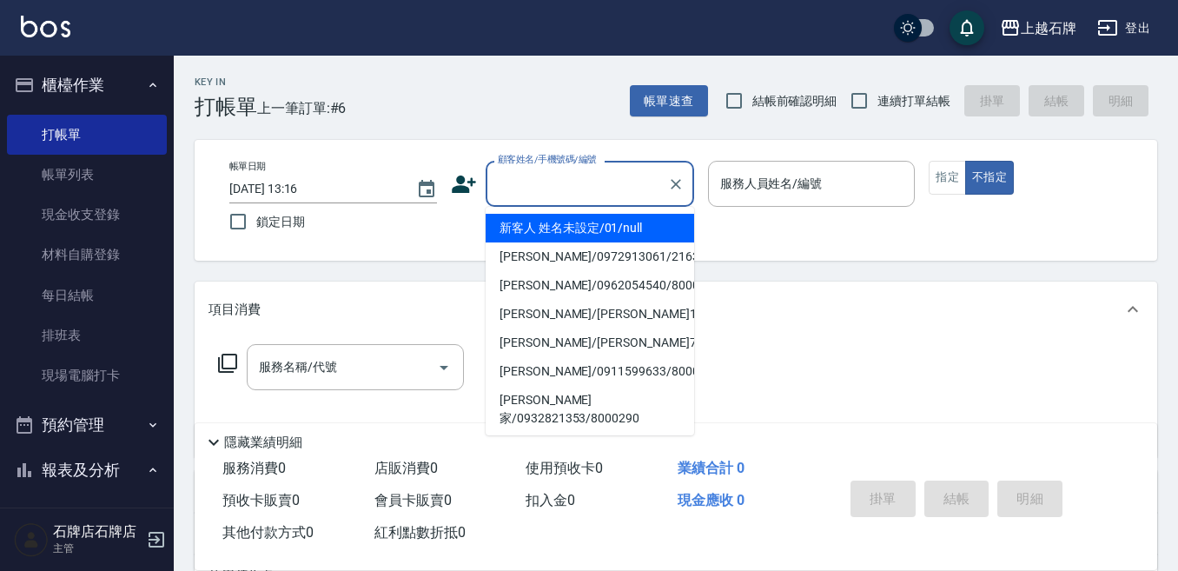
click at [531, 182] on input "顧客姓名/手機號碼/編號" at bounding box center [576, 184] width 167 height 30
click at [550, 228] on li "新客人 姓名未設定/01/null" at bounding box center [590, 228] width 208 height 29
type input "新客人 姓名未設定/01/null"
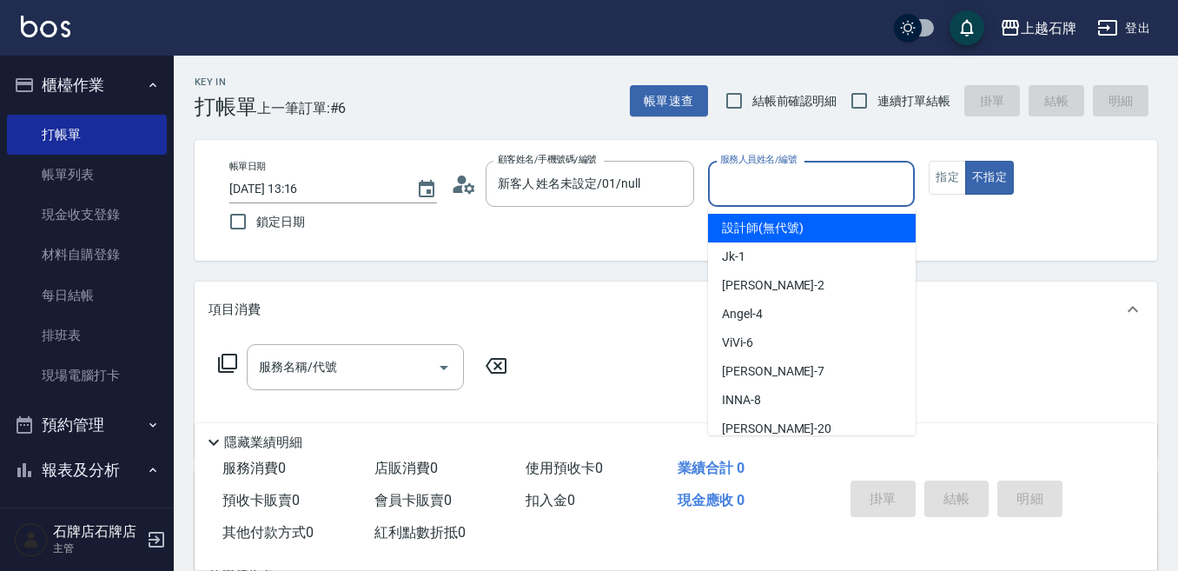
drag, startPoint x: 777, startPoint y: 189, endPoint x: 779, endPoint y: 200, distance: 10.6
click at [778, 195] on input "服務人員姓名/編號" at bounding box center [812, 184] width 192 height 30
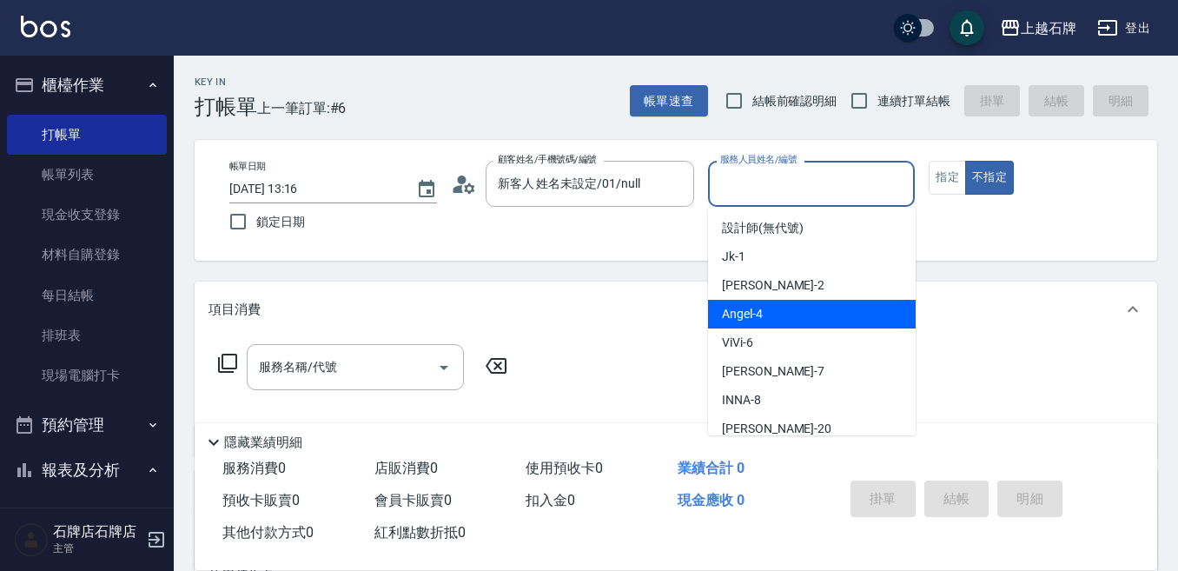
click at [836, 309] on div "[PERSON_NAME] -4" at bounding box center [812, 314] width 208 height 29
type input "[PERSON_NAME]-4"
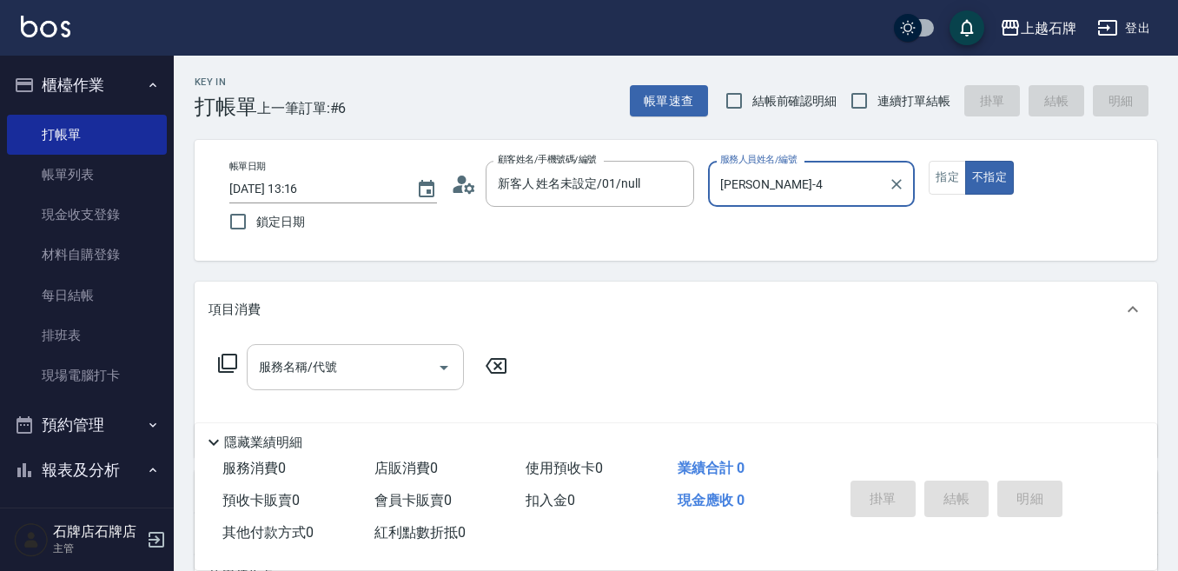
click at [373, 369] on input "服務名稱/代號" at bounding box center [342, 367] width 175 height 30
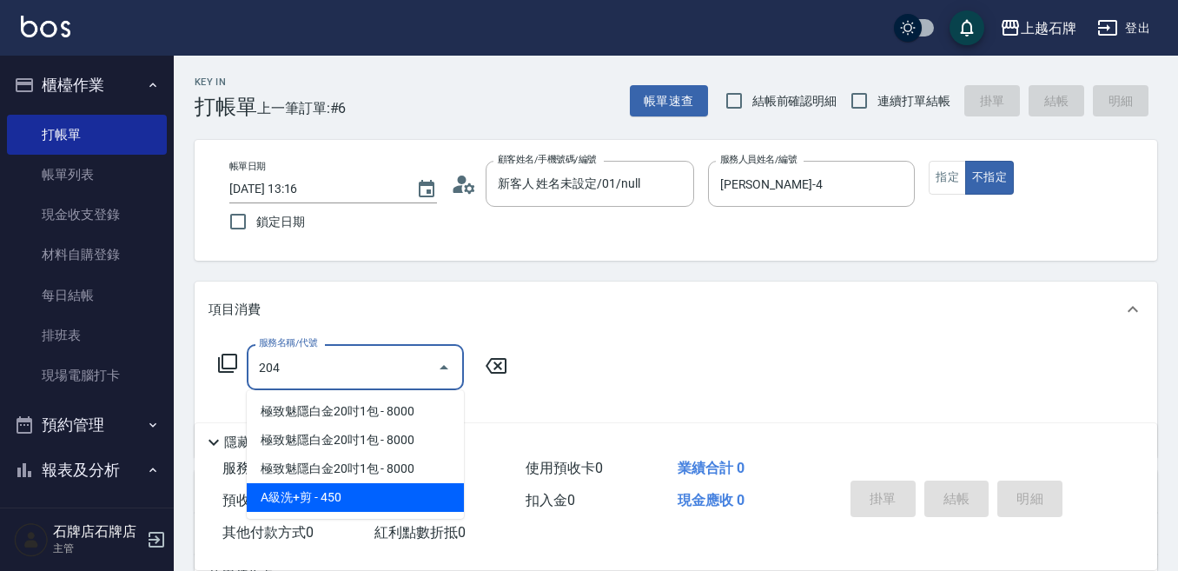
click at [382, 506] on span "A級洗+剪 - 450" at bounding box center [355, 497] width 217 height 29
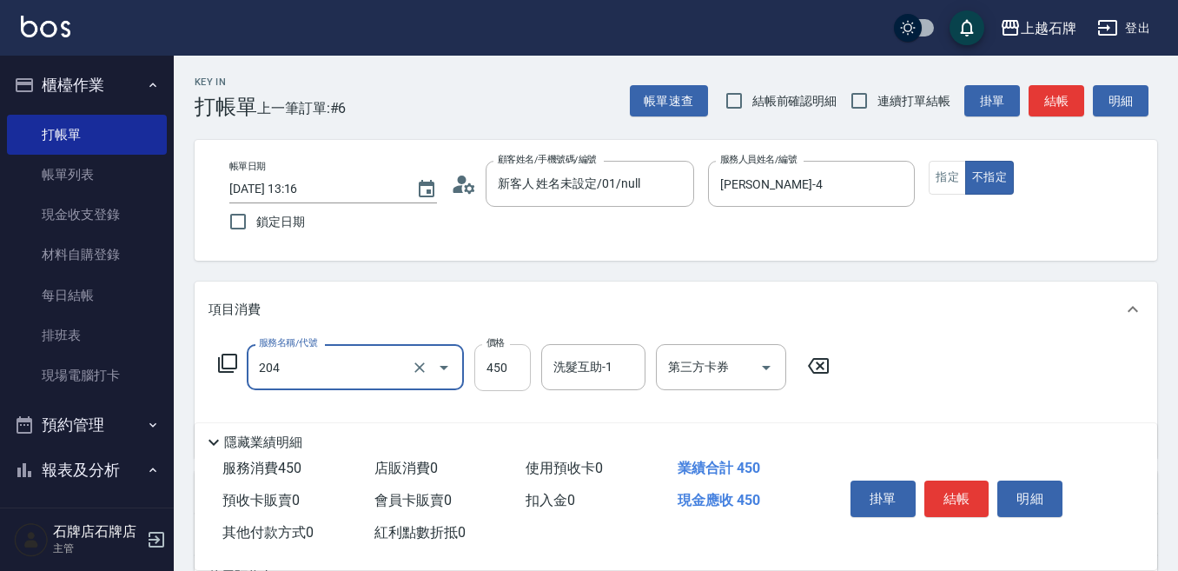
type input "A級洗+剪(204)"
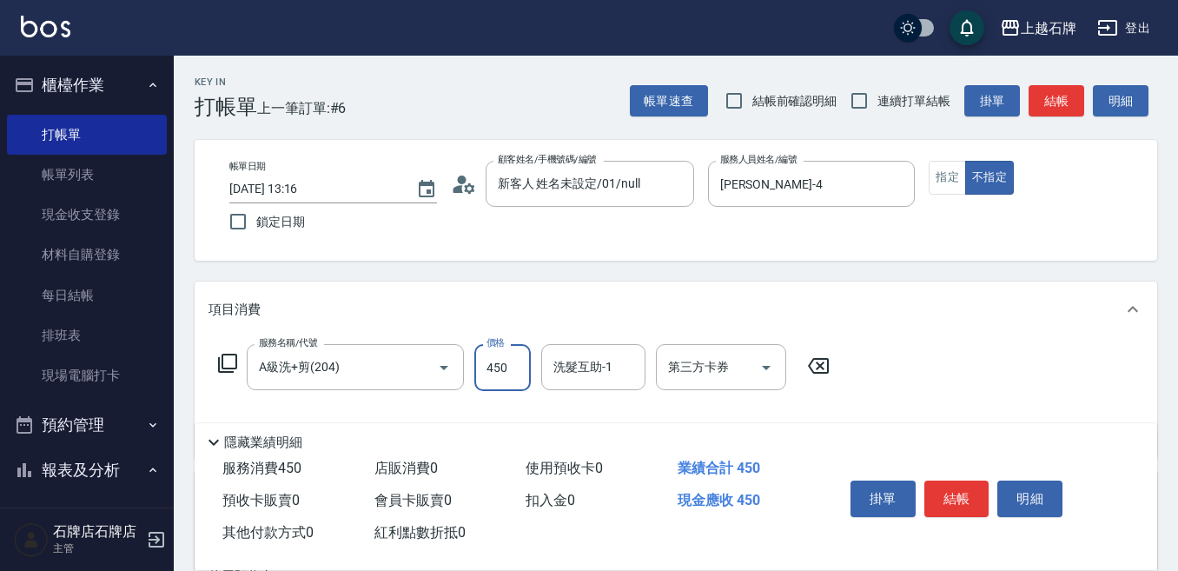
click at [501, 374] on input "450" at bounding box center [502, 367] width 56 height 47
type input "499"
click at [958, 490] on button "結帳" at bounding box center [956, 498] width 65 height 36
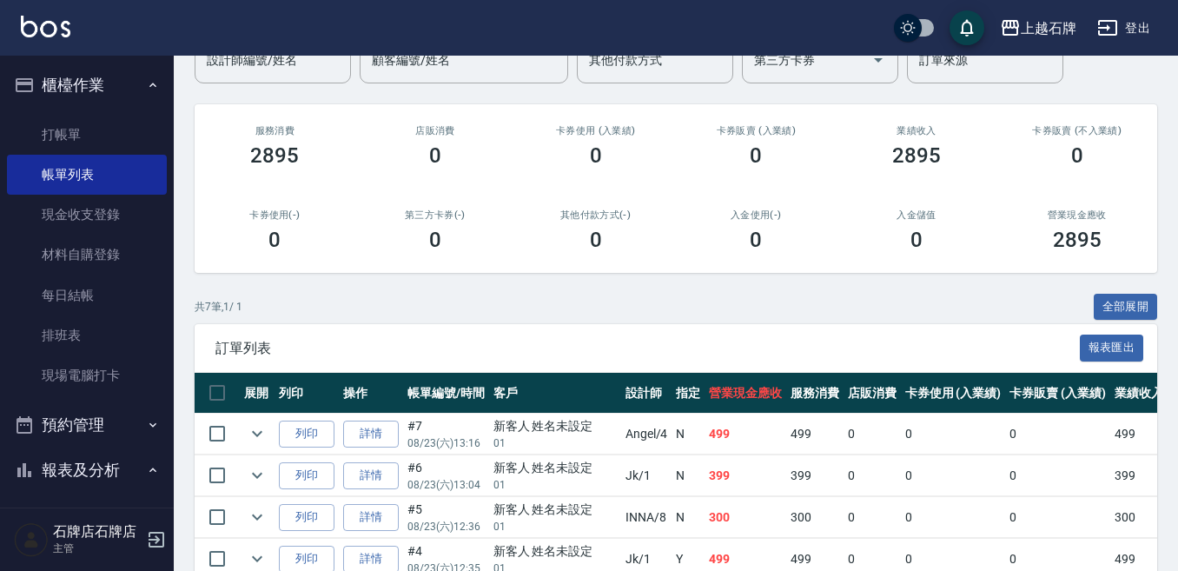
scroll to position [174, 0]
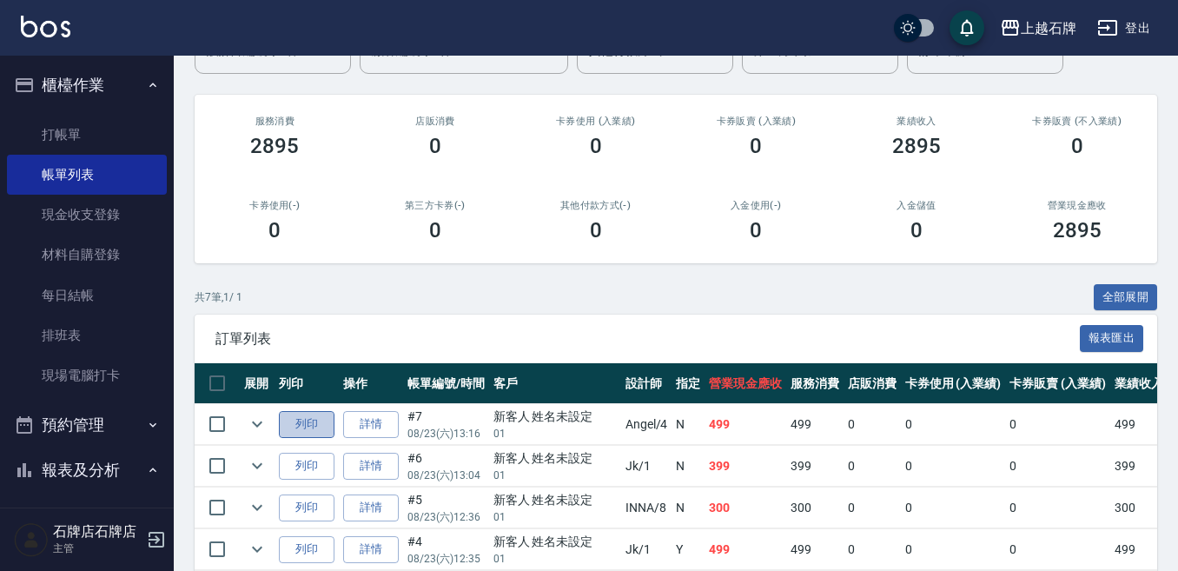
click at [306, 428] on button "列印" at bounding box center [307, 424] width 56 height 27
click at [23, 509] on div "櫃檯作業 打帳單 帳單列表 現金收支登錄 材料自購登錄 每日結帳 排班表 現場電腦打卡 預約管理 預約管理 單日預約紀錄 單週預約紀錄 報表及分析 報表目錄 …" at bounding box center [87, 313] width 174 height 515
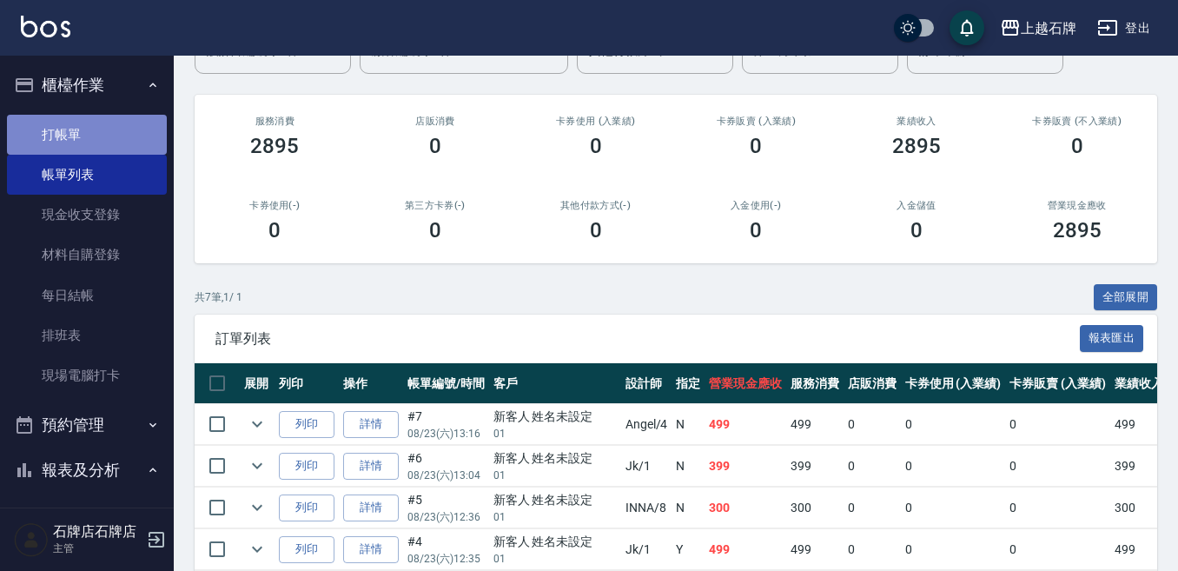
click at [87, 130] on link "打帳單" at bounding box center [87, 135] width 160 height 40
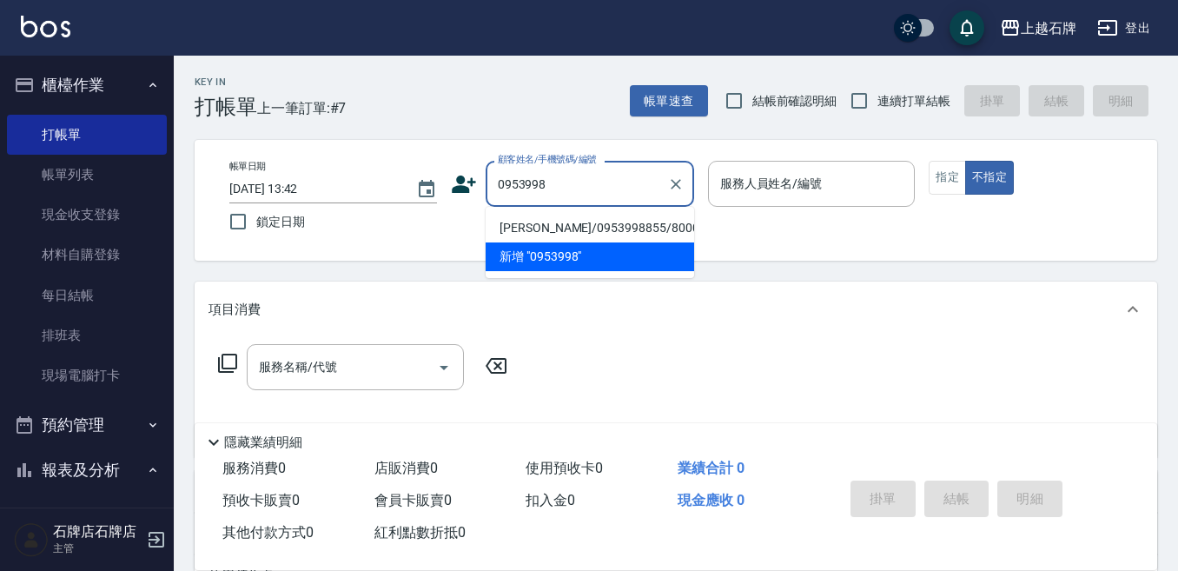
click at [604, 217] on li "[PERSON_NAME]/0953998855/8000257" at bounding box center [590, 228] width 208 height 29
type input "[PERSON_NAME]/0953998855/8000257"
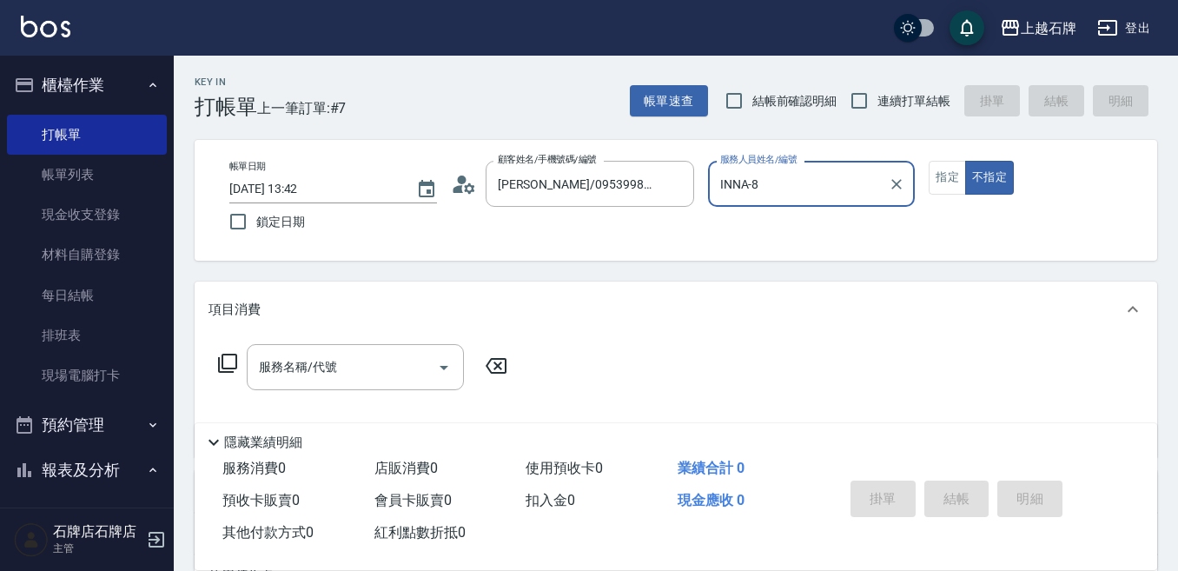
type input "INNA-8"
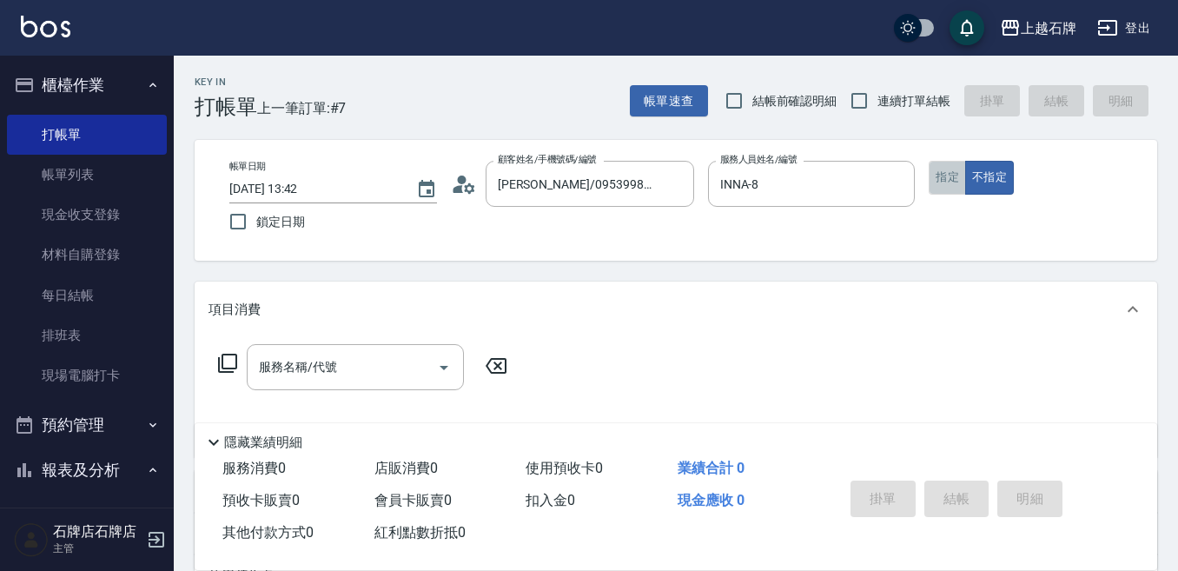
drag, startPoint x: 948, startPoint y: 182, endPoint x: 856, endPoint y: 212, distance: 97.0
click at [947, 182] on button "指定" at bounding box center [947, 178] width 37 height 34
click at [318, 368] on div "服務名稱/代號 服務名稱/代號" at bounding box center [355, 367] width 217 height 46
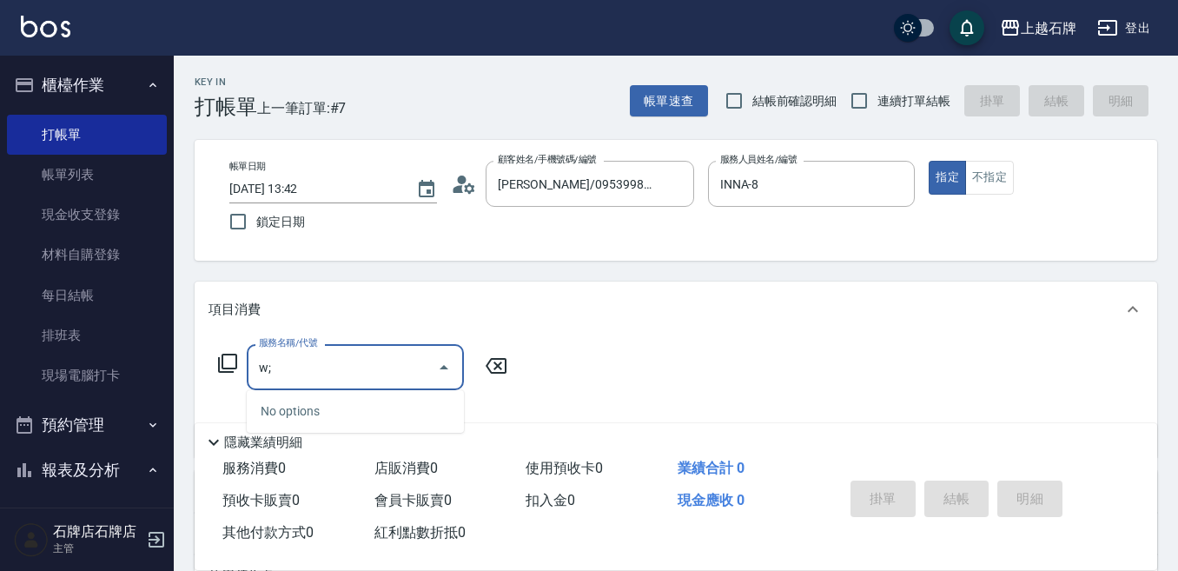
type input "w"
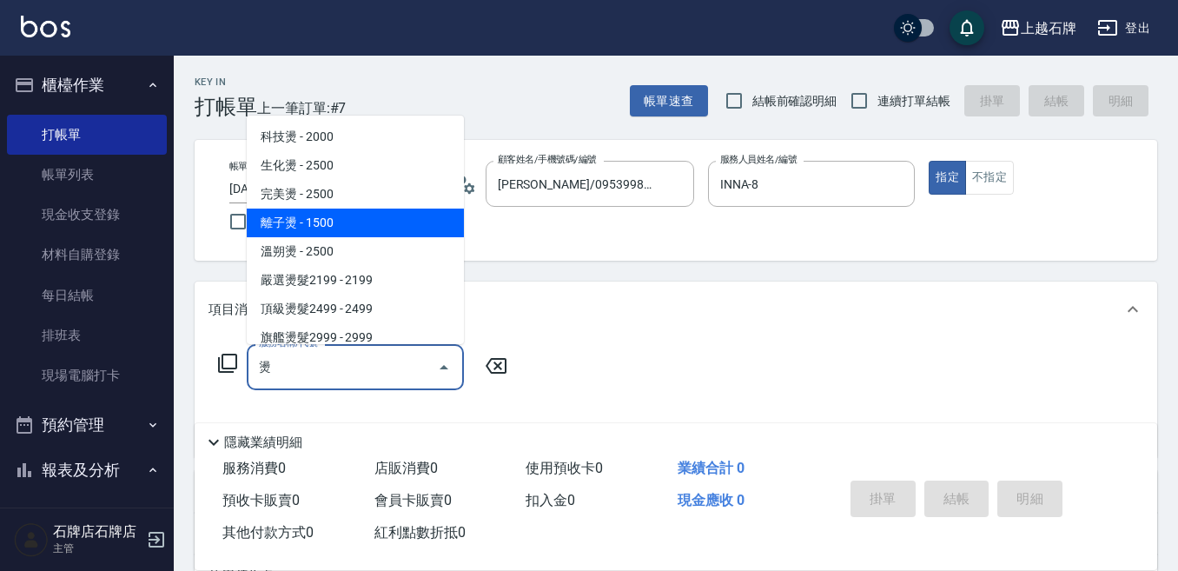
click at [317, 228] on span "離子燙 - 1500" at bounding box center [355, 222] width 217 height 29
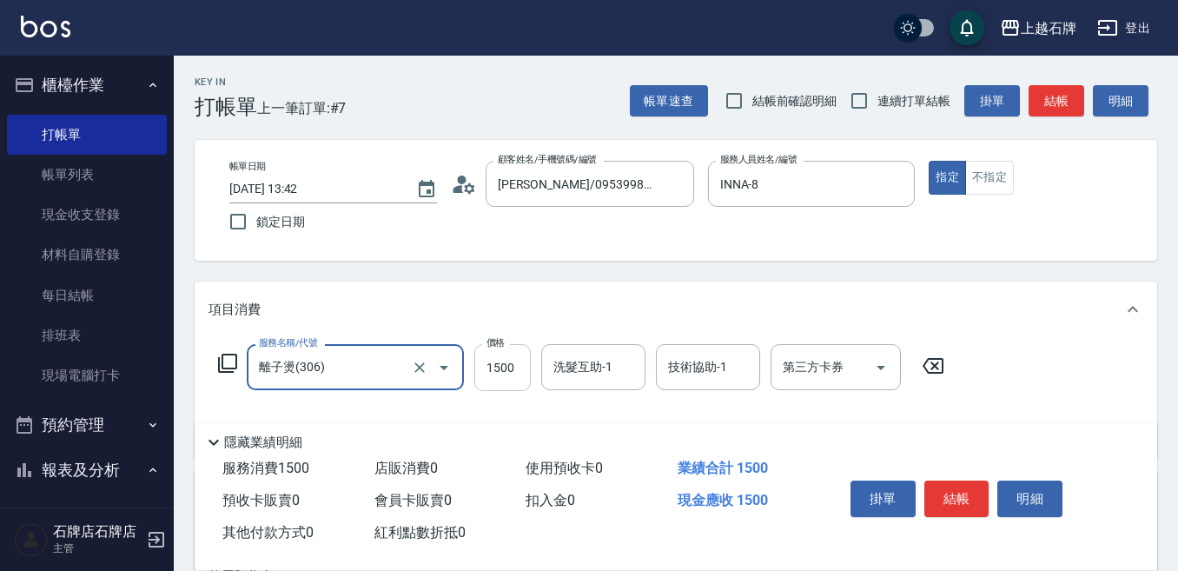
type input "離子燙(306)"
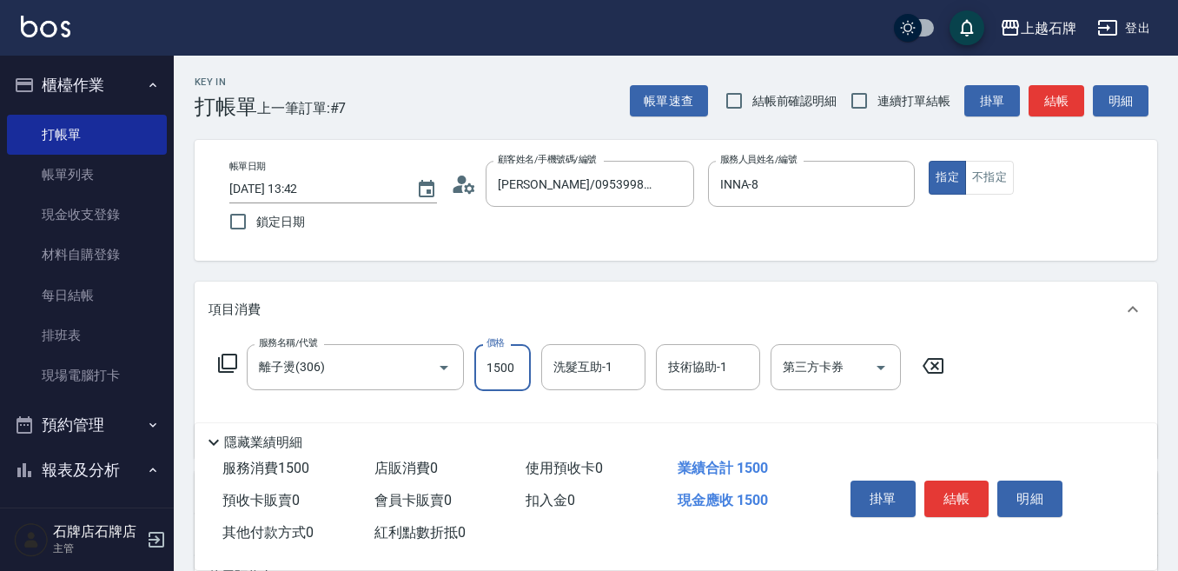
click at [519, 374] on input "1500" at bounding box center [502, 367] width 56 height 47
type input "1000"
click at [957, 493] on button "結帳" at bounding box center [956, 498] width 65 height 36
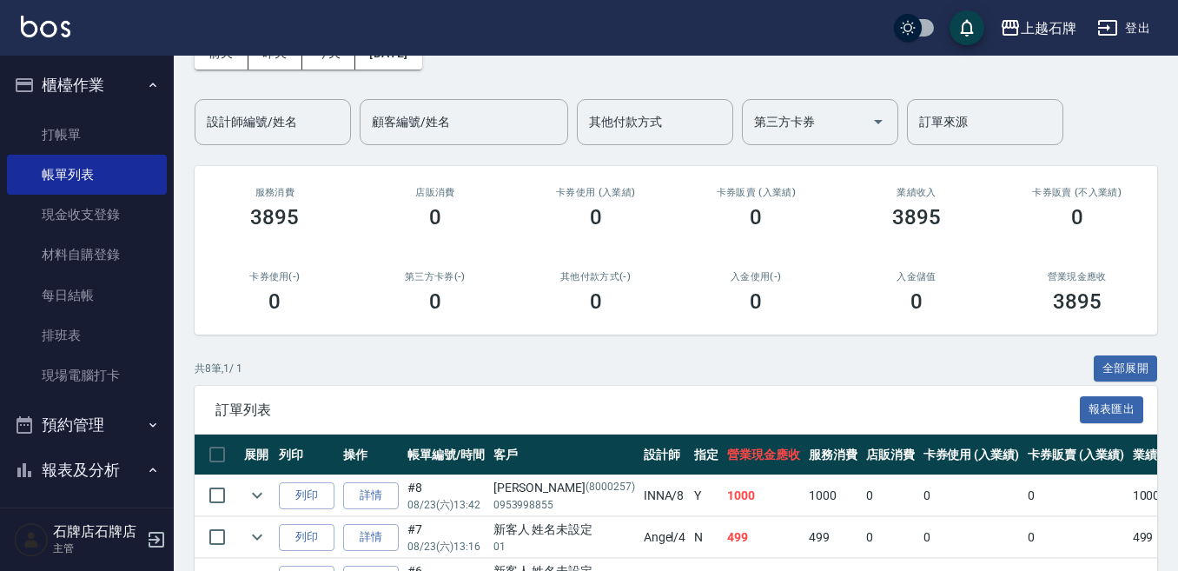
scroll to position [261, 0]
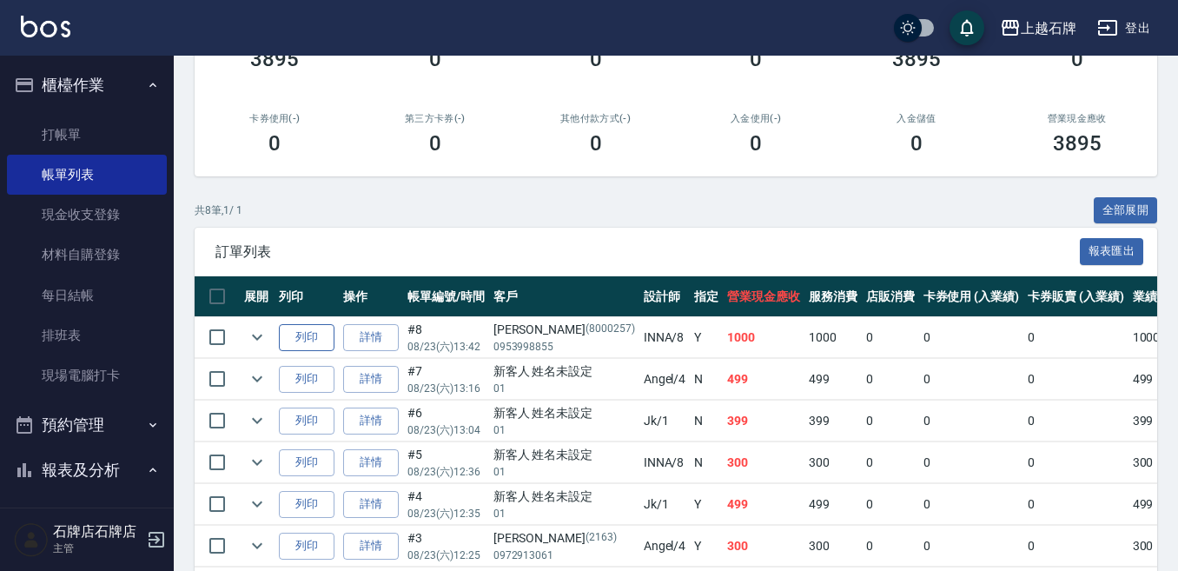
click at [297, 338] on button "列印" at bounding box center [307, 337] width 56 height 27
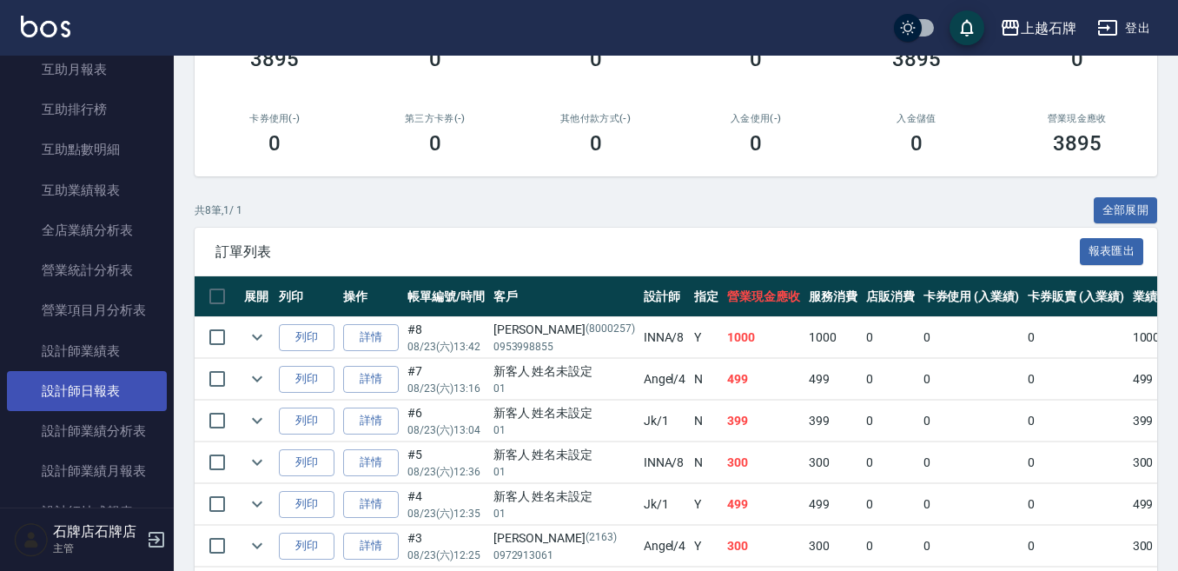
scroll to position [695, 0]
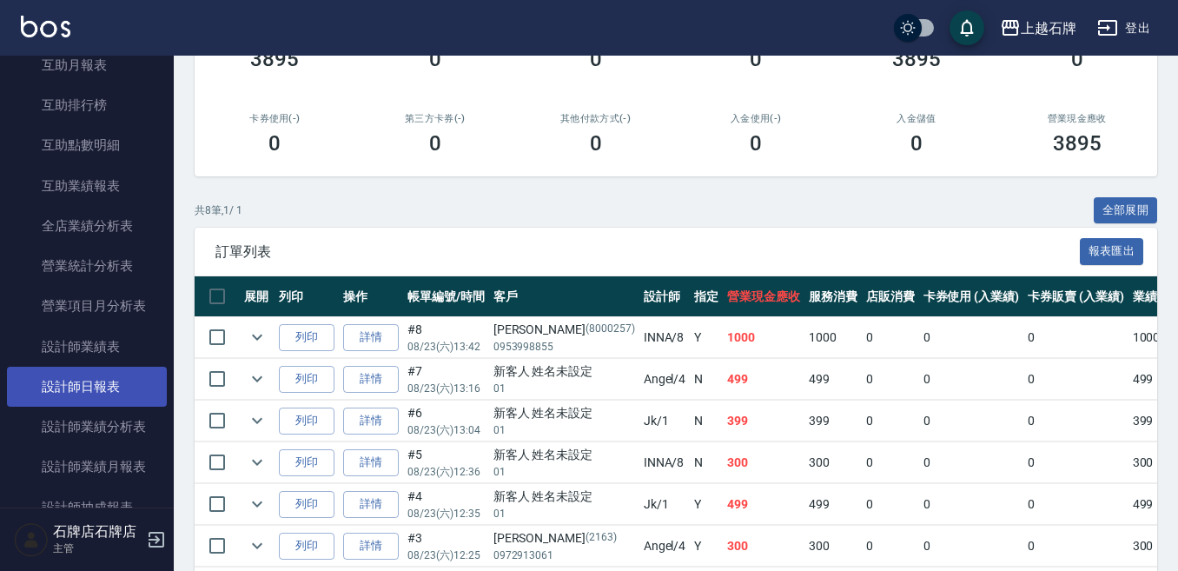
click at [101, 384] on link "設計師日報表" at bounding box center [87, 387] width 160 height 40
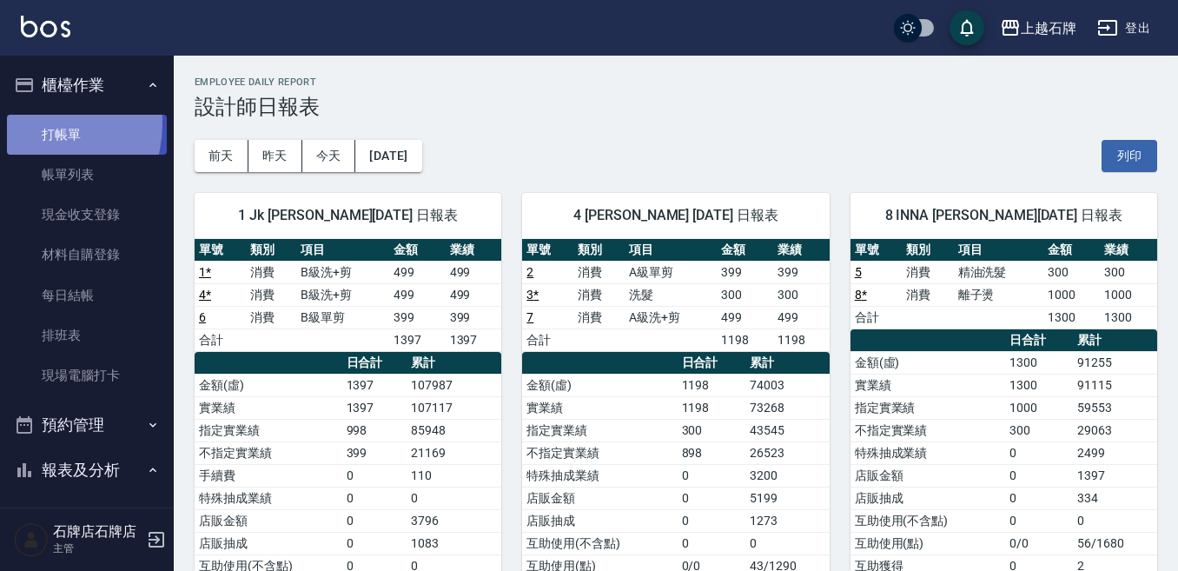
click at [28, 122] on link "打帳單" at bounding box center [87, 135] width 160 height 40
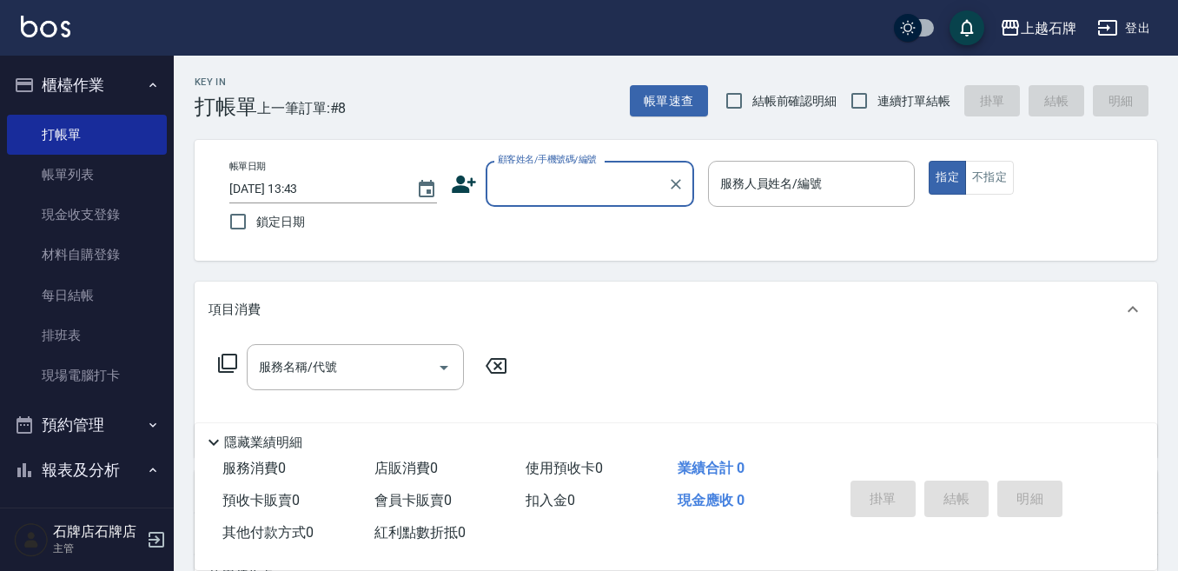
drag, startPoint x: 532, startPoint y: 190, endPoint x: 543, endPoint y: 185, distance: 12.4
click at [532, 190] on input "顧客姓名/手機號碼/編號" at bounding box center [576, 184] width 167 height 30
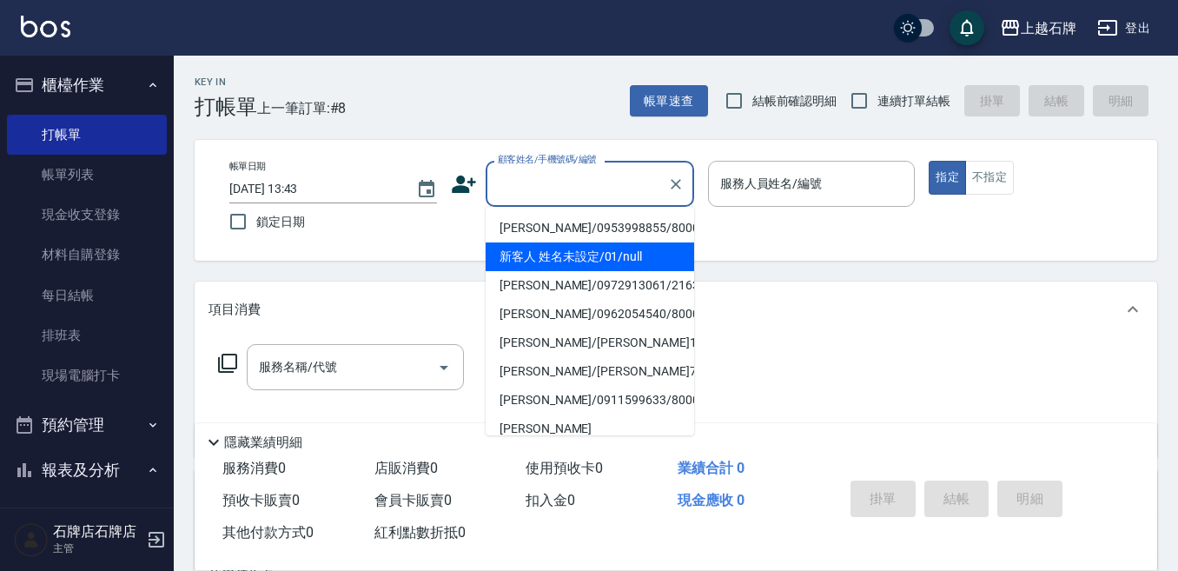
click at [652, 268] on li "新客人 姓名未設定/01/null" at bounding box center [590, 256] width 208 height 29
type input "1"
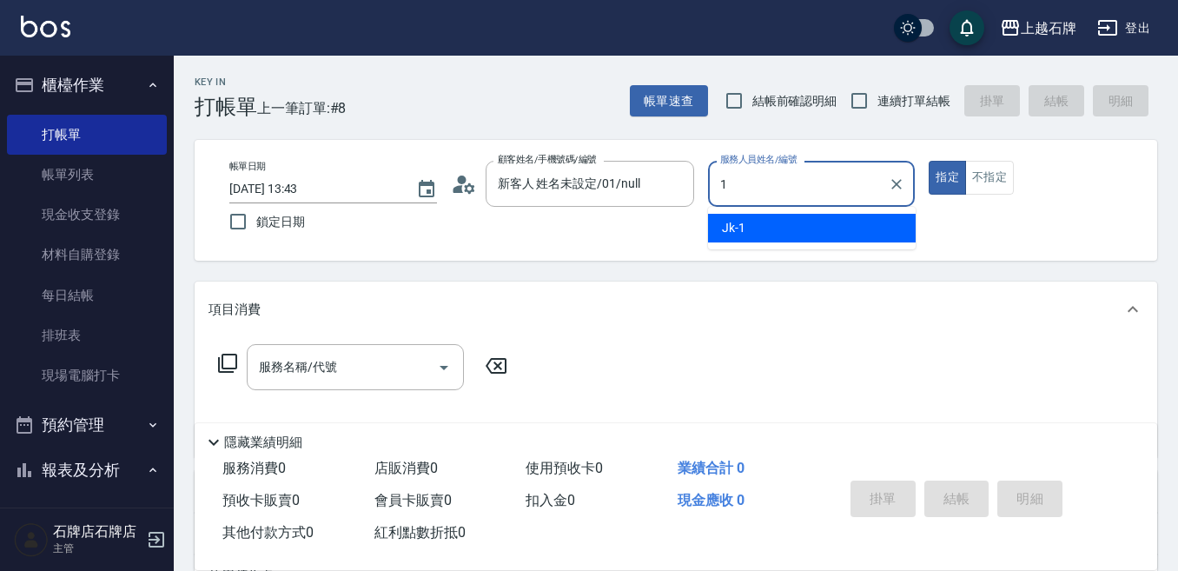
type input "新客人 姓名未設定/01/null"
click at [821, 228] on div "Jk -1" at bounding box center [812, 228] width 208 height 29
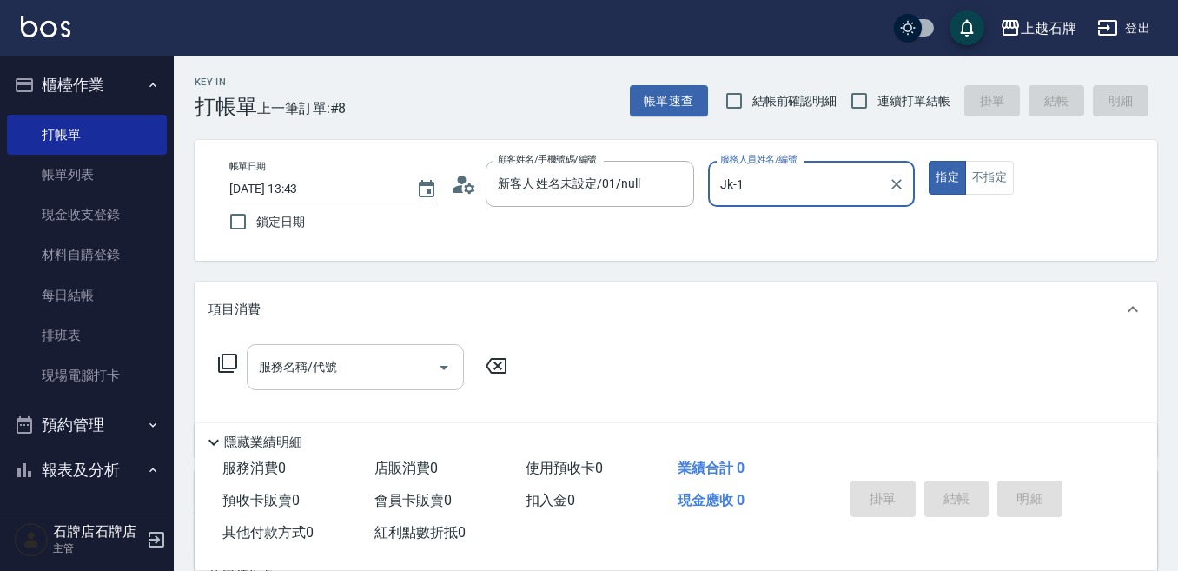
type input "Jk-1"
click at [390, 358] on input "服務名稱/代號" at bounding box center [342, 367] width 175 height 30
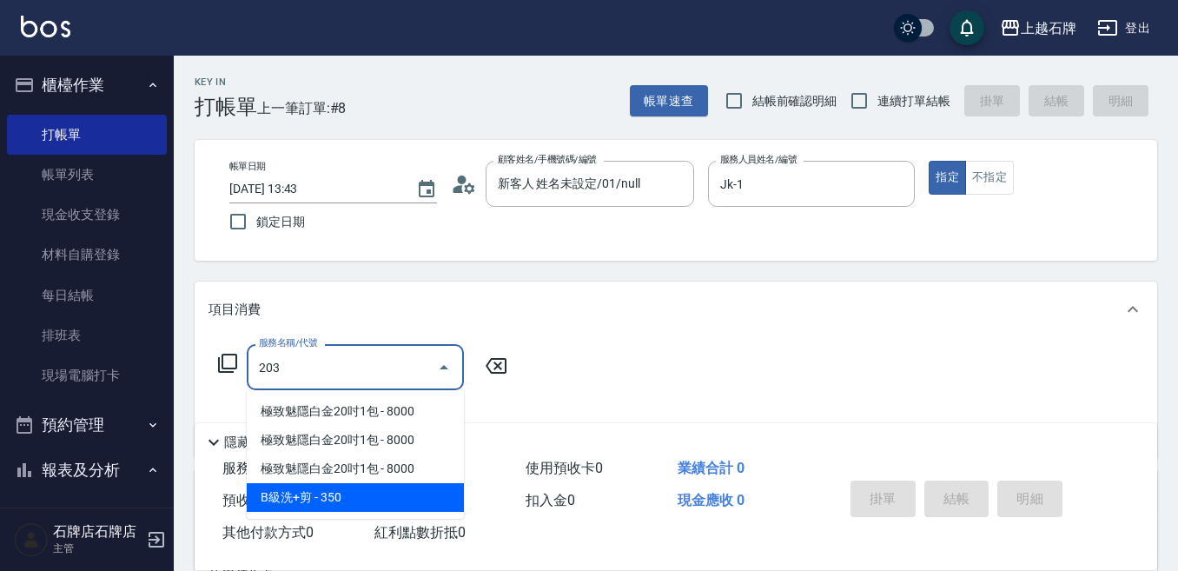
click at [380, 484] on span "B級洗+剪 - 350" at bounding box center [355, 497] width 217 height 29
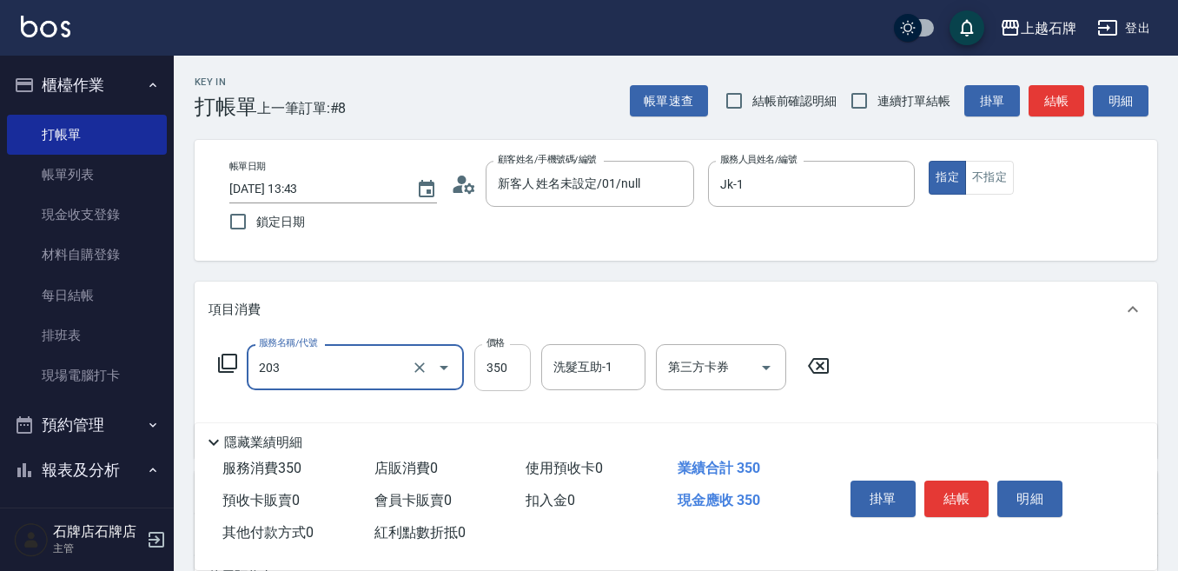
type input "B級洗+剪(203)"
click at [509, 372] on input "350" at bounding box center [502, 367] width 56 height 47
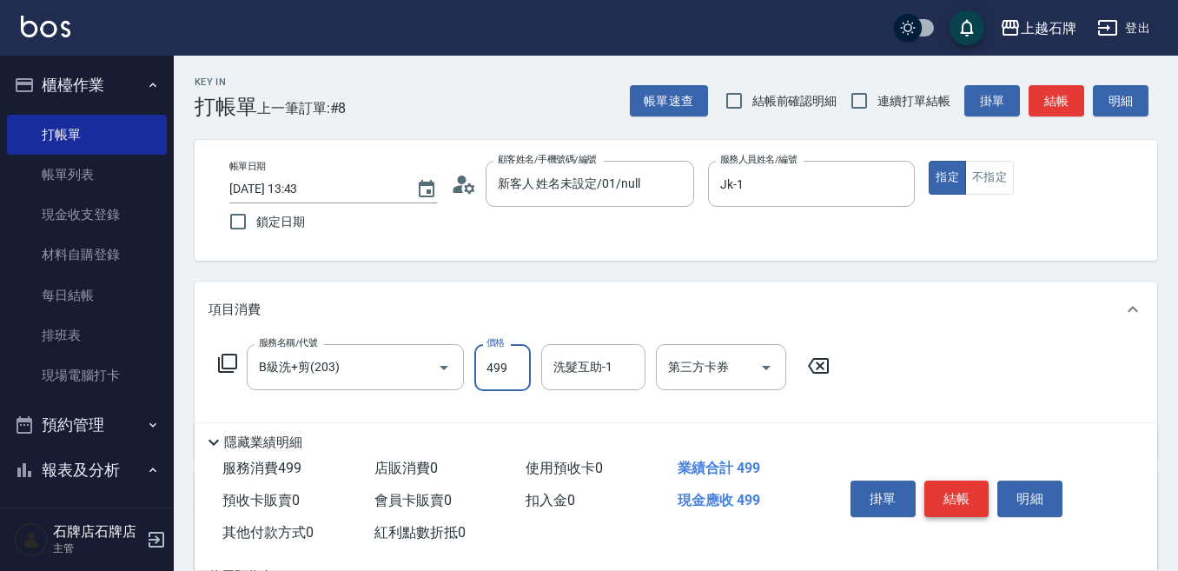
type input "499"
click at [973, 484] on button "結帳" at bounding box center [956, 498] width 65 height 36
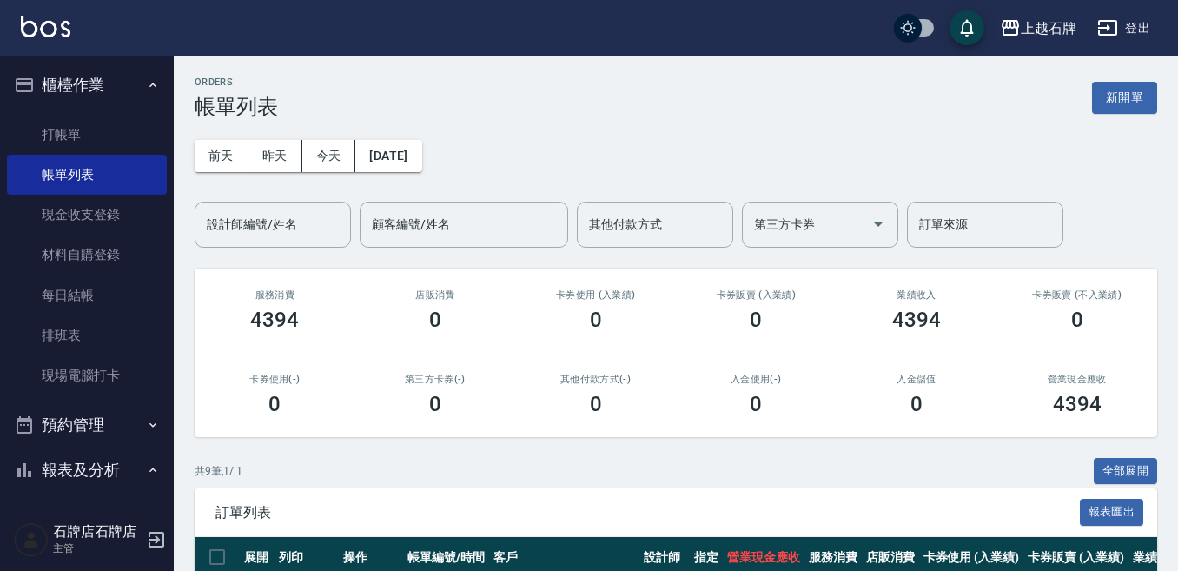
scroll to position [174, 0]
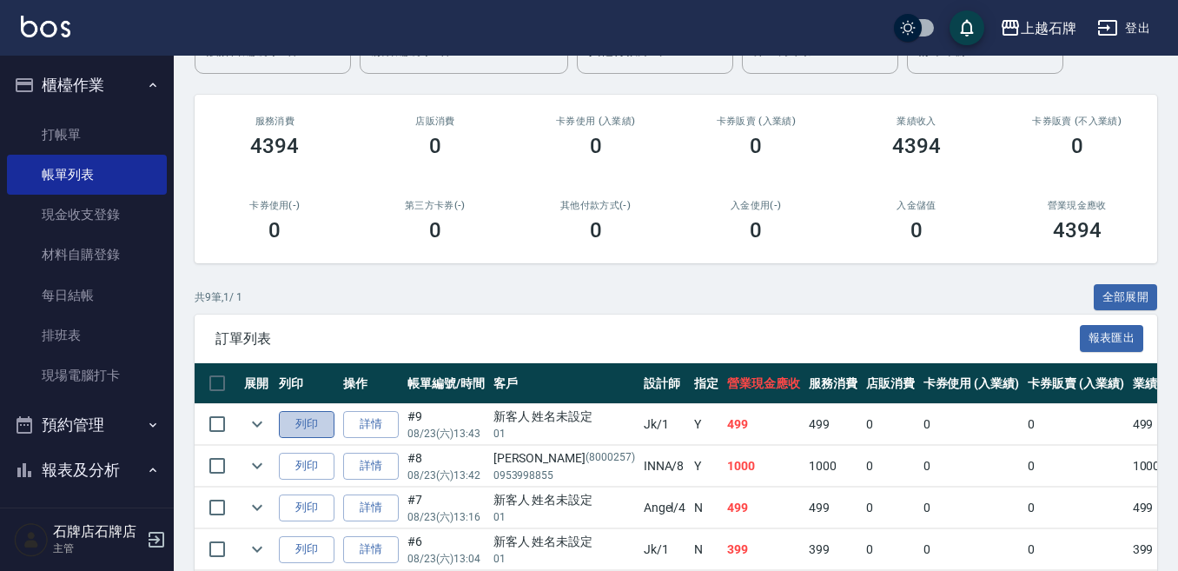
click at [316, 431] on button "列印" at bounding box center [307, 424] width 56 height 27
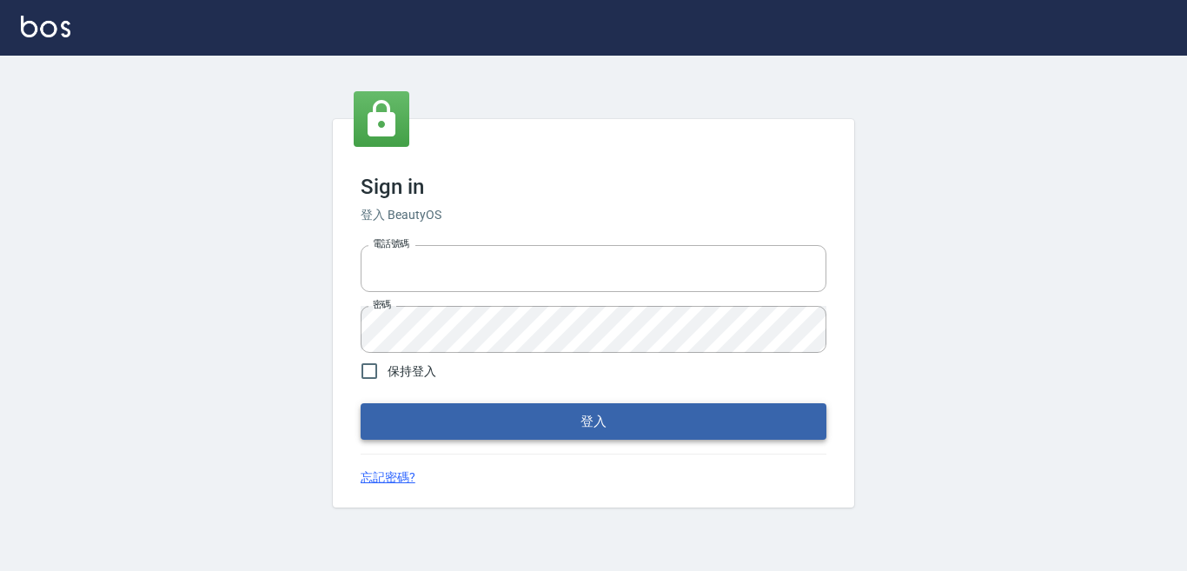
type input "0228278166"
drag, startPoint x: 743, startPoint y: 425, endPoint x: 759, endPoint y: 419, distance: 17.6
click at [744, 426] on button "登入" at bounding box center [593, 421] width 466 height 36
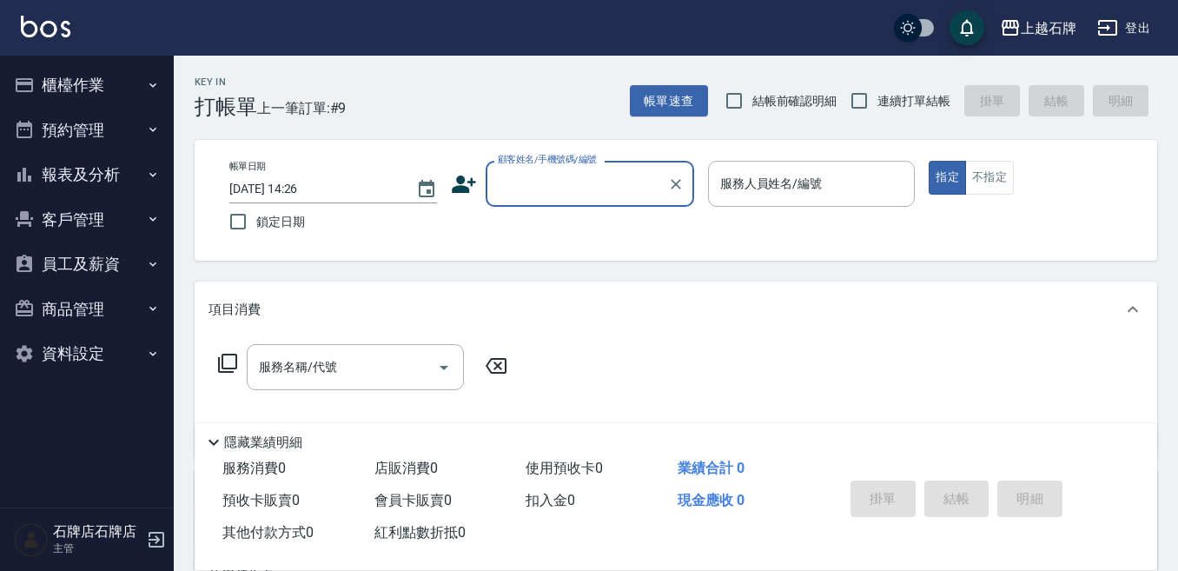
click at [585, 192] on input "顧客姓名/手機號碼/編號" at bounding box center [576, 184] width 167 height 30
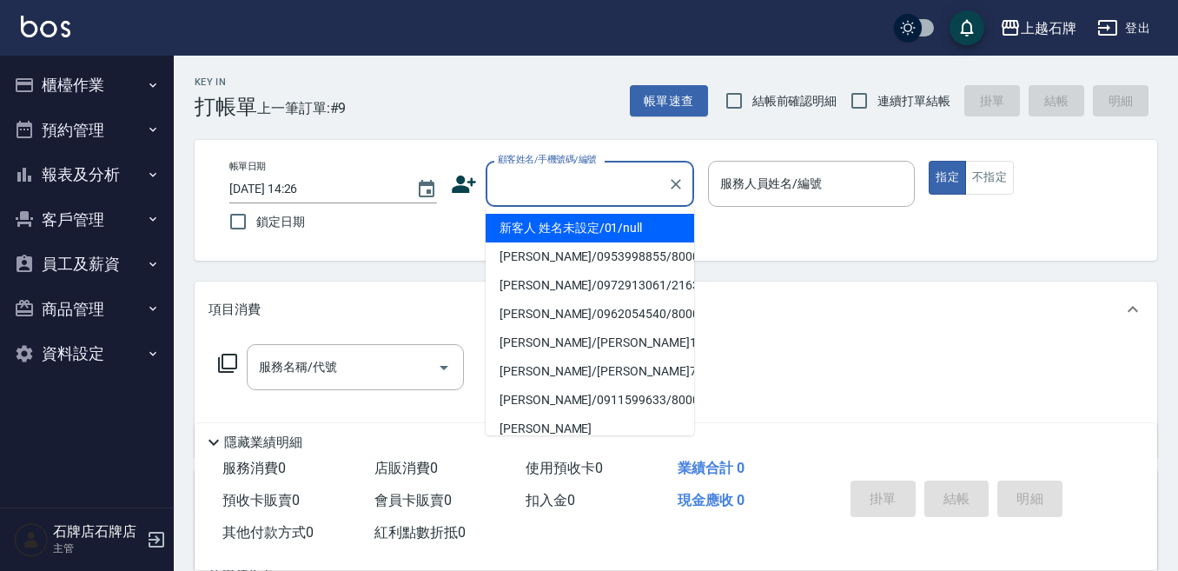
click at [605, 222] on li "新客人 姓名未設定/01/null" at bounding box center [590, 228] width 208 height 29
type input "1"
type input "新客人 姓名未設定/01/null"
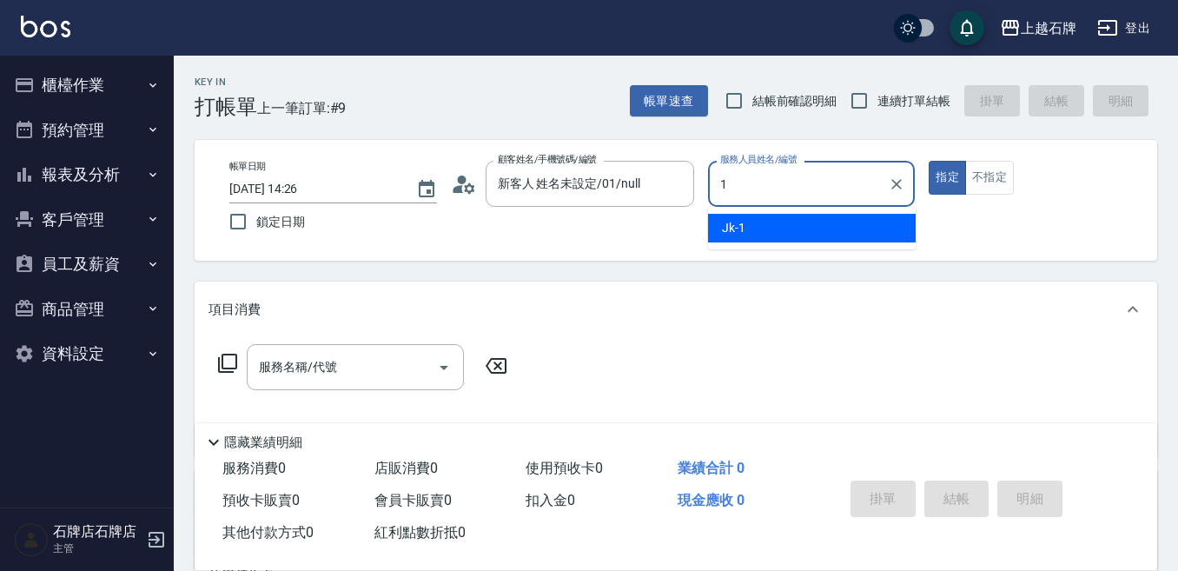
click at [733, 222] on span "Jk -1" at bounding box center [733, 228] width 23 height 18
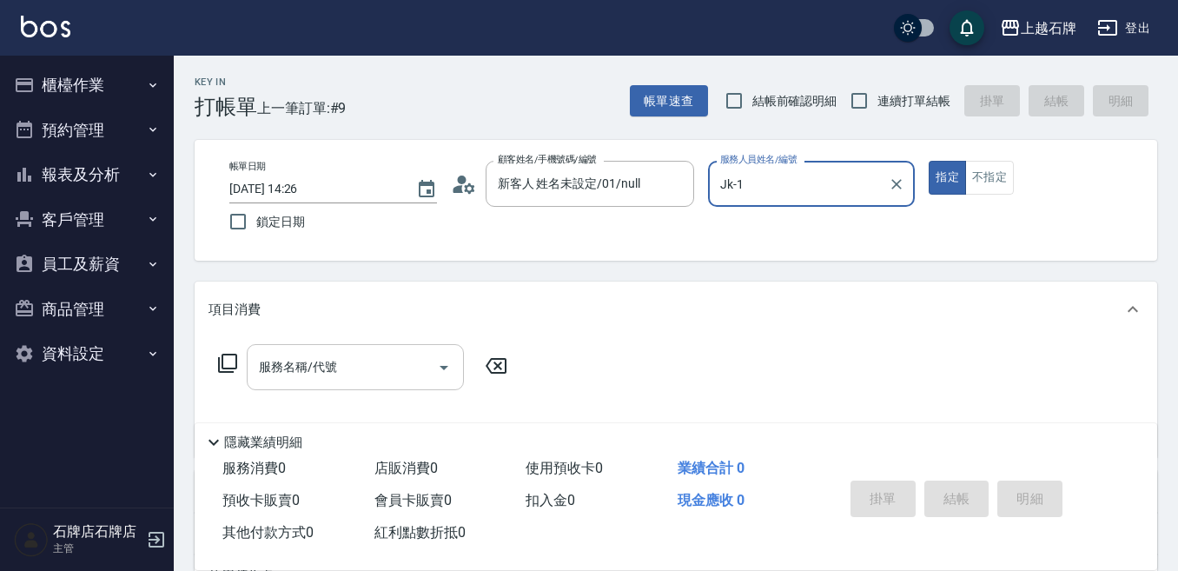
click at [370, 349] on div "服務名稱/代號" at bounding box center [355, 367] width 217 height 46
type input "Jk-1"
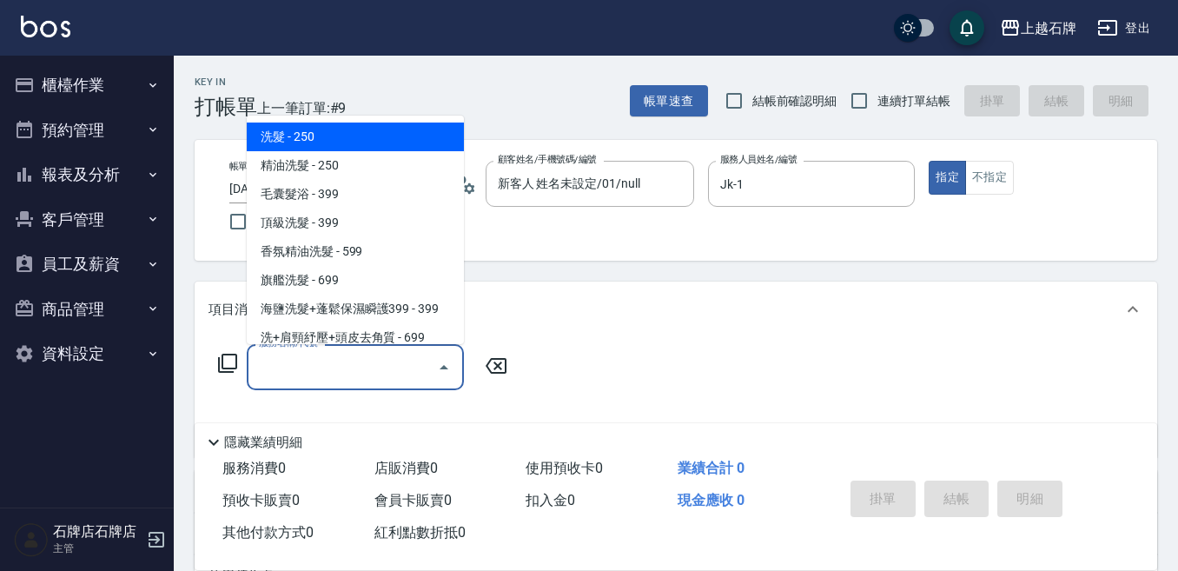
click at [370, 352] on input "服務名稱/代號" at bounding box center [342, 367] width 175 height 30
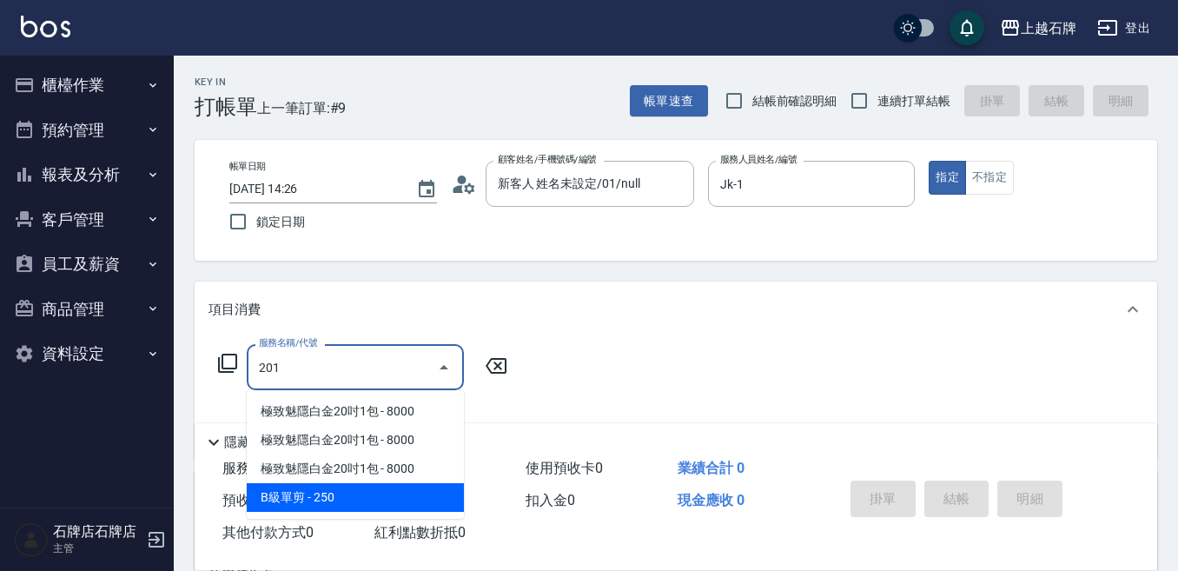
click at [334, 492] on span "B級單剪 - 250" at bounding box center [355, 497] width 217 height 29
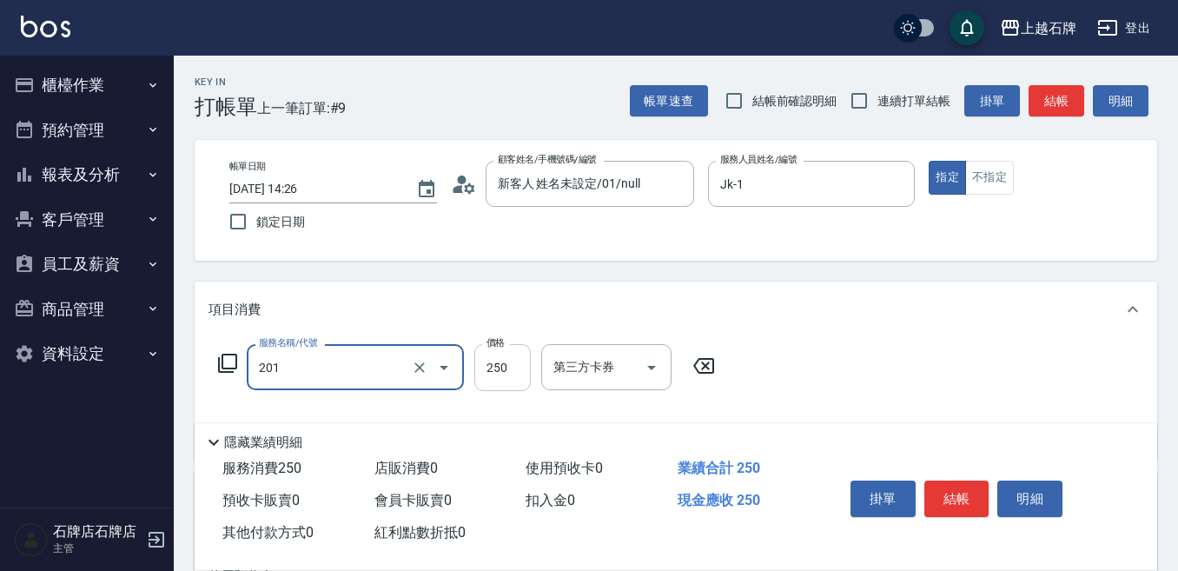
type input "B級單剪(201)"
click at [489, 379] on input "250" at bounding box center [502, 367] width 56 height 47
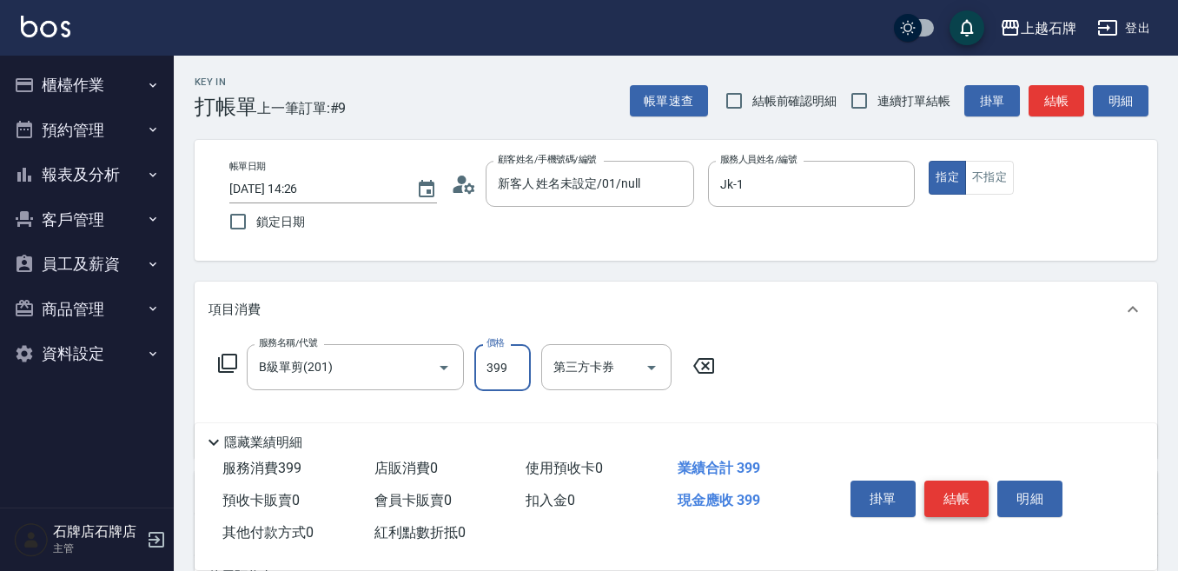
type input "399"
click at [942, 490] on button "結帳" at bounding box center [956, 498] width 65 height 36
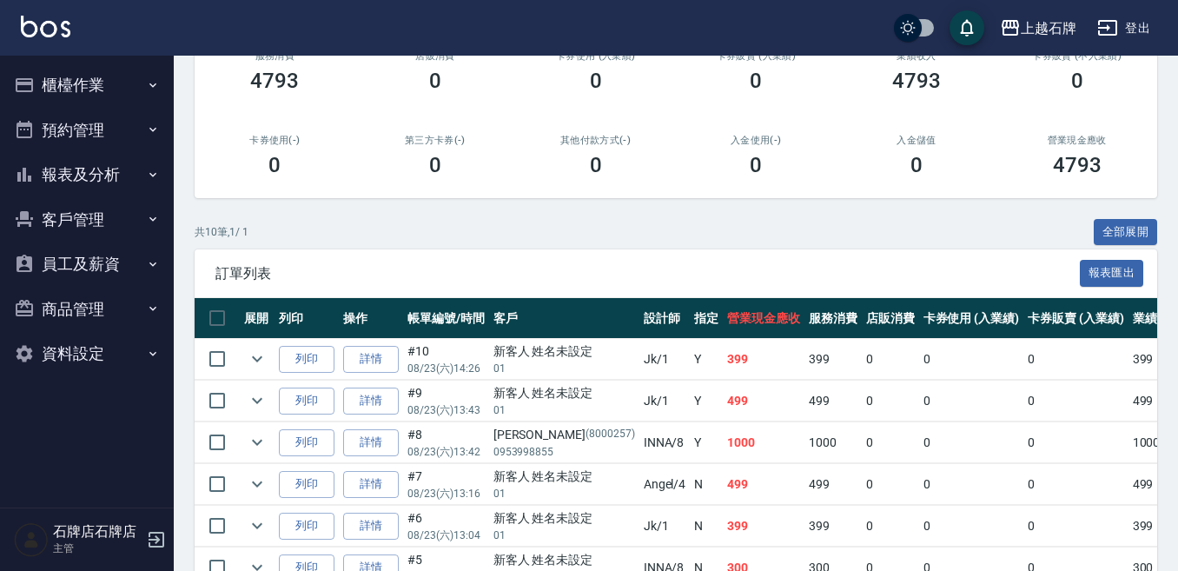
scroll to position [261, 0]
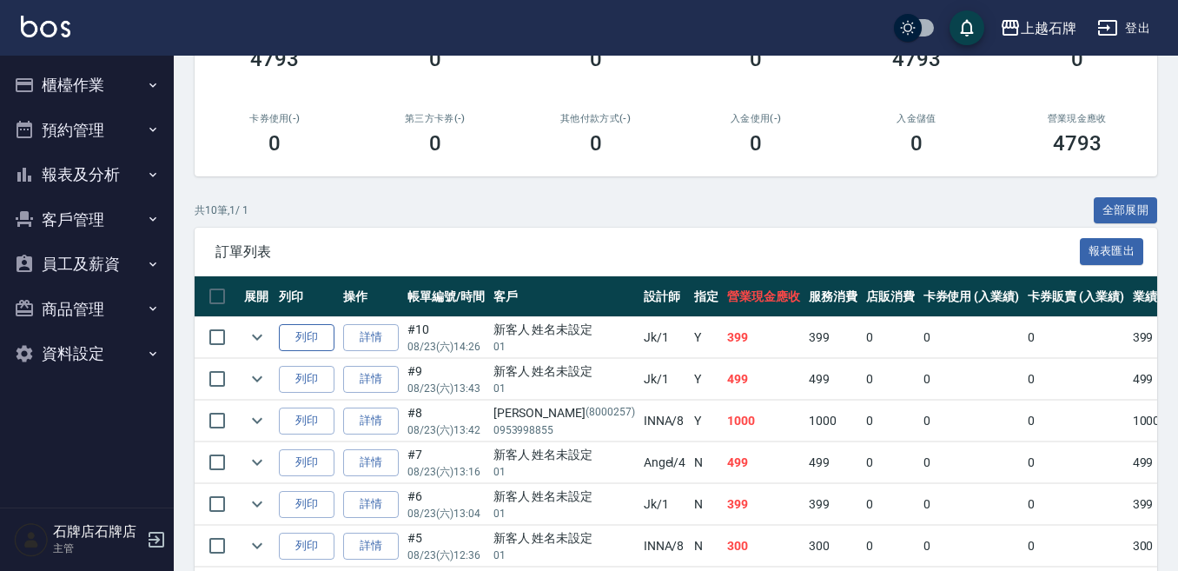
click at [307, 344] on button "列印" at bounding box center [307, 337] width 56 height 27
click at [100, 93] on button "櫃檯作業" at bounding box center [87, 85] width 160 height 45
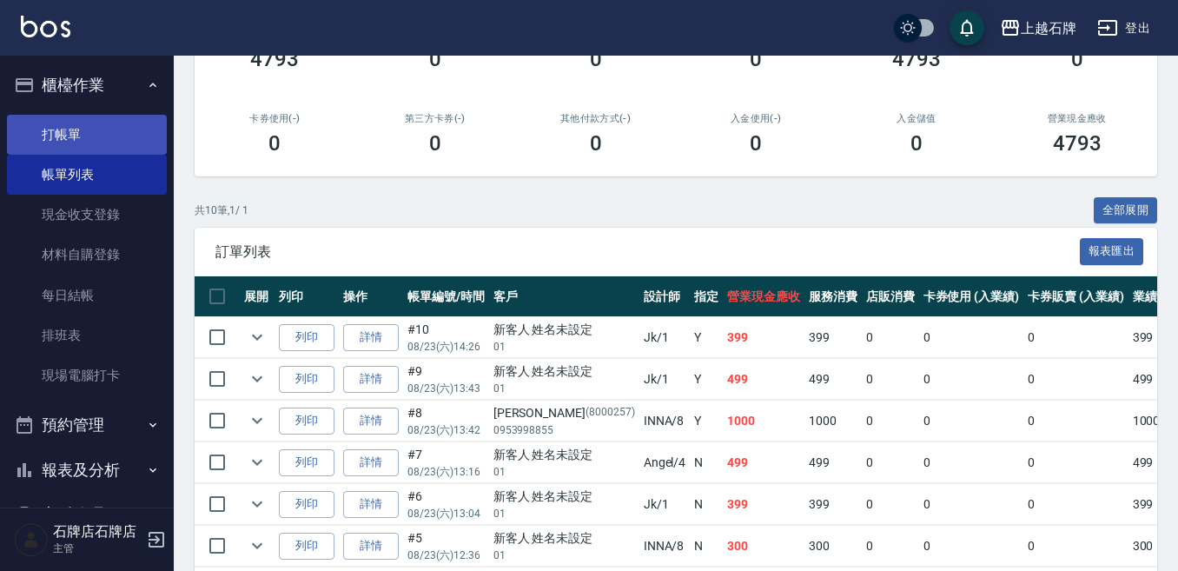
click at [95, 127] on link "打帳單" at bounding box center [87, 135] width 160 height 40
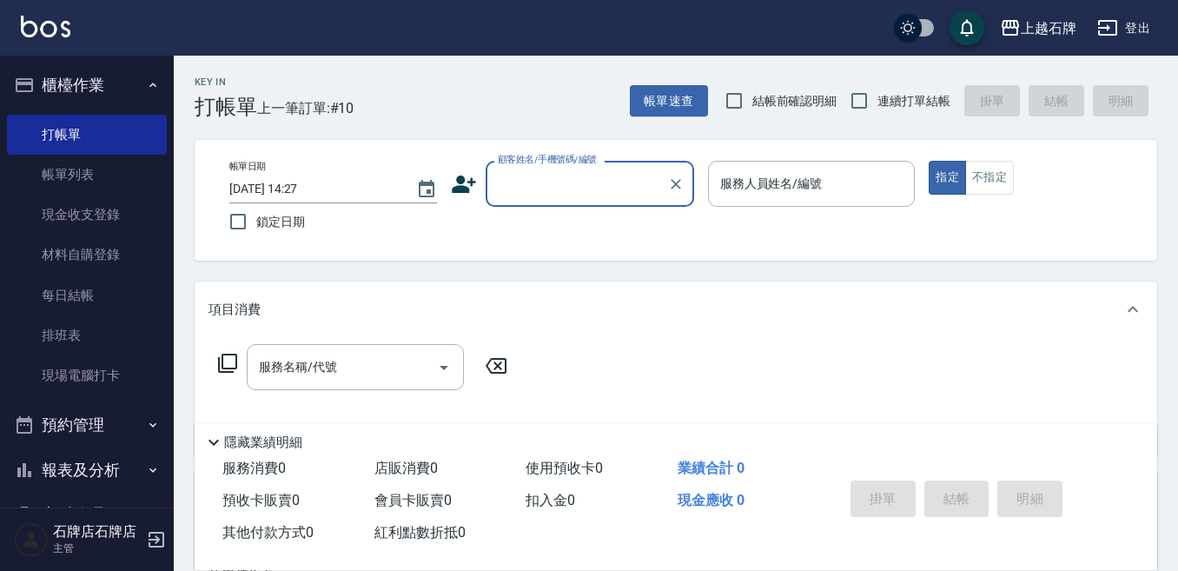
click at [433, 95] on div "Key In 打帳單 上一筆訂單:#10 帳單速查 結帳前確認明細 連續打單結帳 掛單 結帳 明細" at bounding box center [665, 87] width 983 height 63
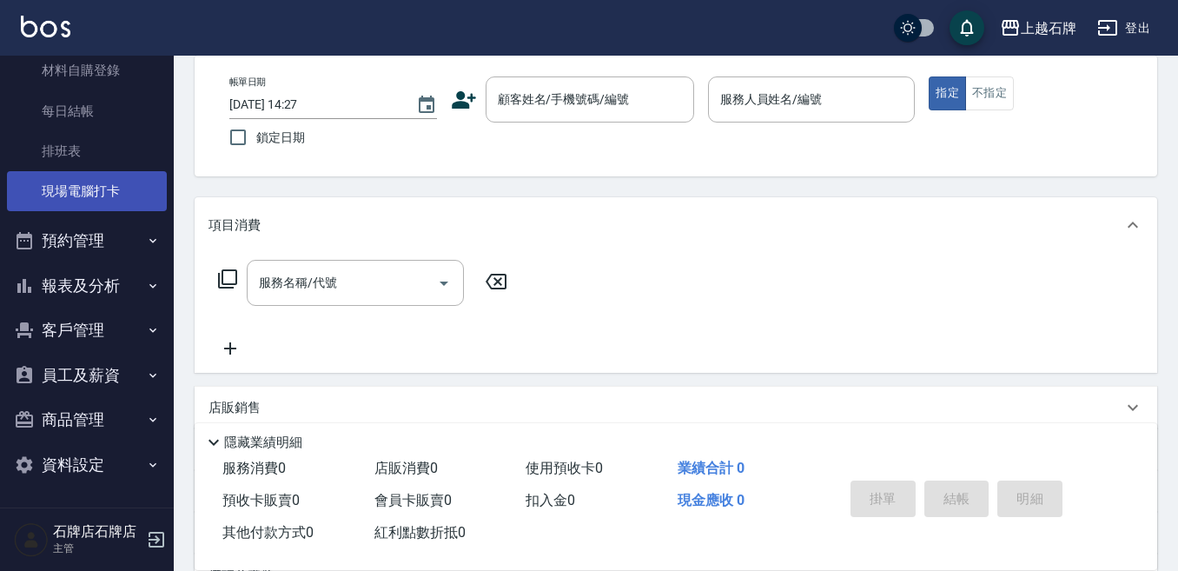
scroll to position [174, 0]
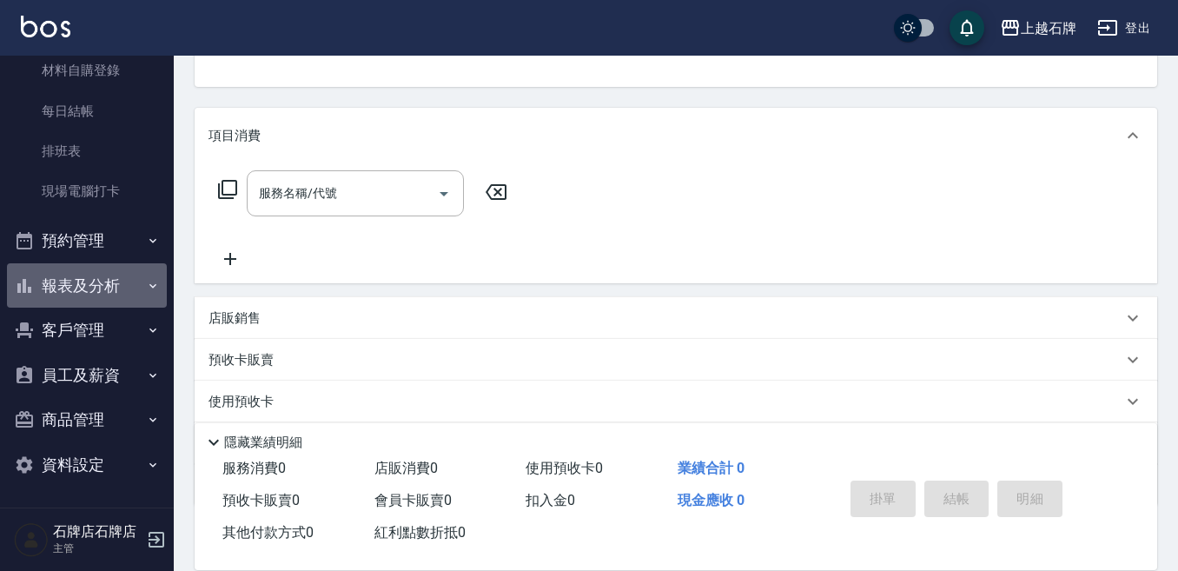
click at [111, 282] on button "報表及分析" at bounding box center [87, 285] width 160 height 45
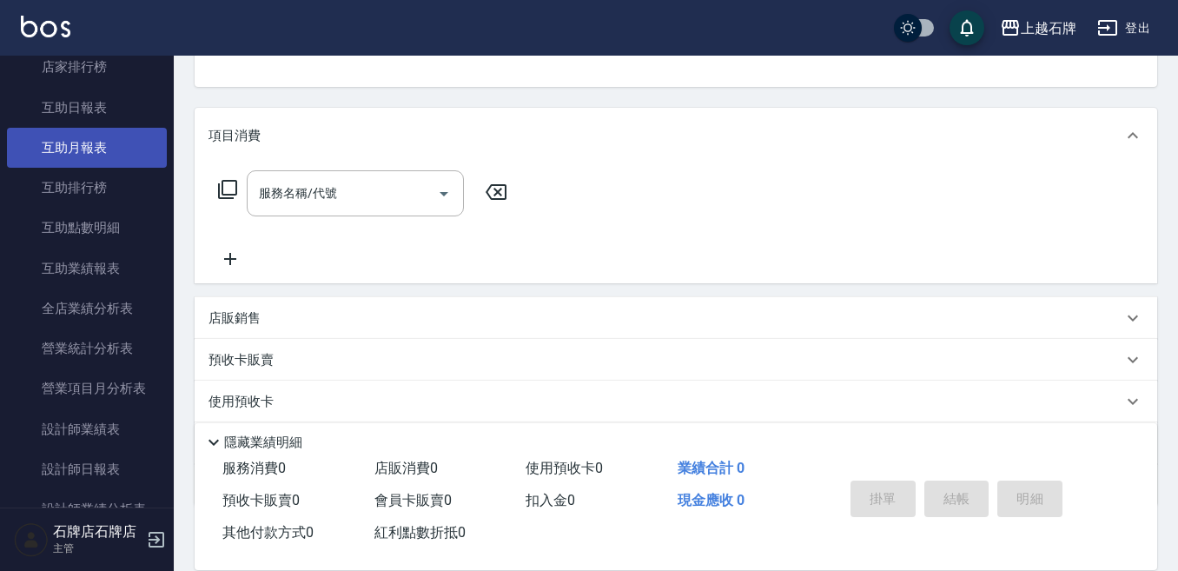
scroll to position [792, 0]
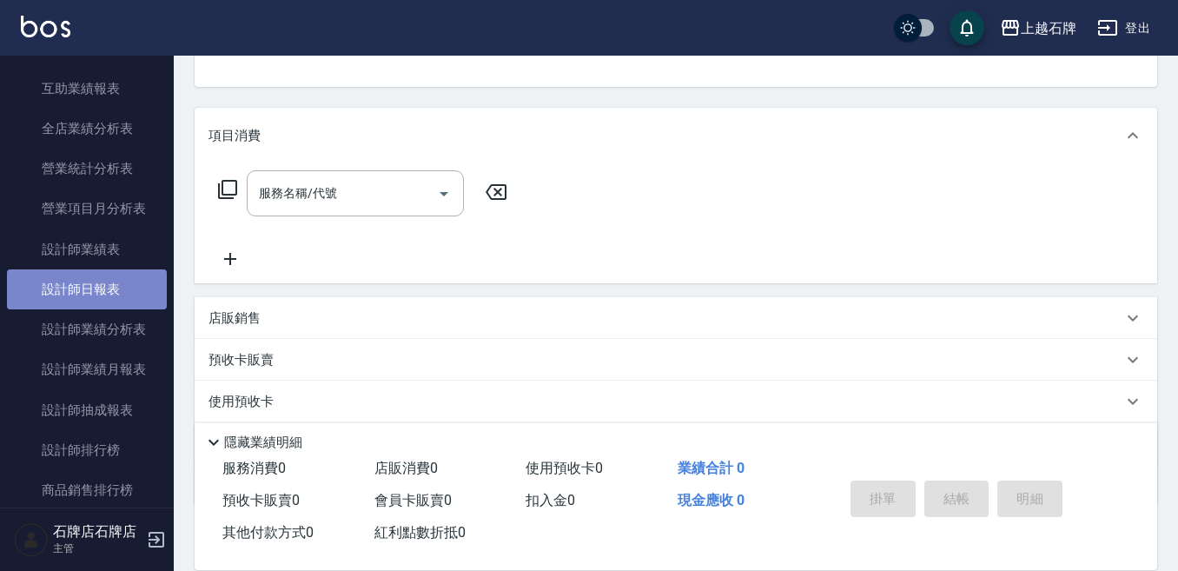
click at [97, 274] on link "設計師日報表" at bounding box center [87, 289] width 160 height 40
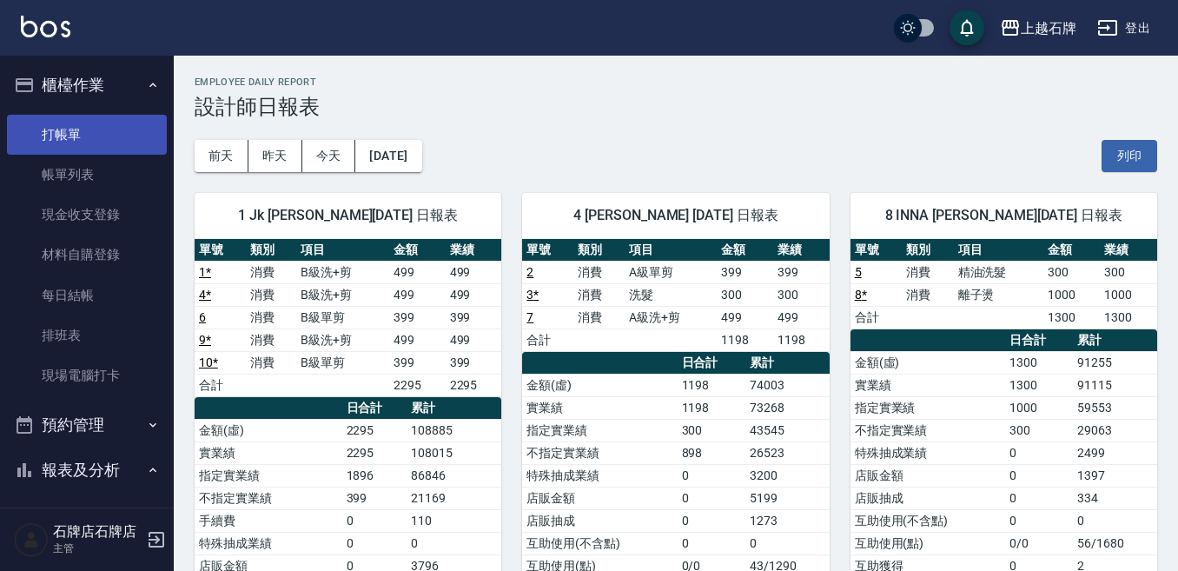
click at [83, 147] on link "打帳單" at bounding box center [87, 135] width 160 height 40
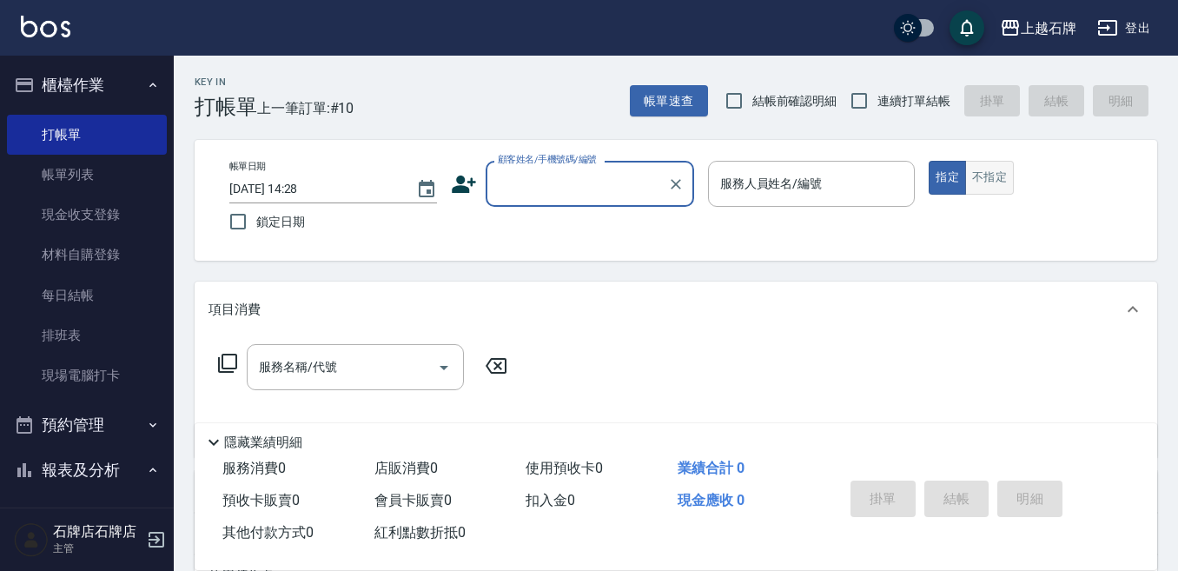
click at [1011, 182] on button "不指定" at bounding box center [989, 178] width 49 height 34
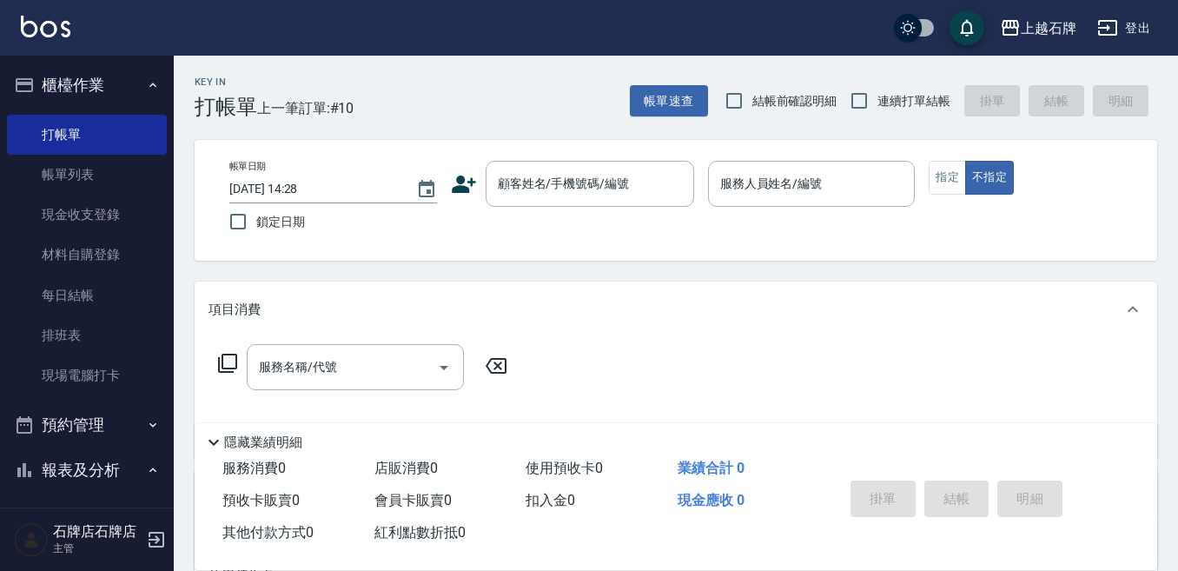
click at [579, 99] on div "Key In 打帳單 上一筆訂單:#10 帳單速查 結帳前確認明細 連續打單結帳 掛單 結帳 明細" at bounding box center [665, 87] width 983 height 63
